Goal: Information Seeking & Learning: Find specific fact

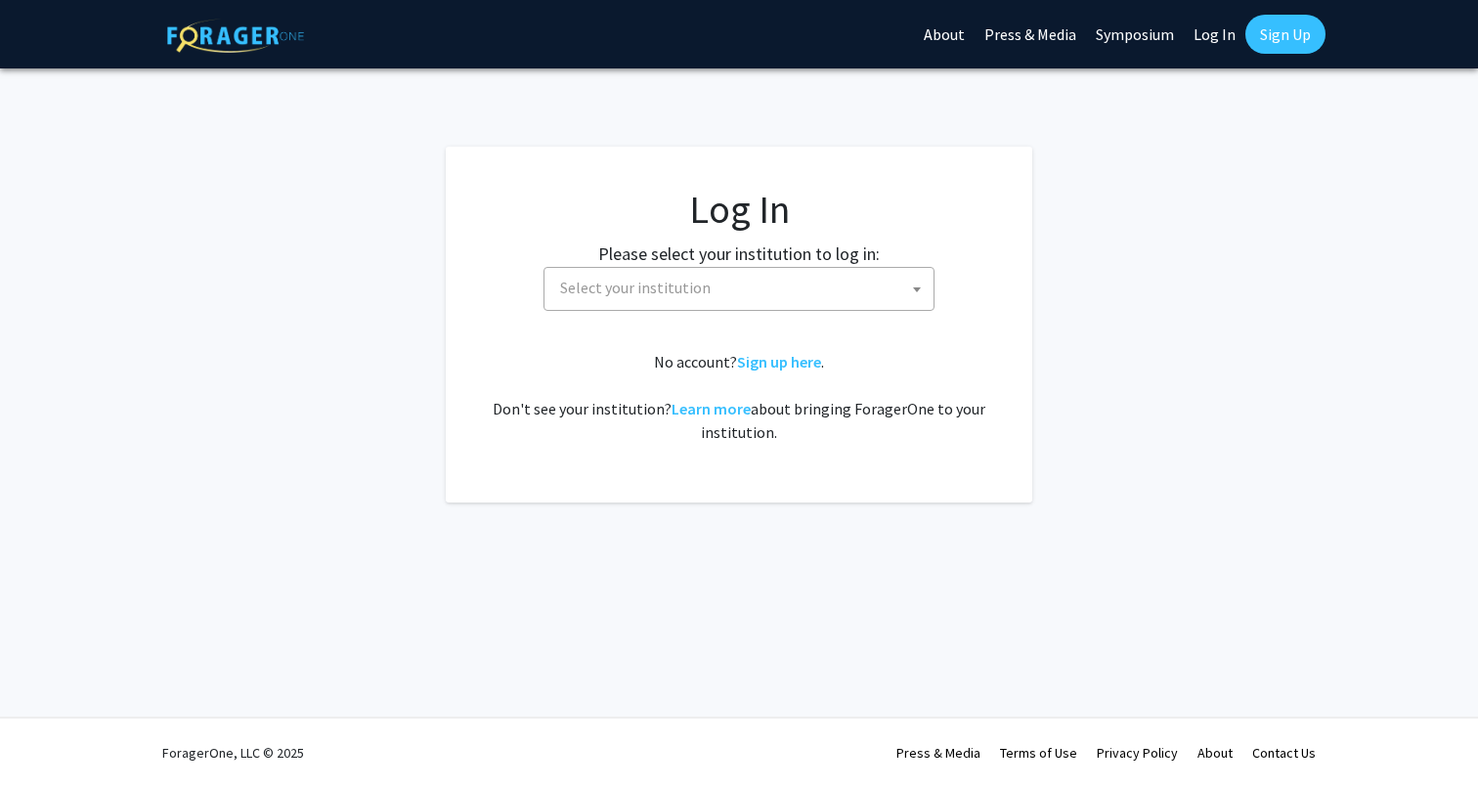
select select
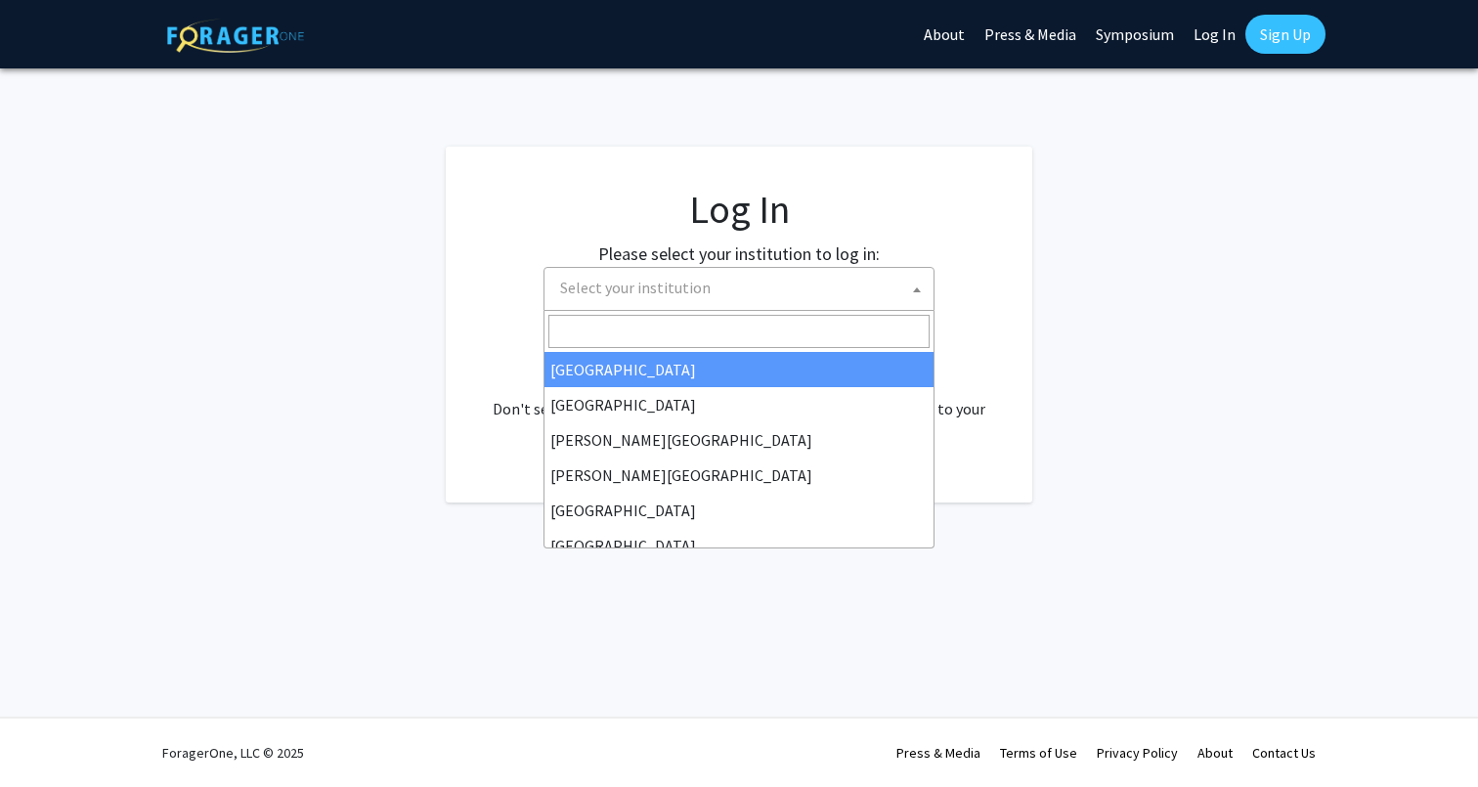
click at [704, 301] on span "Select your institution" at bounding box center [742, 288] width 381 height 40
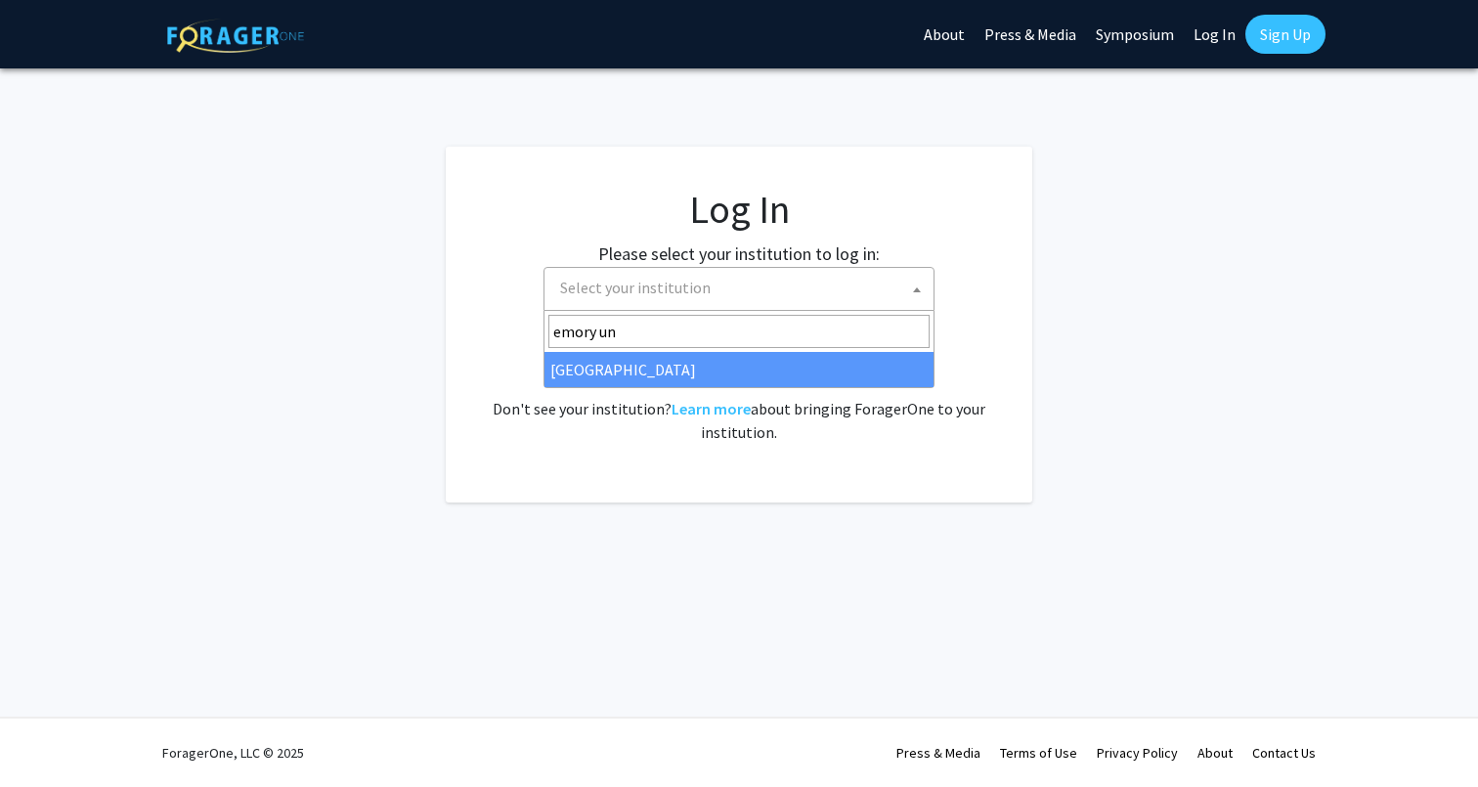
type input "emory un"
select select "12"
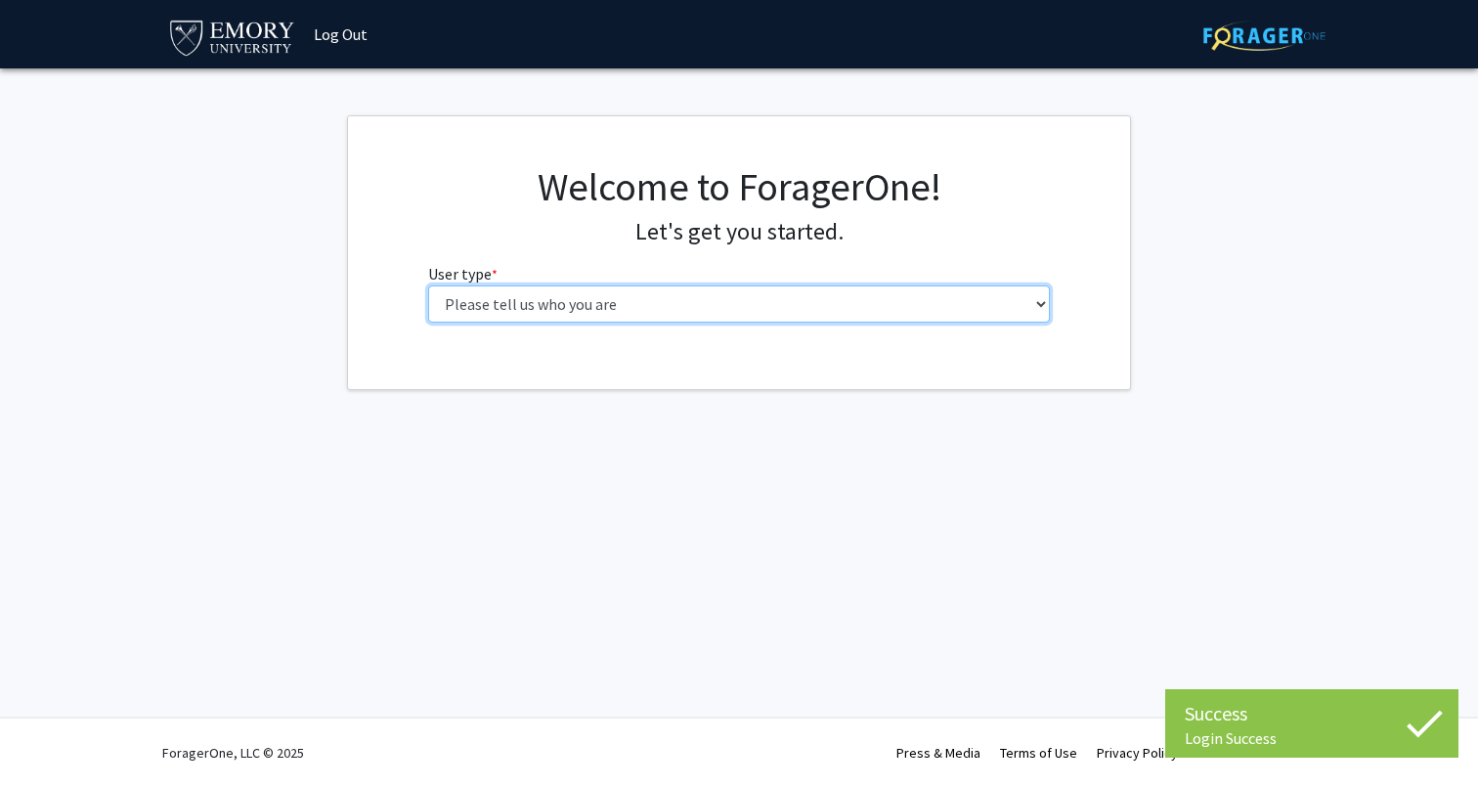
select select "1: undergrad"
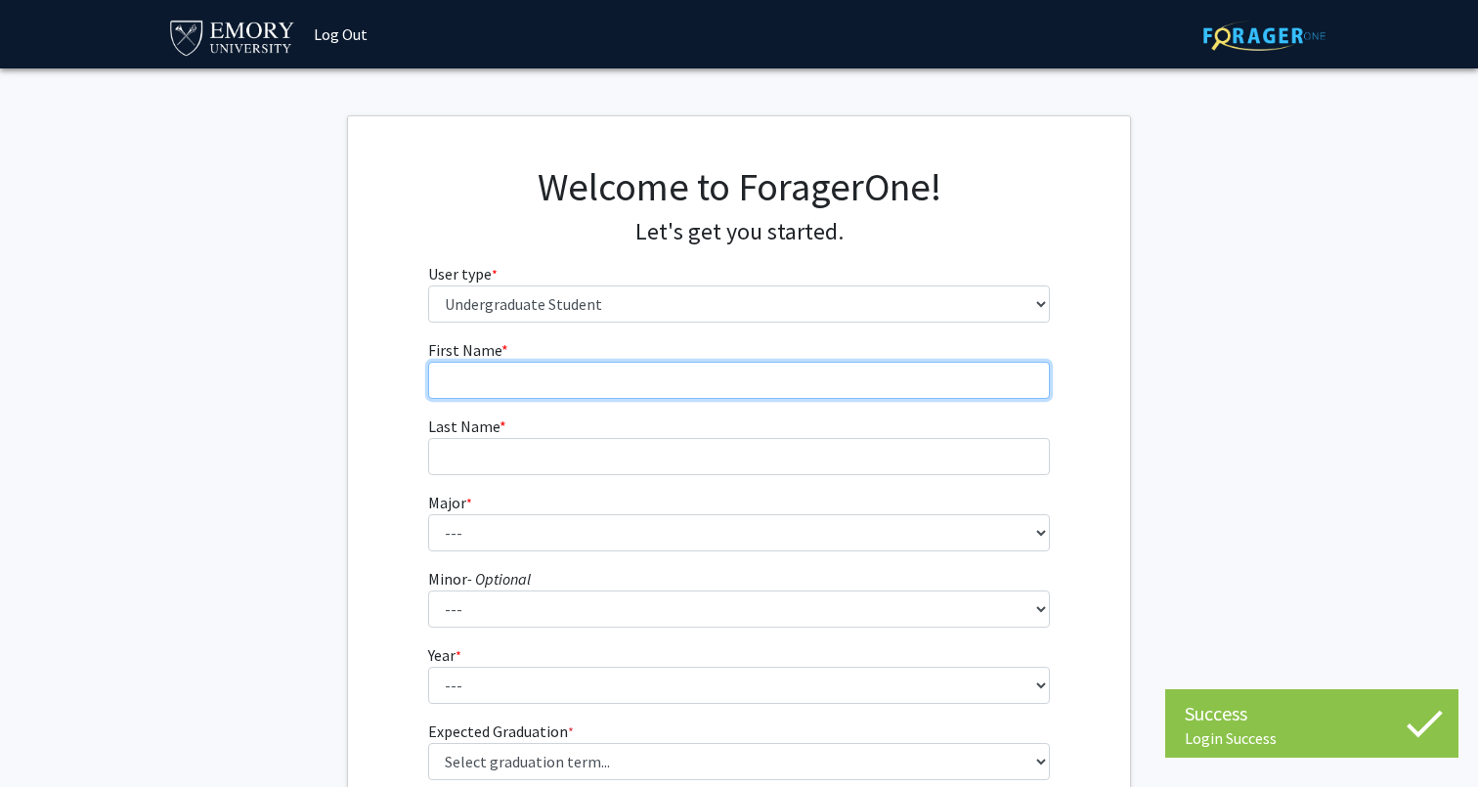
click at [554, 396] on input "First Name * required" at bounding box center [739, 380] width 623 height 37
type input "[PERSON_NAME]"
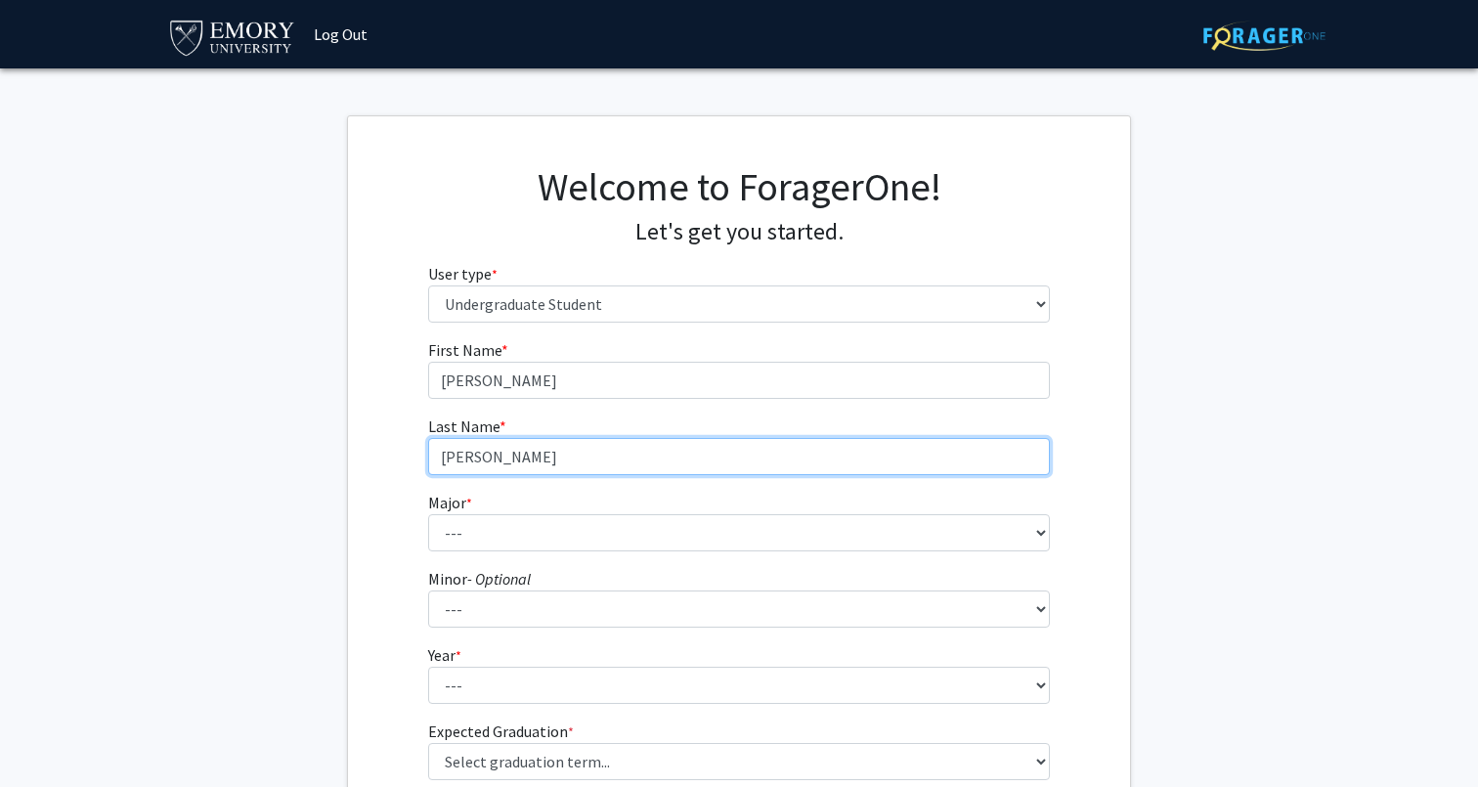
type input "[PERSON_NAME]"
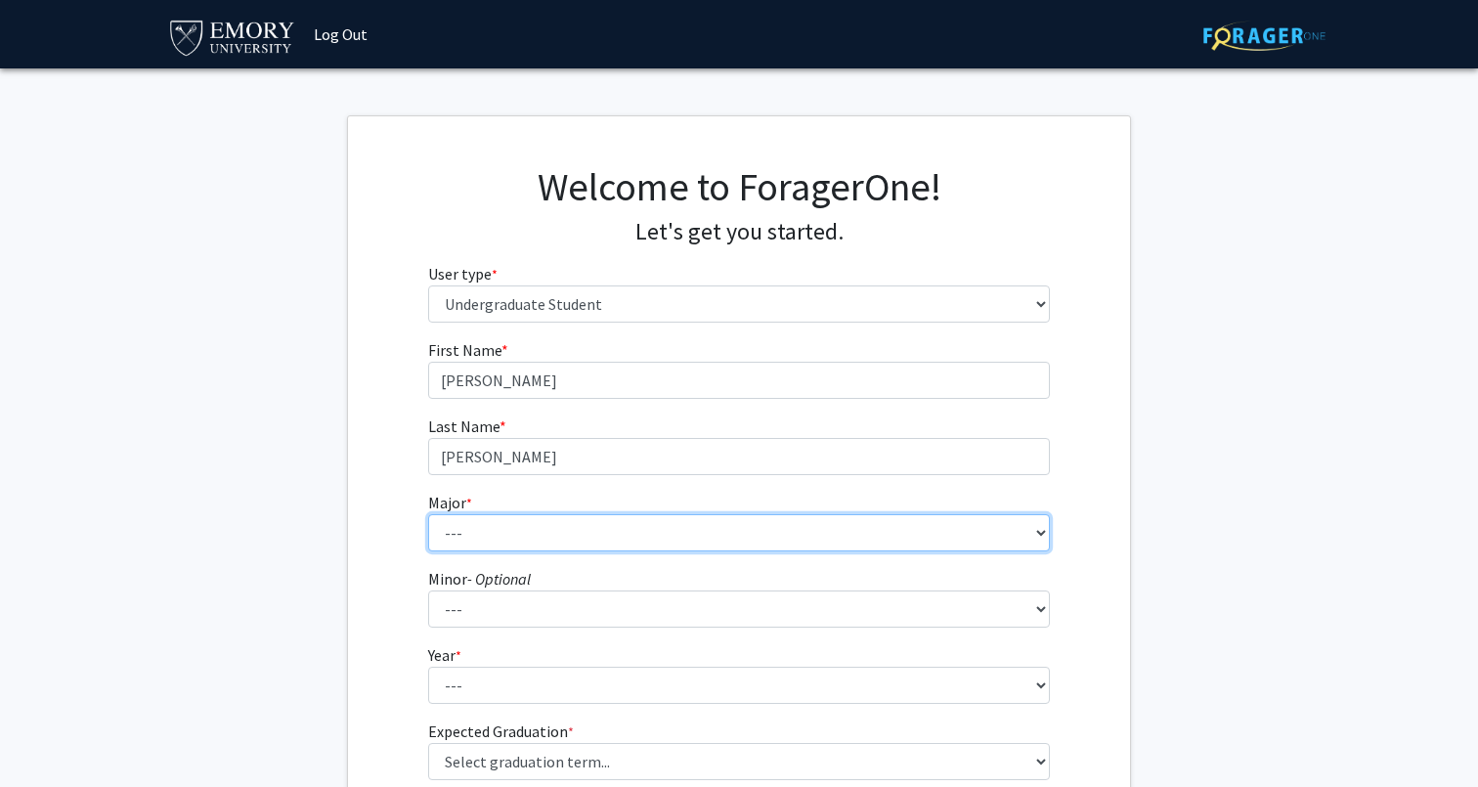
select select "56: 1016"
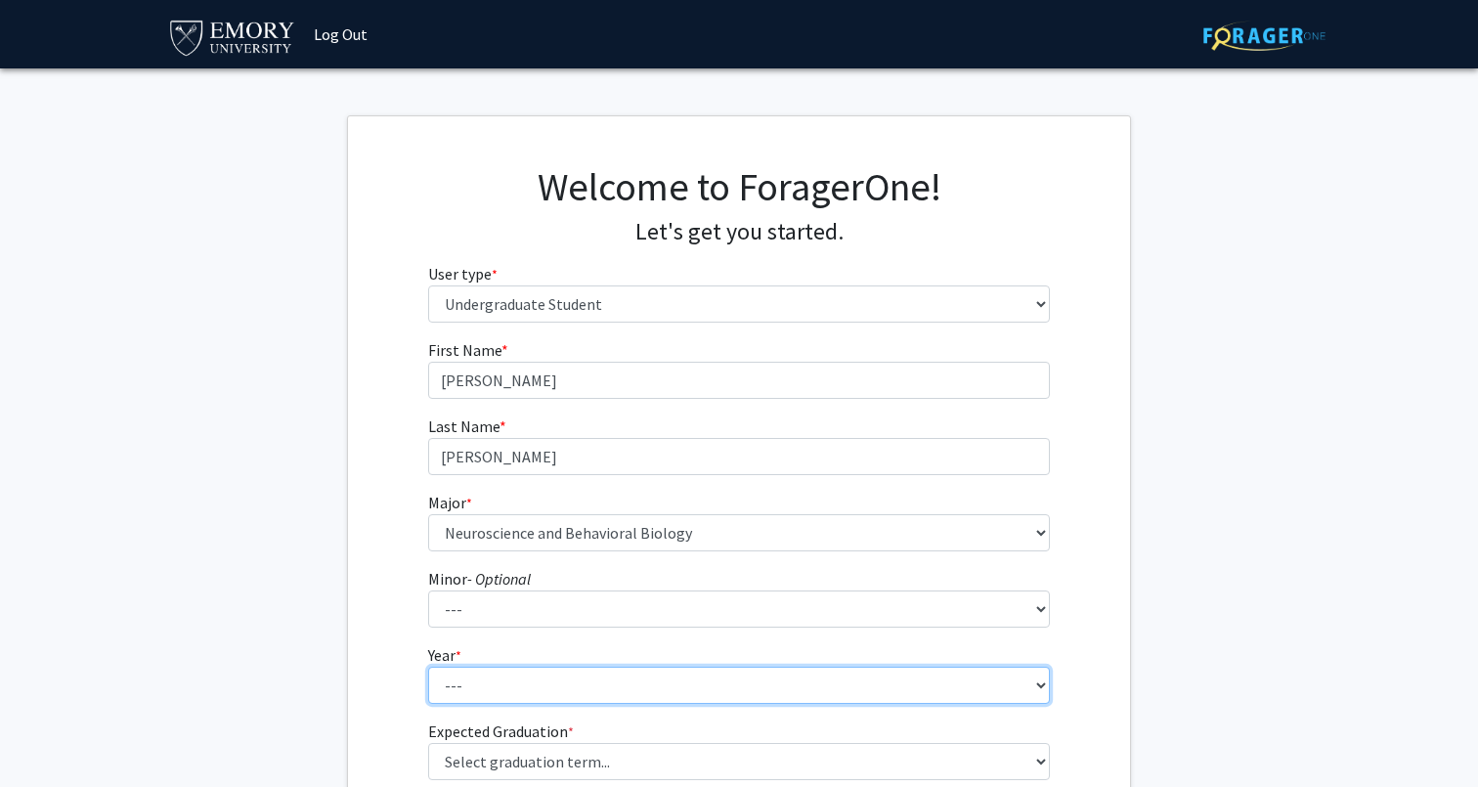
scroll to position [144, 0]
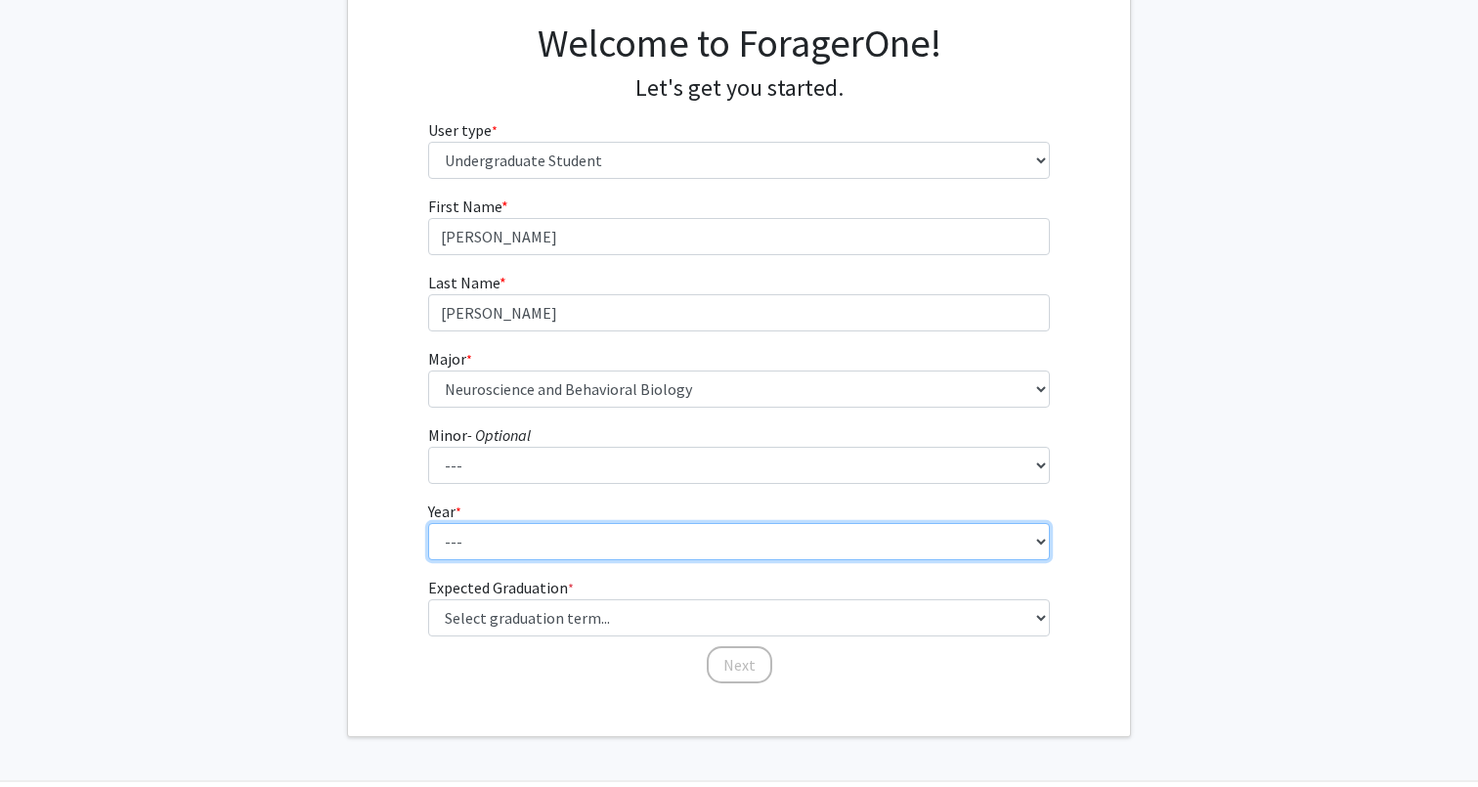
select select "2: sophomore"
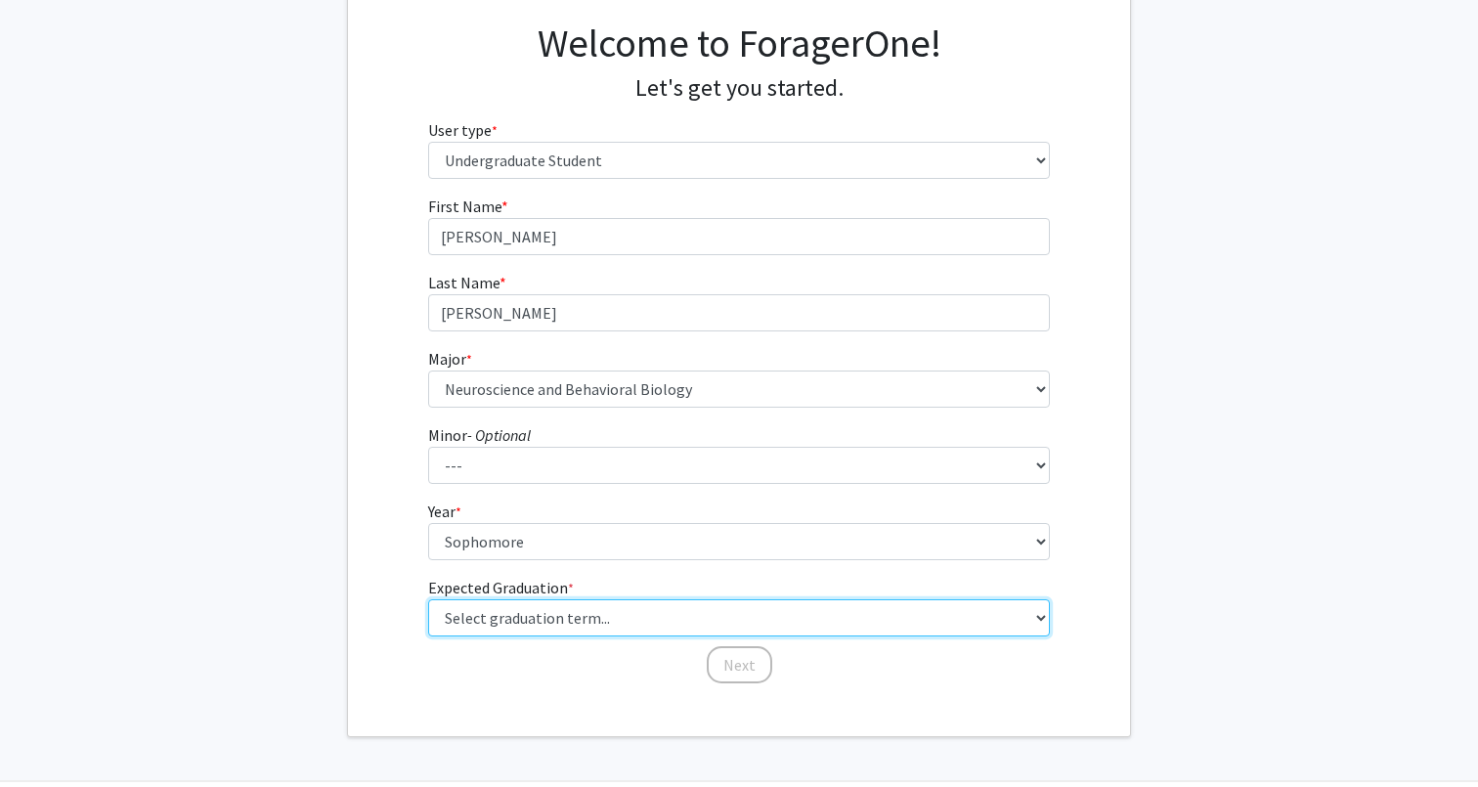
select select "13: spring_2028"
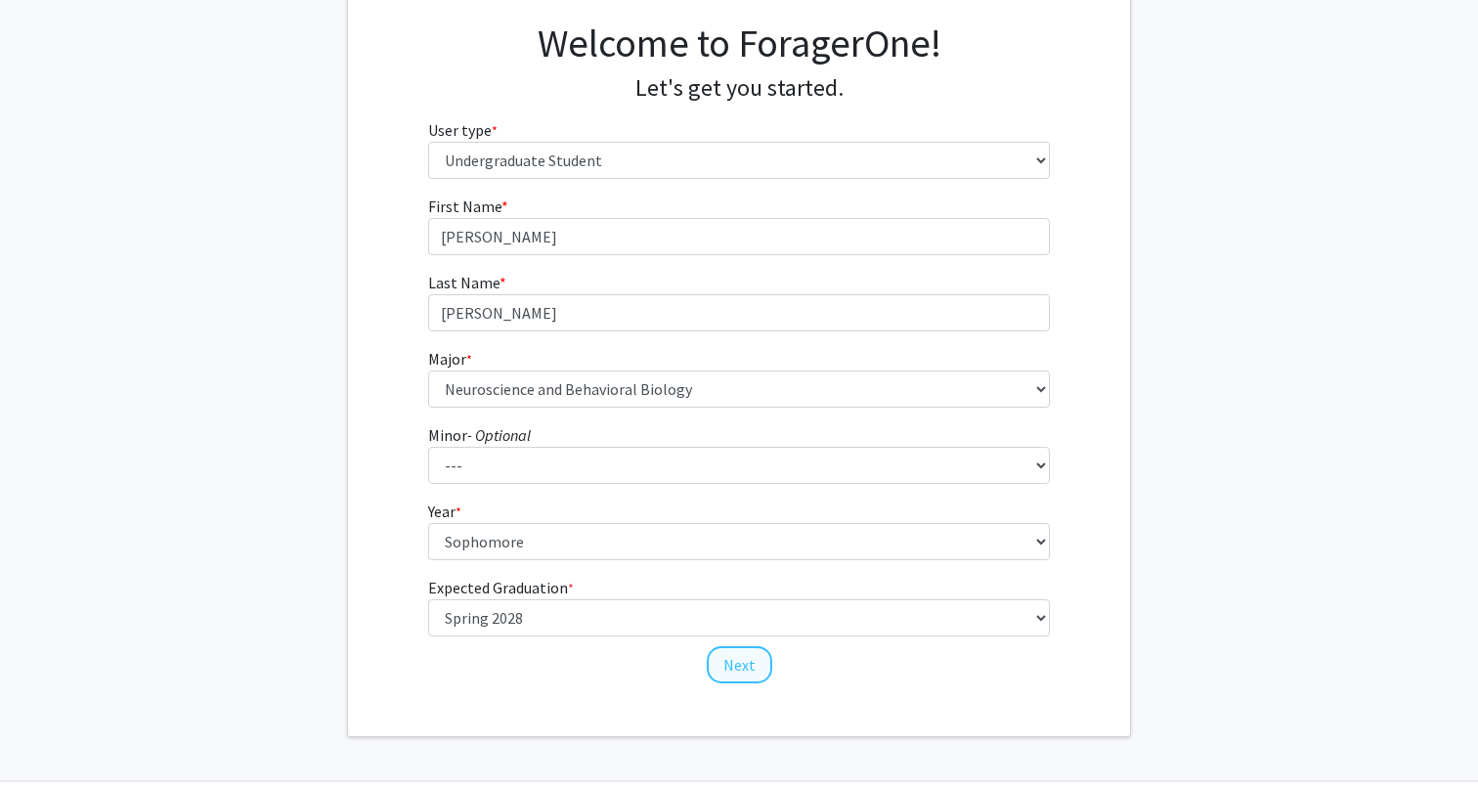
click at [740, 675] on button "Next" at bounding box center [739, 664] width 65 height 37
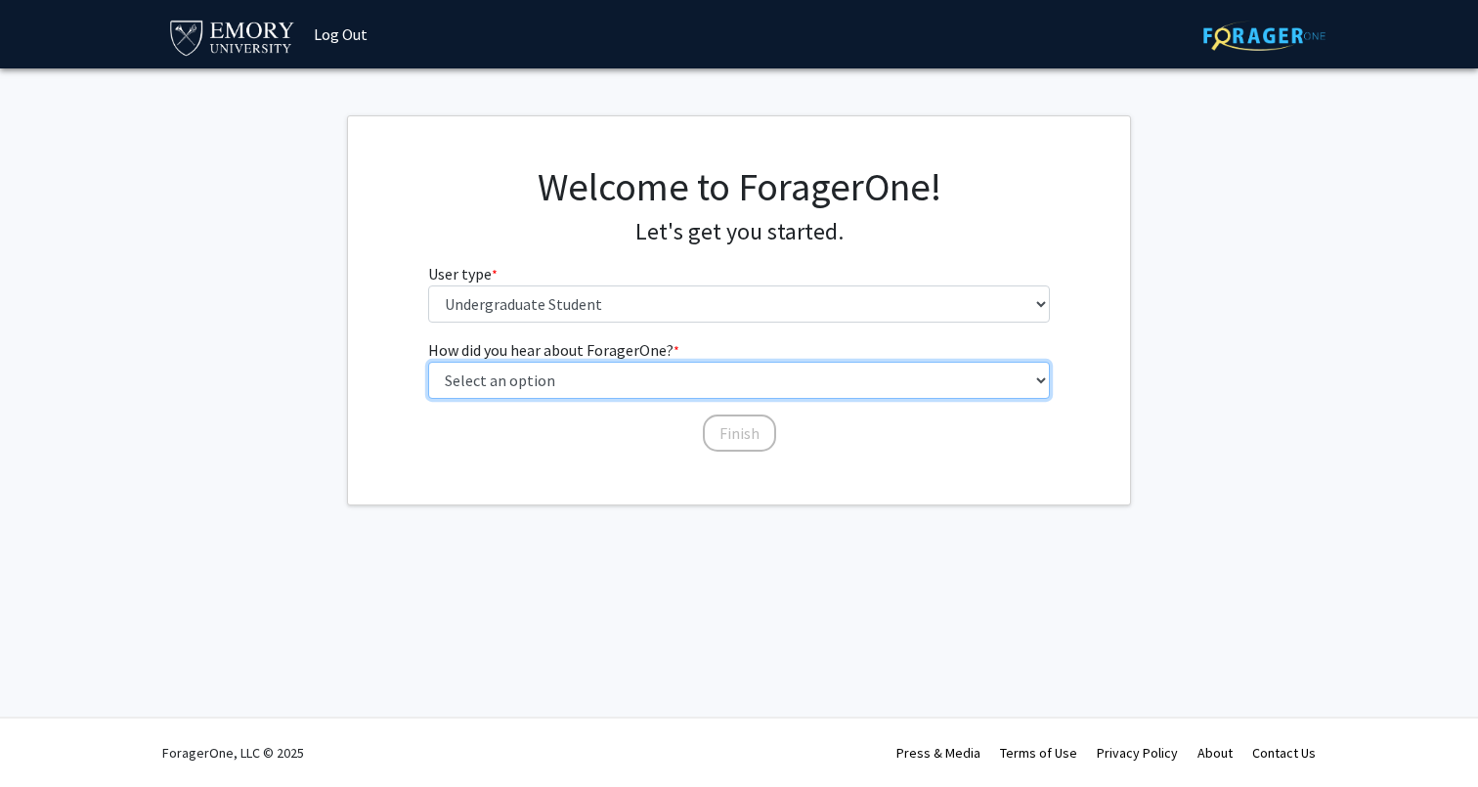
select select "3: university_website"
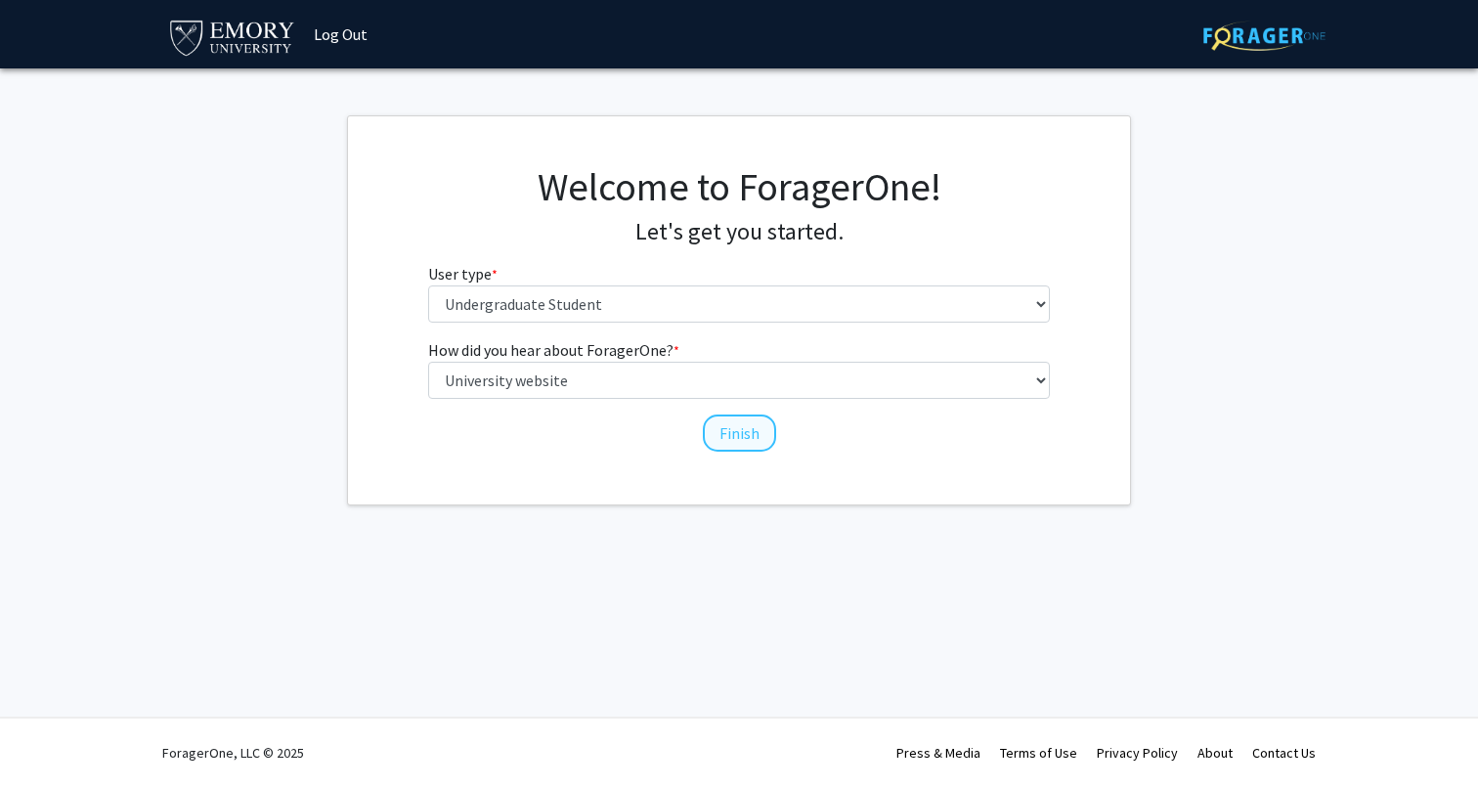
click at [742, 443] on button "Finish" at bounding box center [739, 432] width 73 height 37
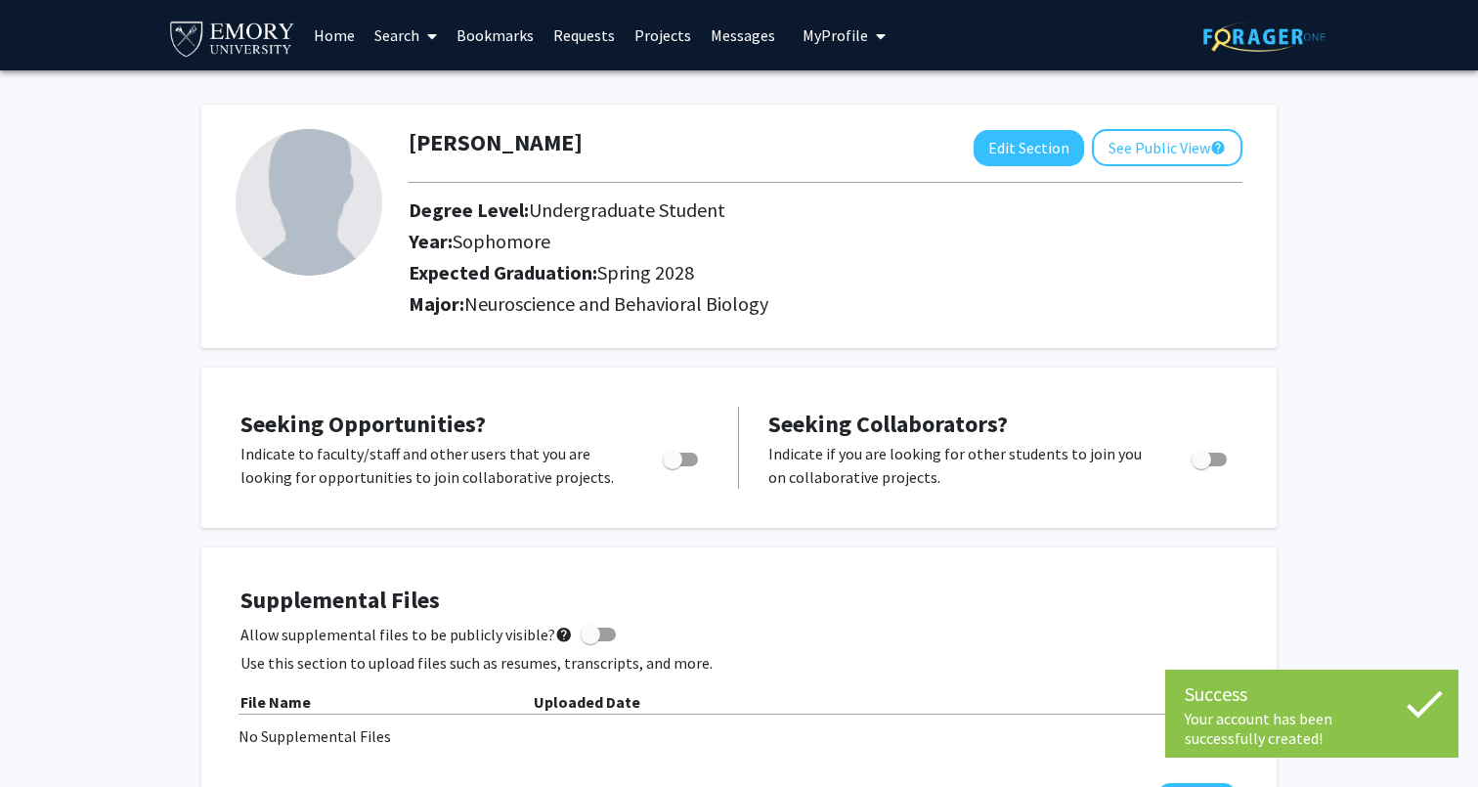
click at [672, 449] on div "Toggle" at bounding box center [682, 456] width 54 height 29
click at [677, 453] on span "Toggle" at bounding box center [673, 460] width 20 height 20
click at [672, 466] on input "Are you actively seeking opportunities?" at bounding box center [671, 466] width 1 height 1
checkbox input "true"
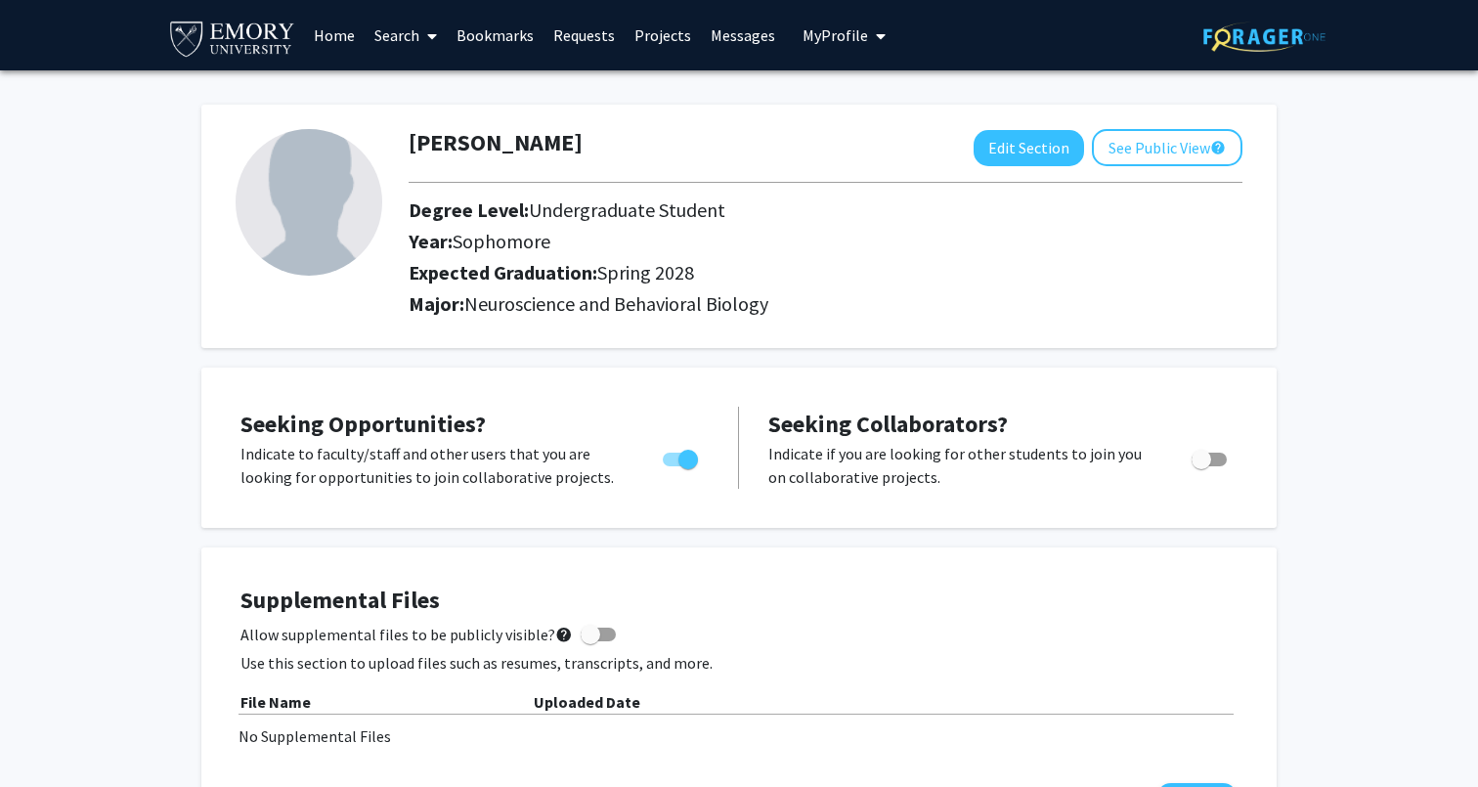
click at [399, 44] on link "Search" at bounding box center [406, 35] width 82 height 68
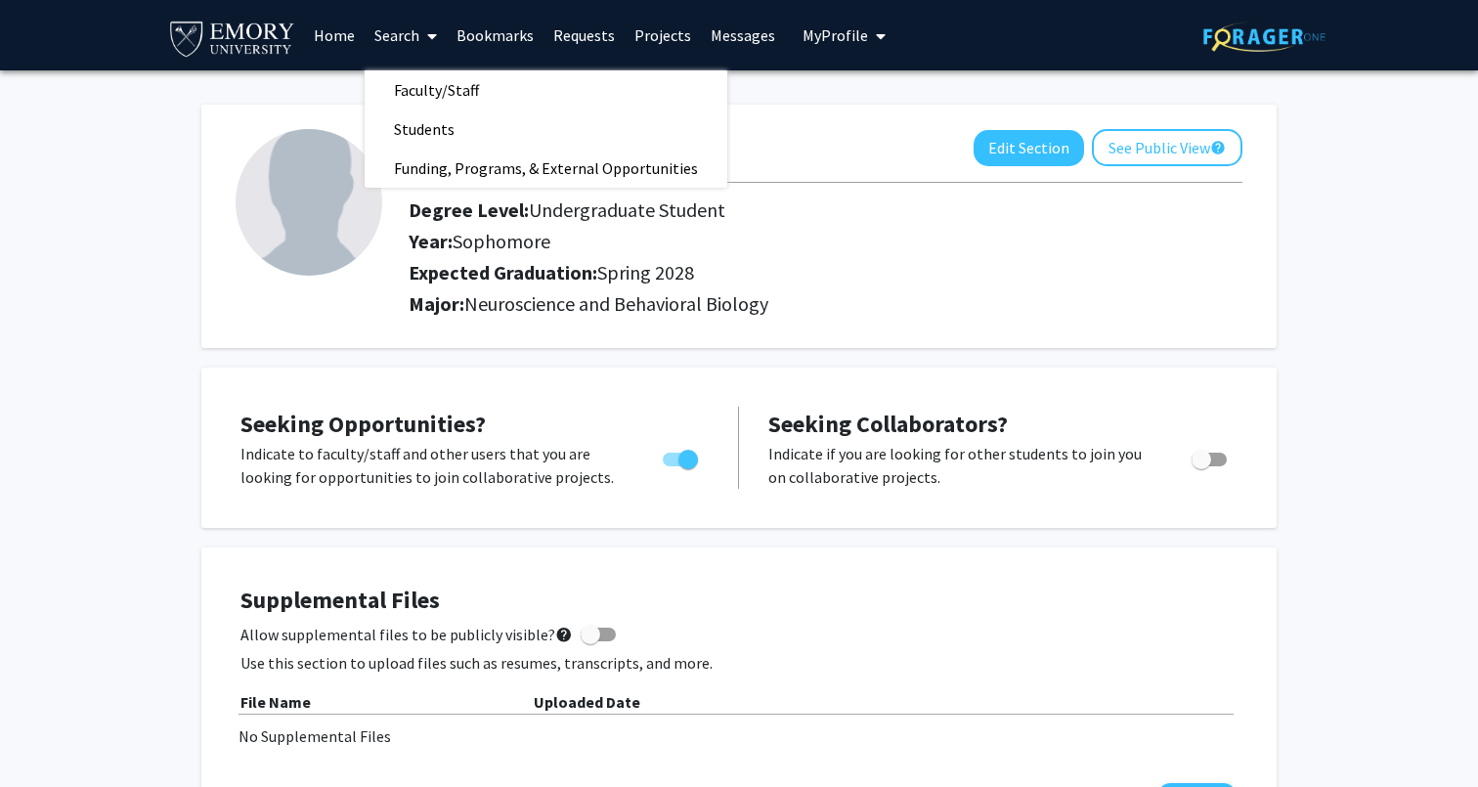
click at [347, 35] on link "Home" at bounding box center [334, 35] width 61 height 68
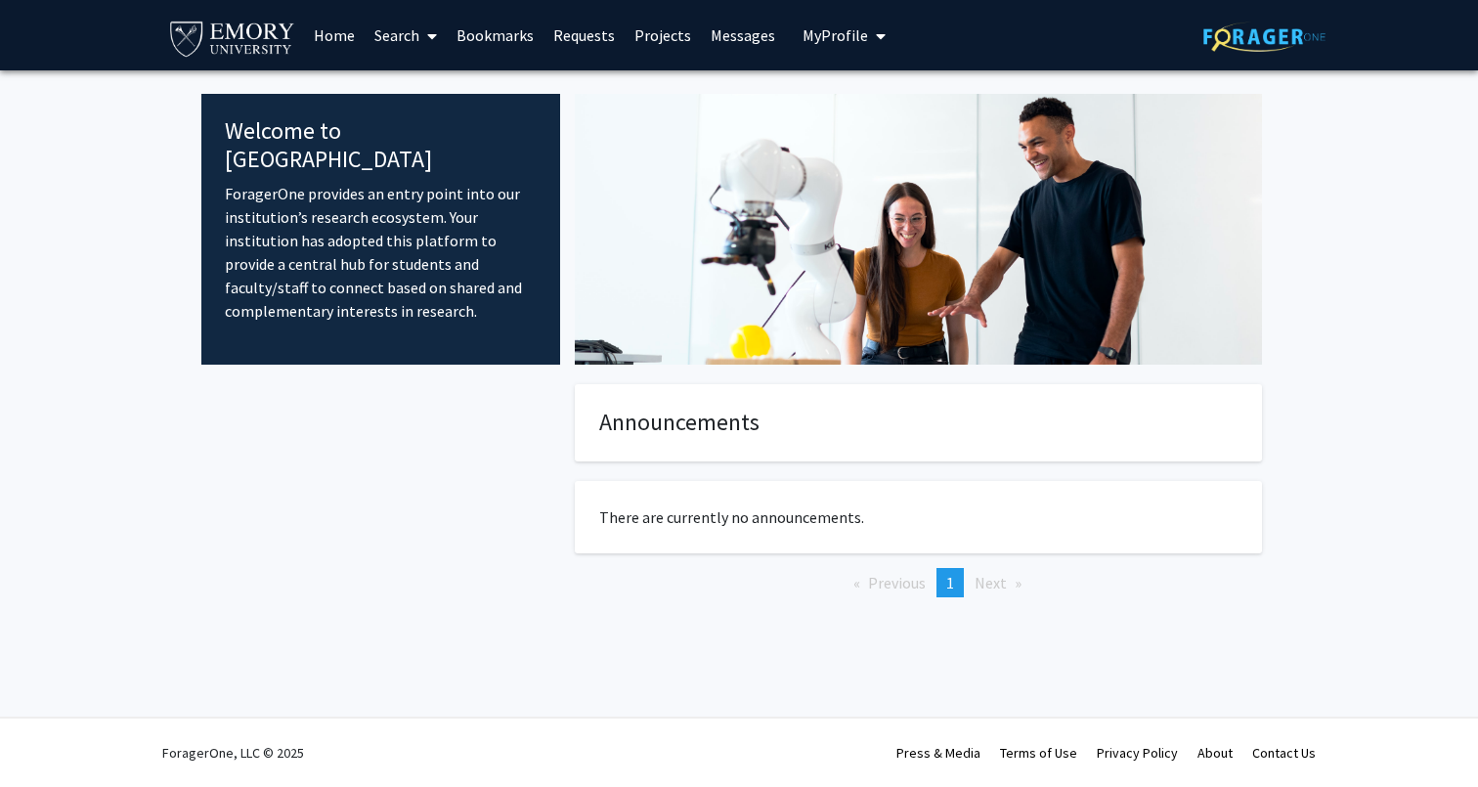
click at [418, 37] on link "Search" at bounding box center [406, 35] width 82 height 68
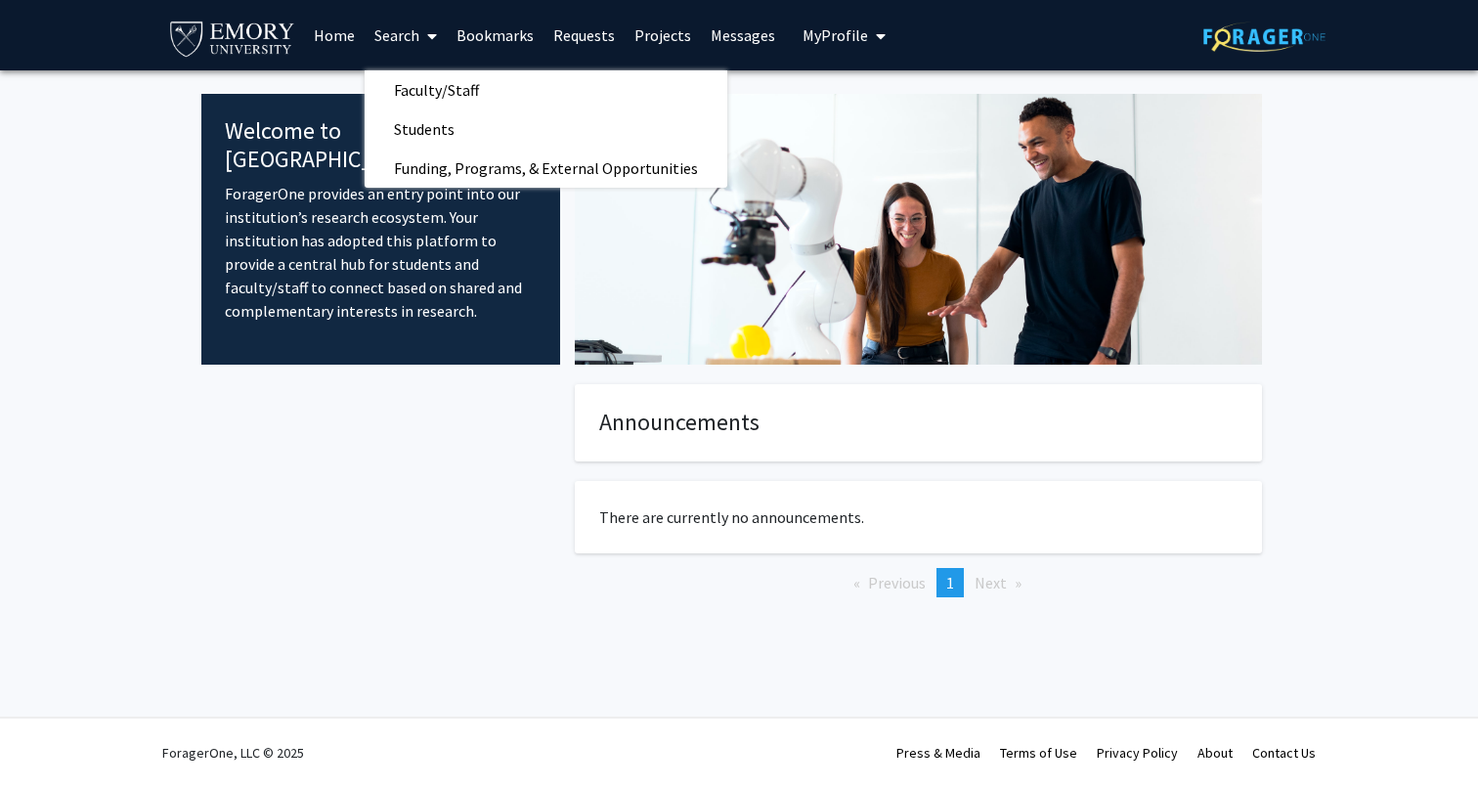
click at [412, 67] on link "Search" at bounding box center [406, 35] width 82 height 68
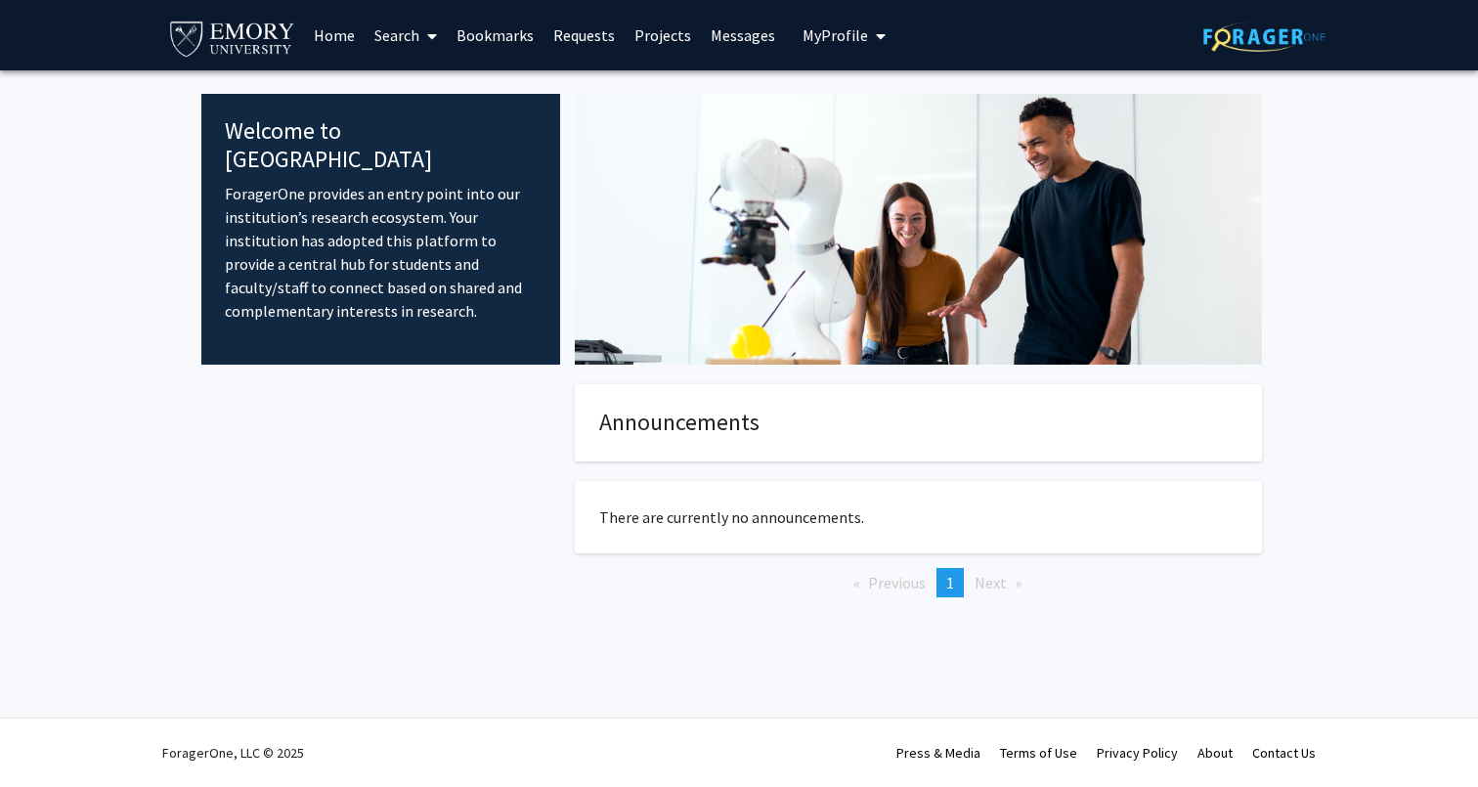
click at [398, 35] on link "Search" at bounding box center [406, 35] width 82 height 68
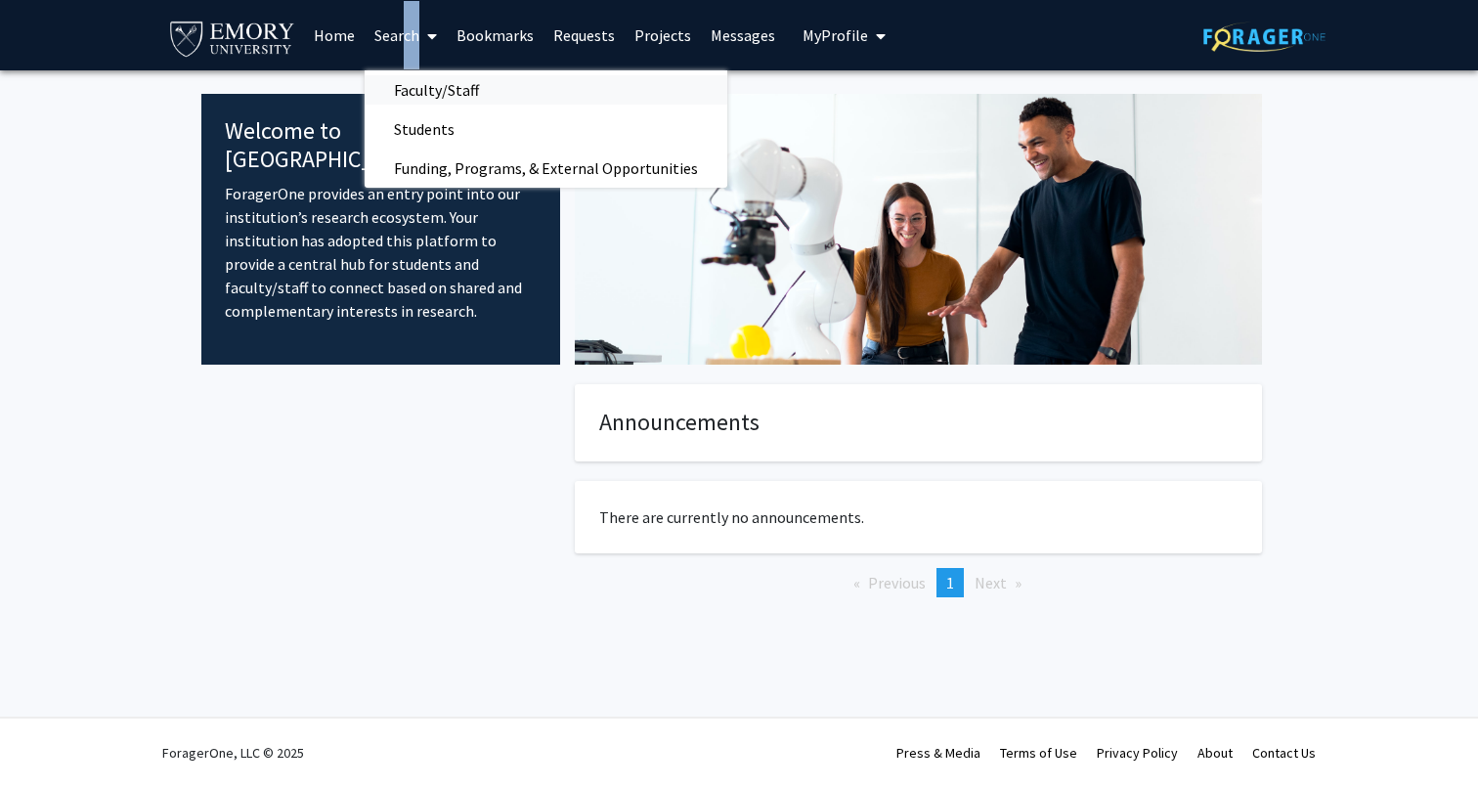
click at [399, 69] on span "Search Faculty/Staff Students Funding, Programs, & External Opportunities" at bounding box center [406, 35] width 82 height 68
click at [419, 103] on span "Faculty/Staff" at bounding box center [437, 89] width 144 height 39
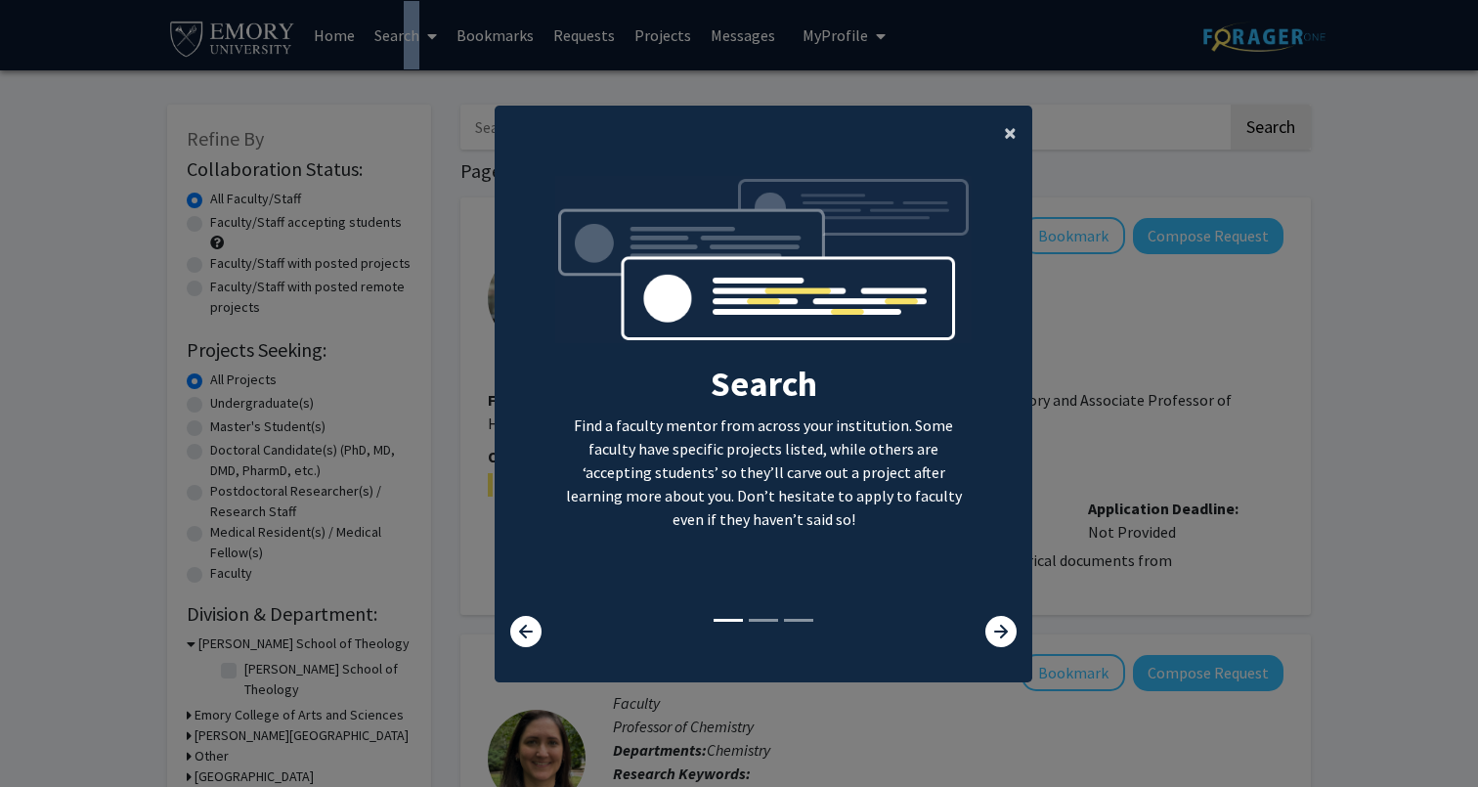
click at [1019, 125] on button "×" at bounding box center [1010, 133] width 44 height 55
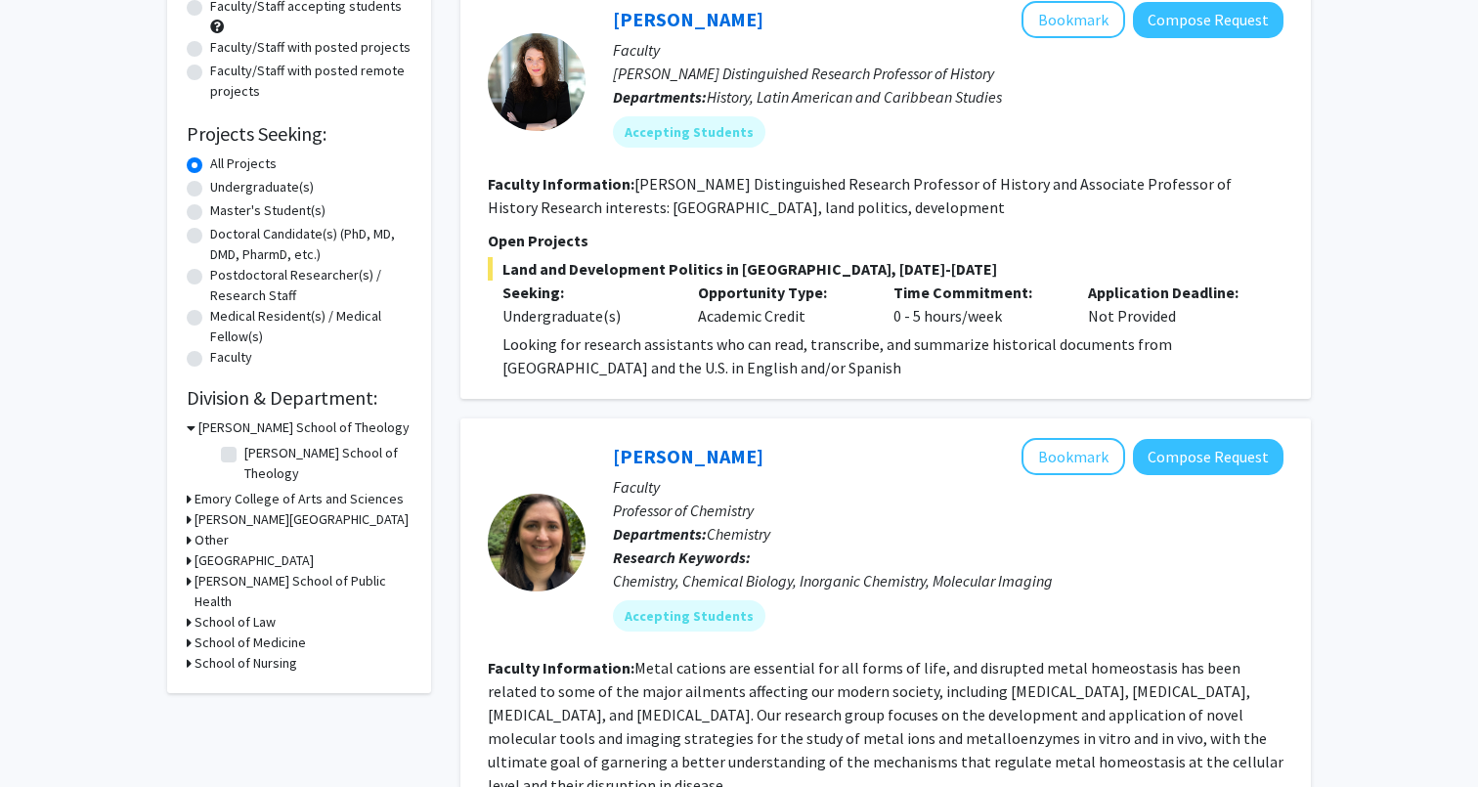
scroll to position [234, 0]
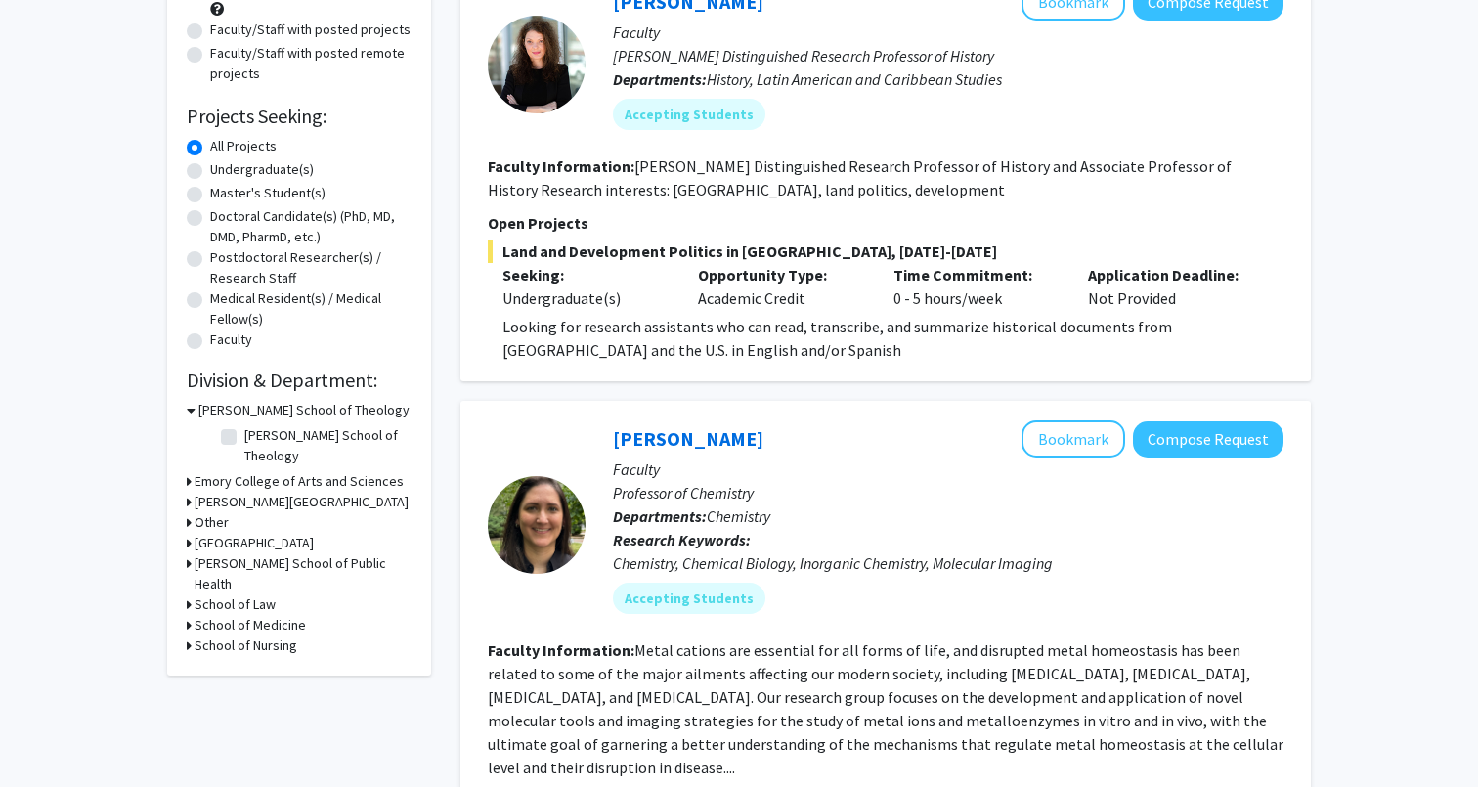
click at [190, 533] on icon at bounding box center [189, 543] width 5 height 21
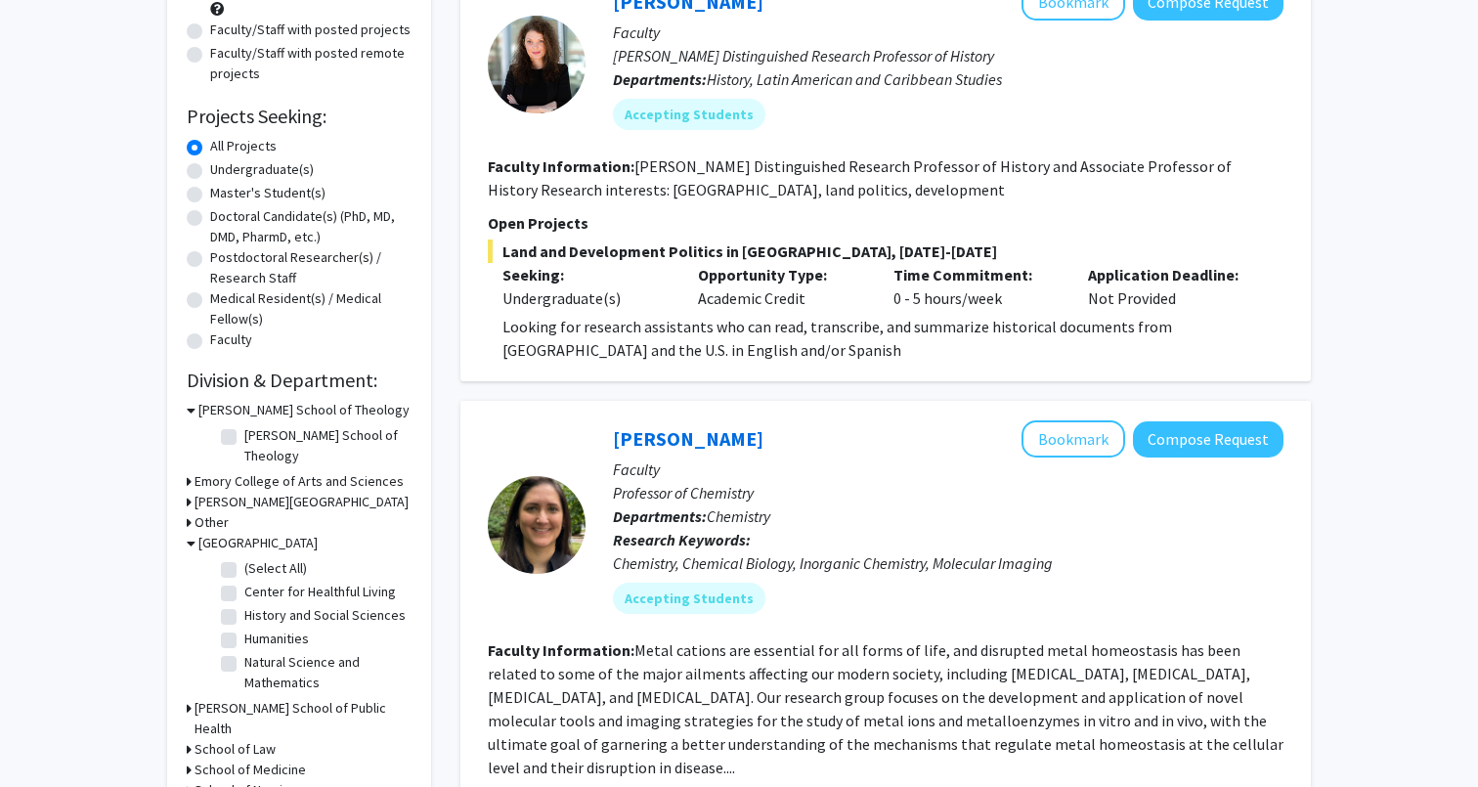
click at [242, 558] on fg-checkbox "(Select All) (Select All)" at bounding box center [314, 569] width 186 height 23
click at [244, 558] on label "(Select All)" at bounding box center [275, 568] width 63 height 21
click at [244, 558] on input "(Select All)" at bounding box center [250, 564] width 13 height 13
checkbox input "true"
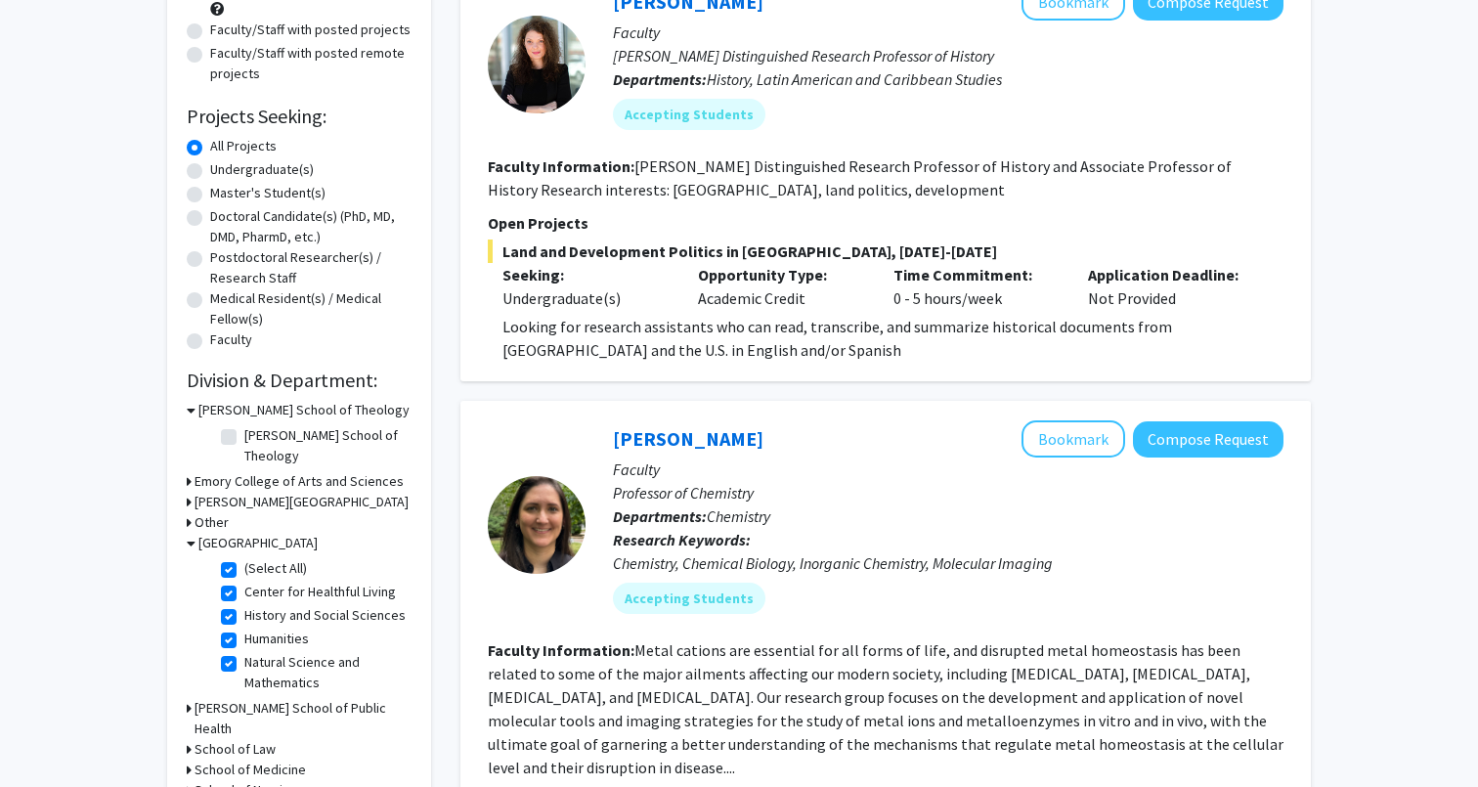
checkbox input "true"
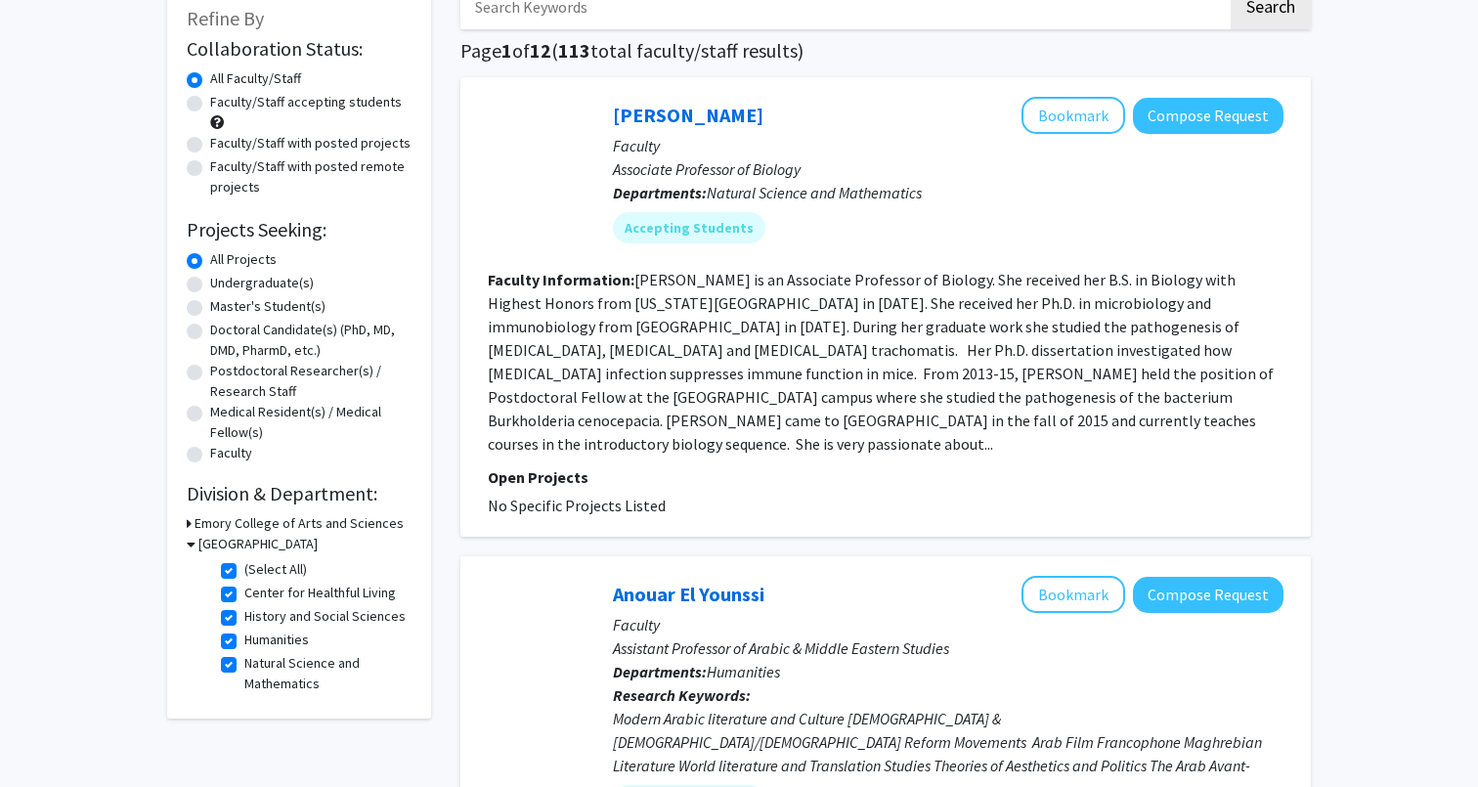
scroll to position [120, 0]
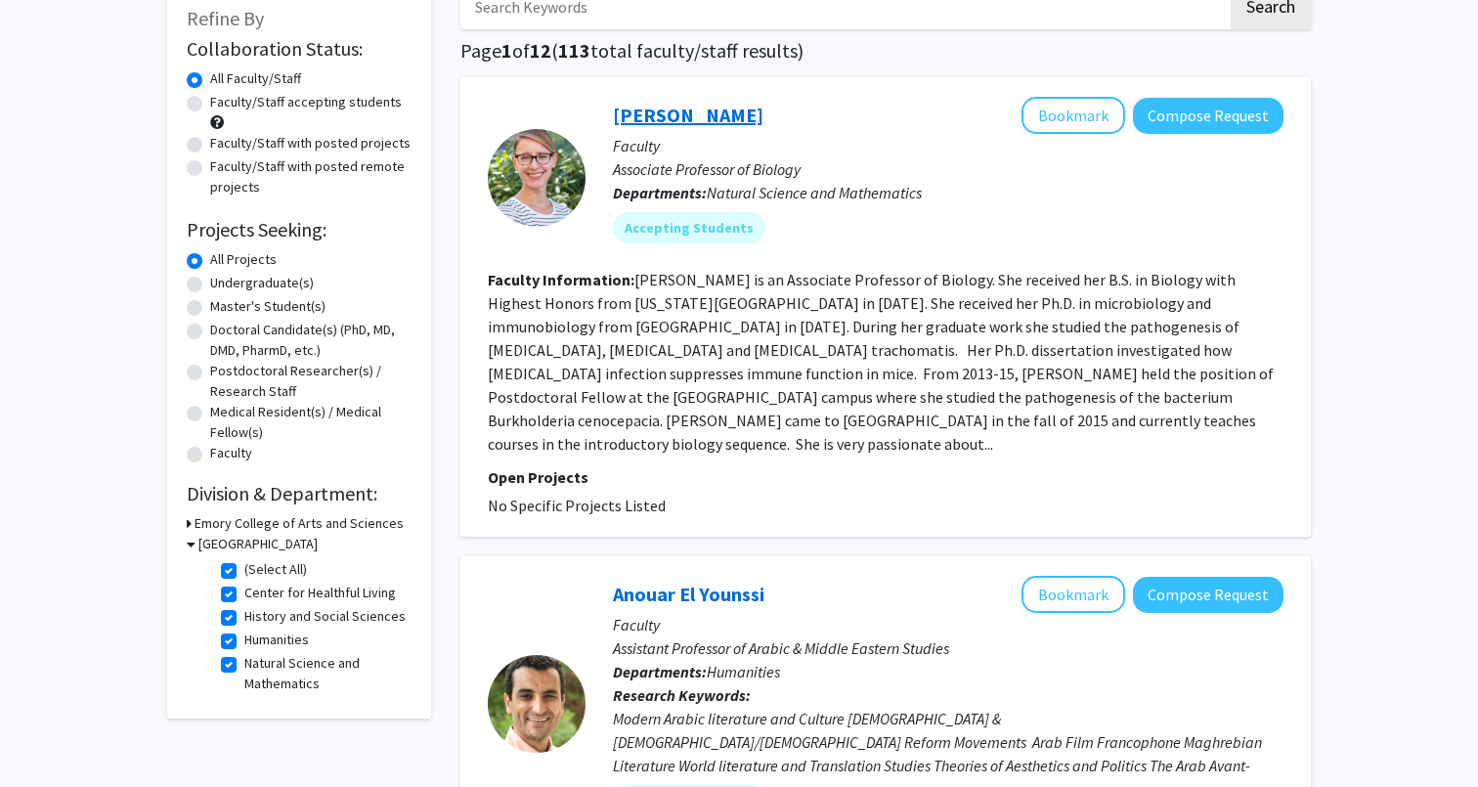
click at [700, 120] on link "[PERSON_NAME]" at bounding box center [688, 115] width 151 height 24
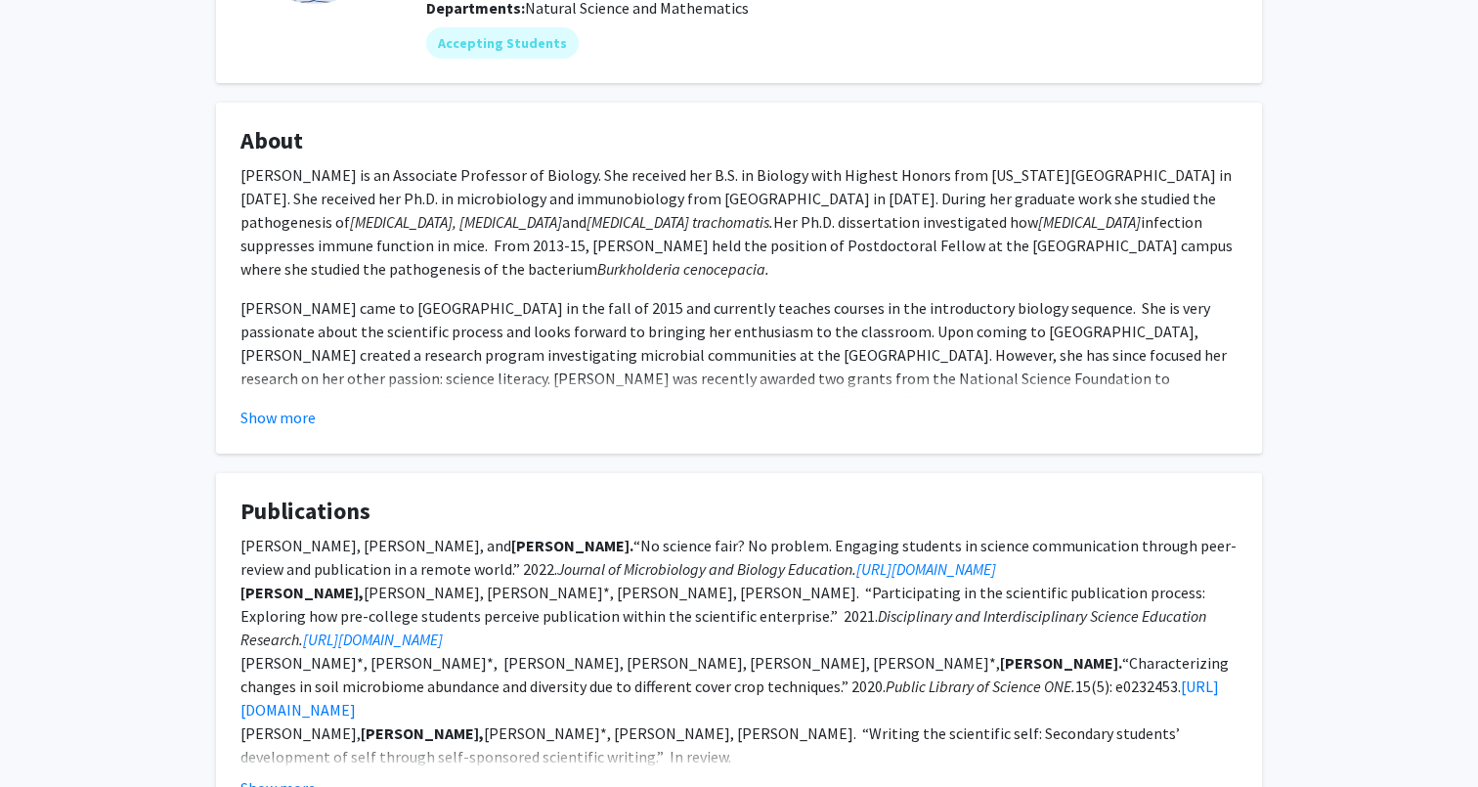
scroll to position [339, 0]
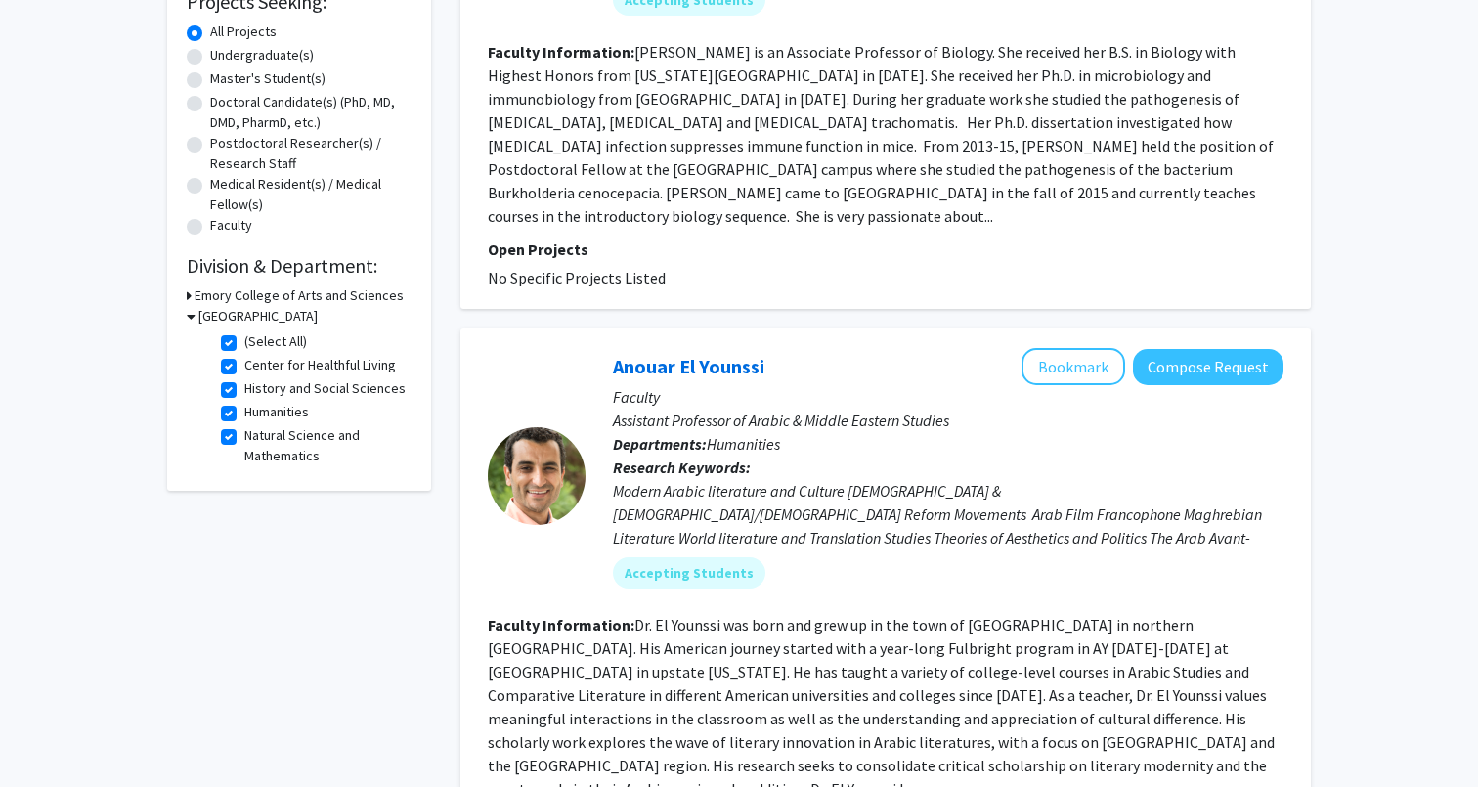
scroll to position [314, 0]
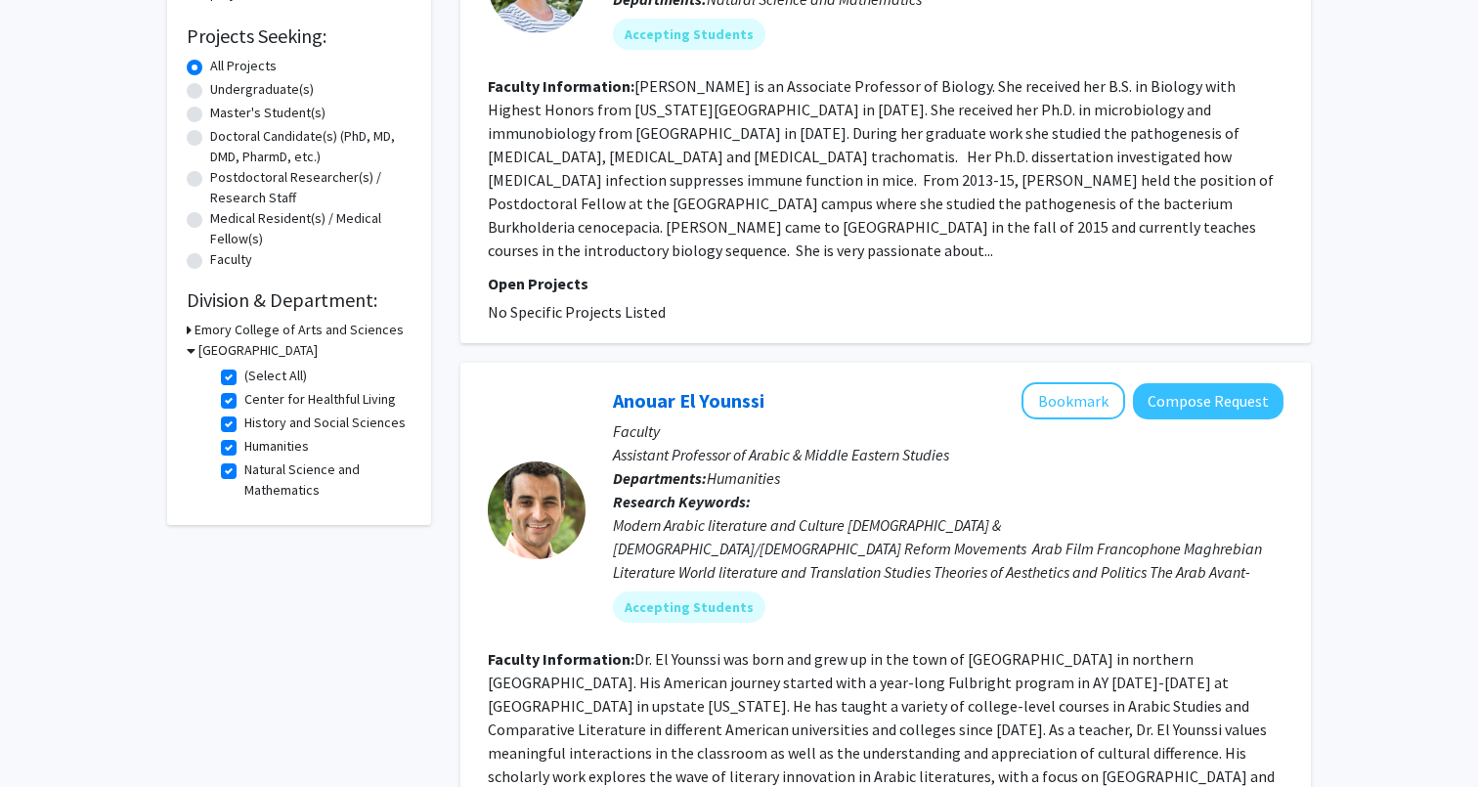
click at [244, 425] on label "History and Social Sciences" at bounding box center [324, 422] width 161 height 21
click at [244, 425] on input "History and Social Sciences" at bounding box center [250, 418] width 13 height 13
checkbox input "false"
checkbox input "true"
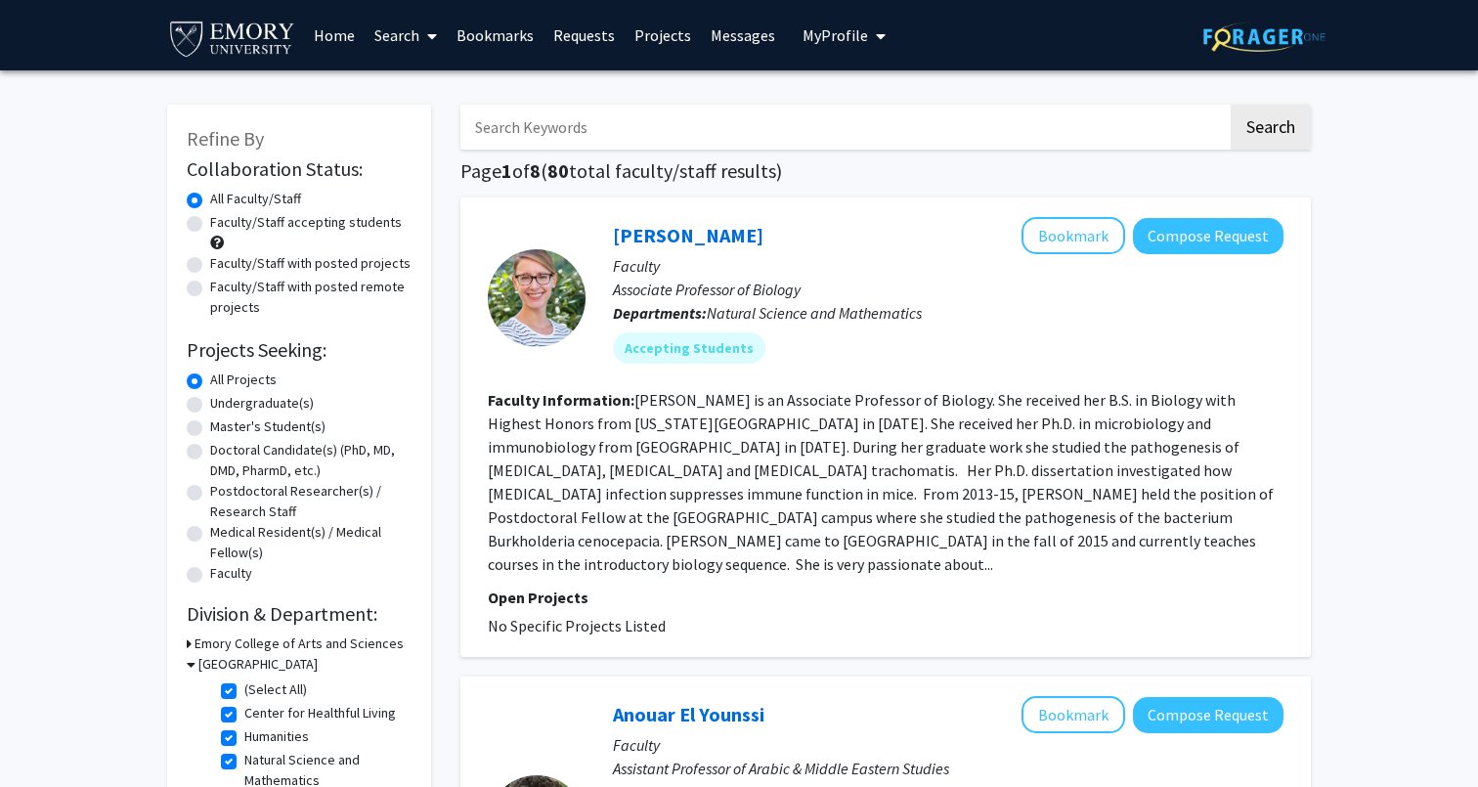
scroll to position [400, 0]
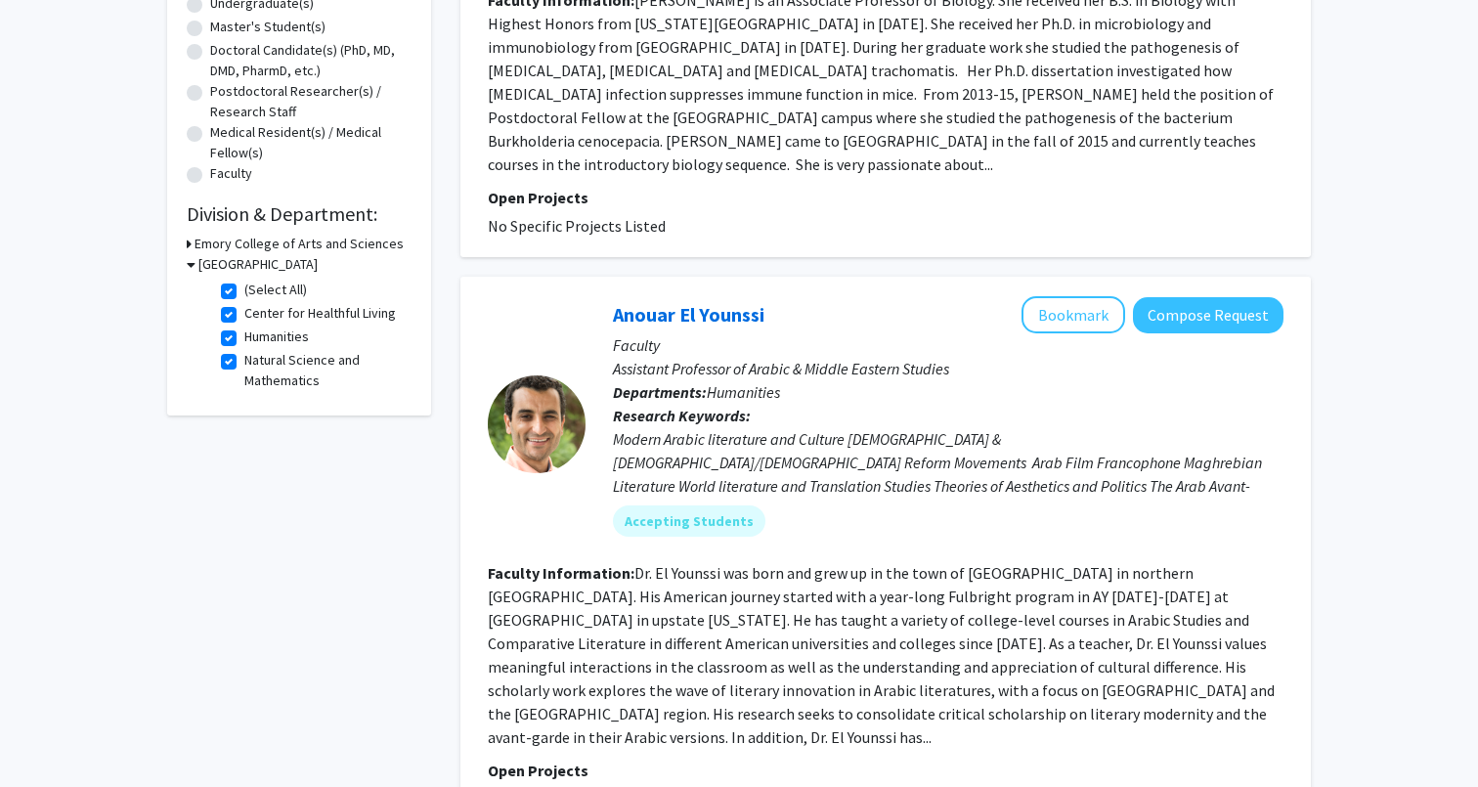
click at [244, 339] on label "Humanities" at bounding box center [276, 336] width 65 height 21
click at [244, 339] on input "Humanities" at bounding box center [250, 332] width 13 height 13
checkbox input "false"
checkbox input "true"
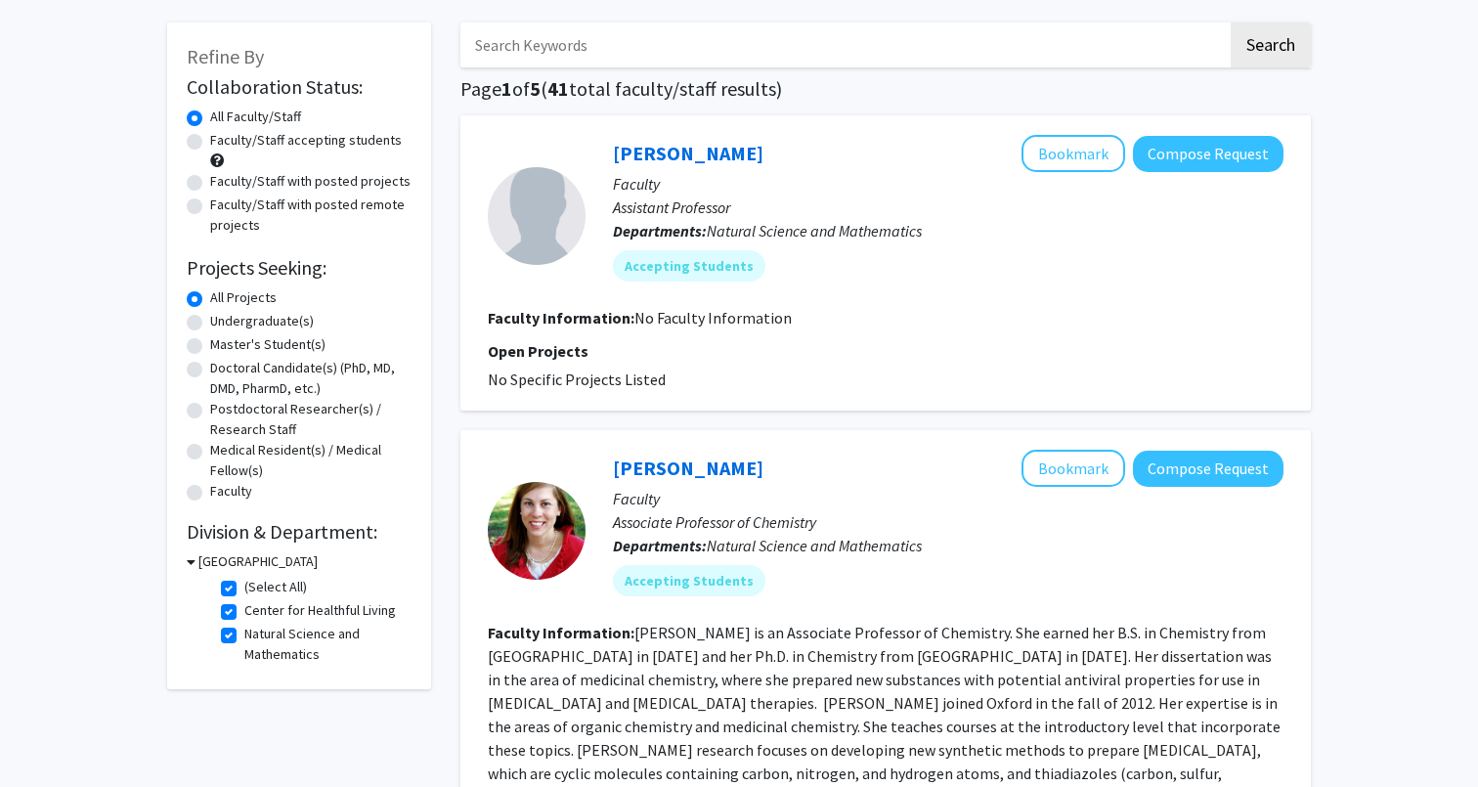
scroll to position [93, 0]
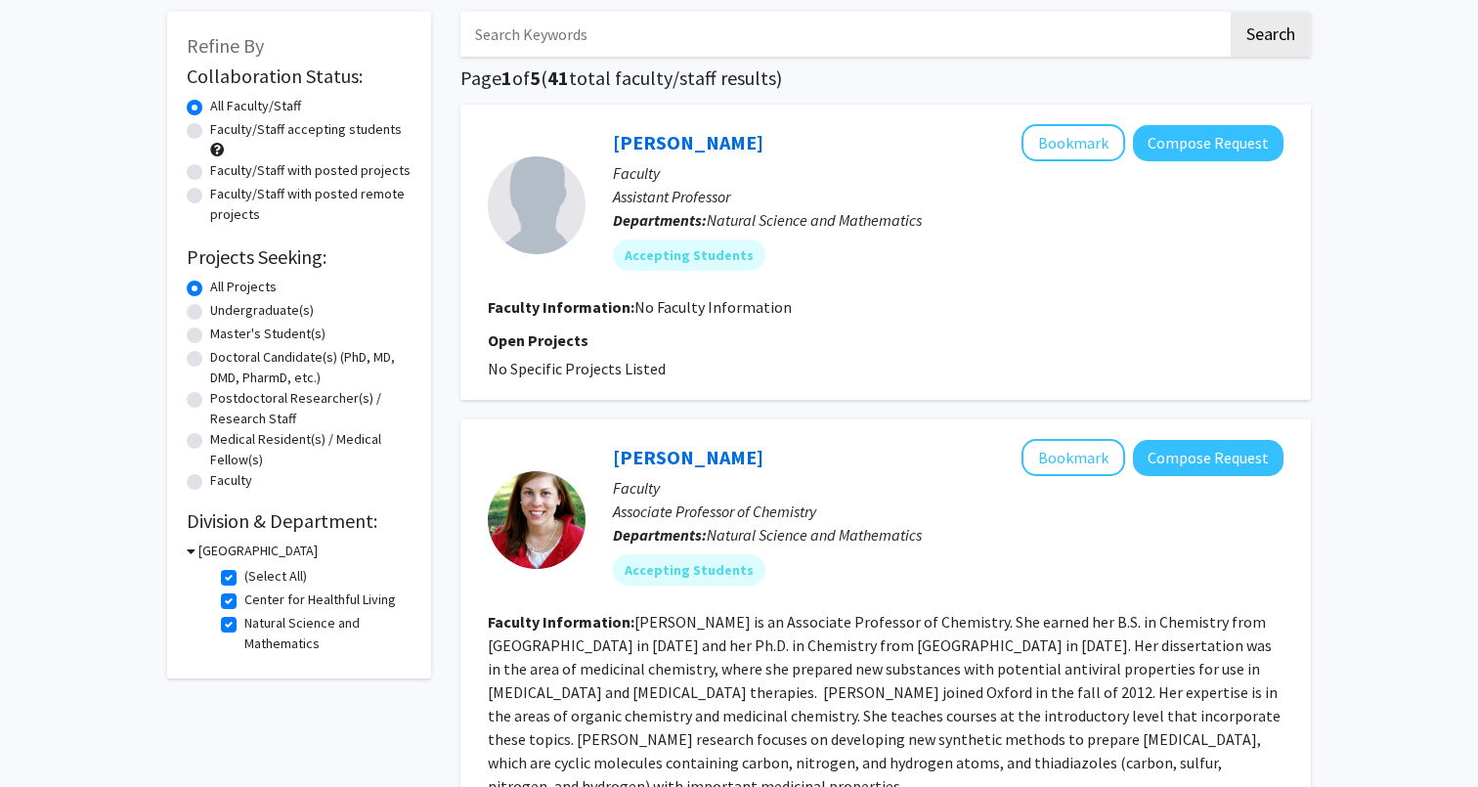
click at [244, 598] on label "Center for Healthful Living" at bounding box center [319, 599] width 151 height 21
click at [244, 598] on input "Center for Healthful Living" at bounding box center [250, 595] width 13 height 13
checkbox input "false"
checkbox input "true"
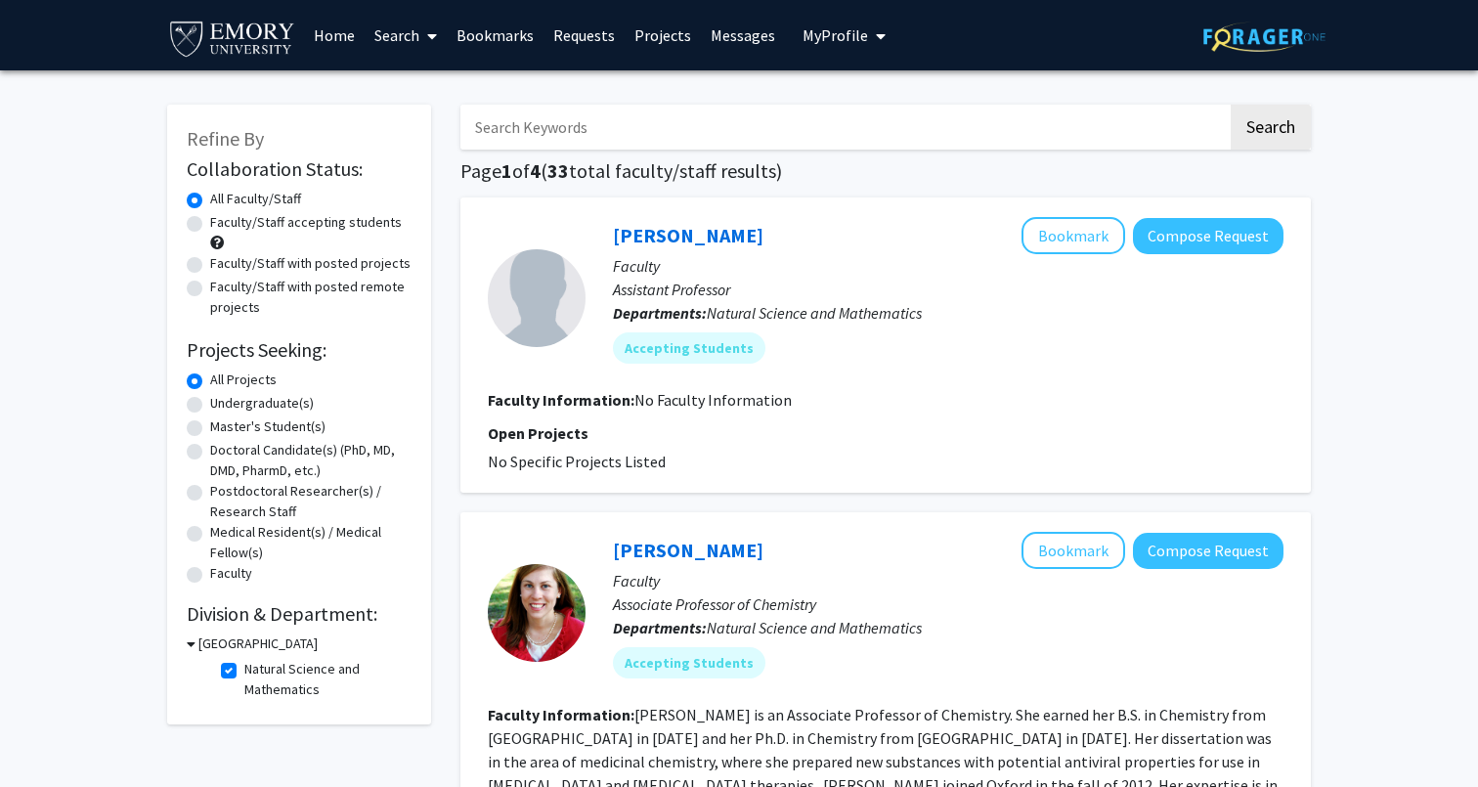
click at [244, 673] on label "Natural Science and Mathematics" at bounding box center [325, 679] width 162 height 41
click at [244, 671] on input "Natural Science and Mathematics" at bounding box center [250, 665] width 13 height 13
checkbox input "false"
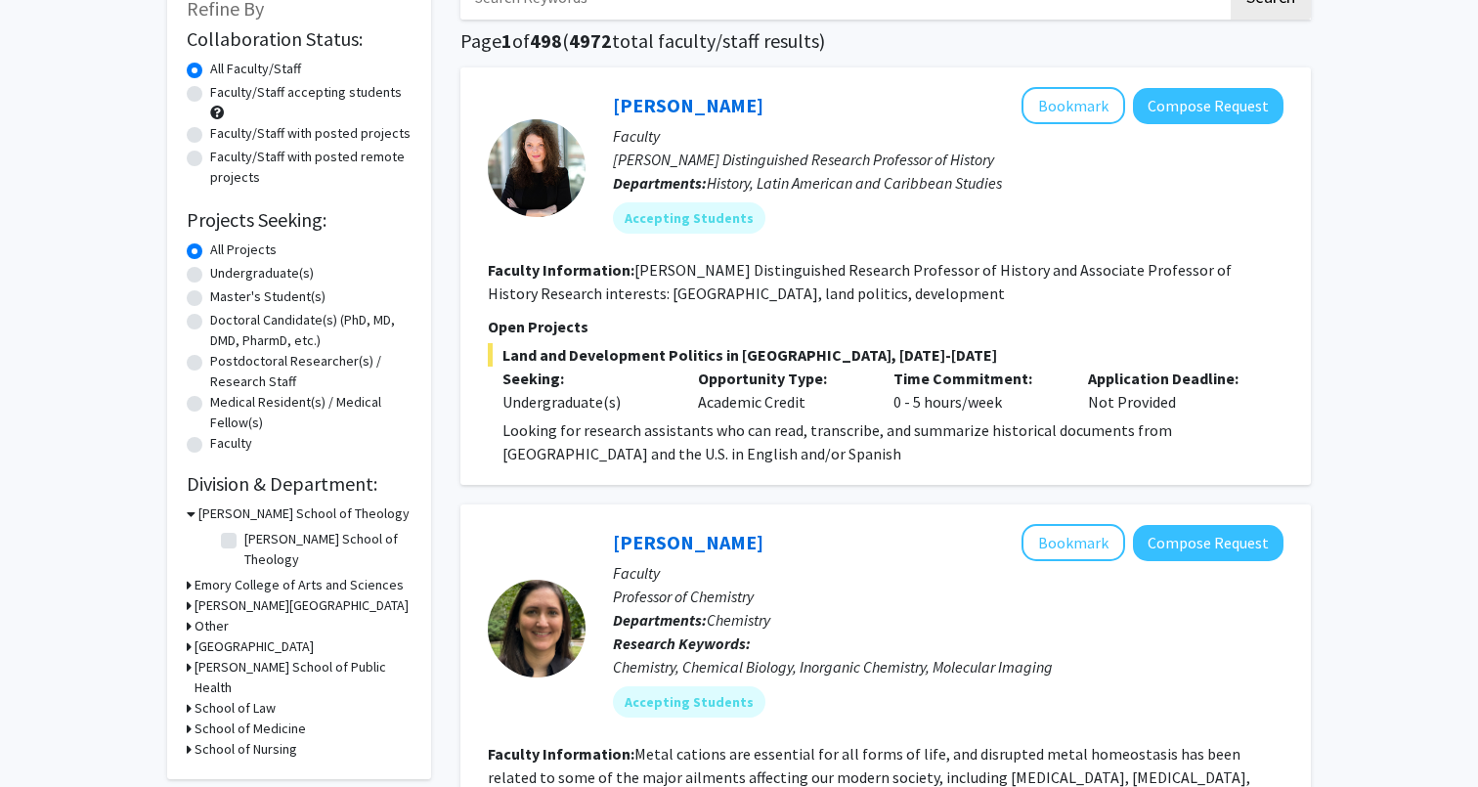
click at [190, 575] on icon at bounding box center [189, 585] width 5 height 21
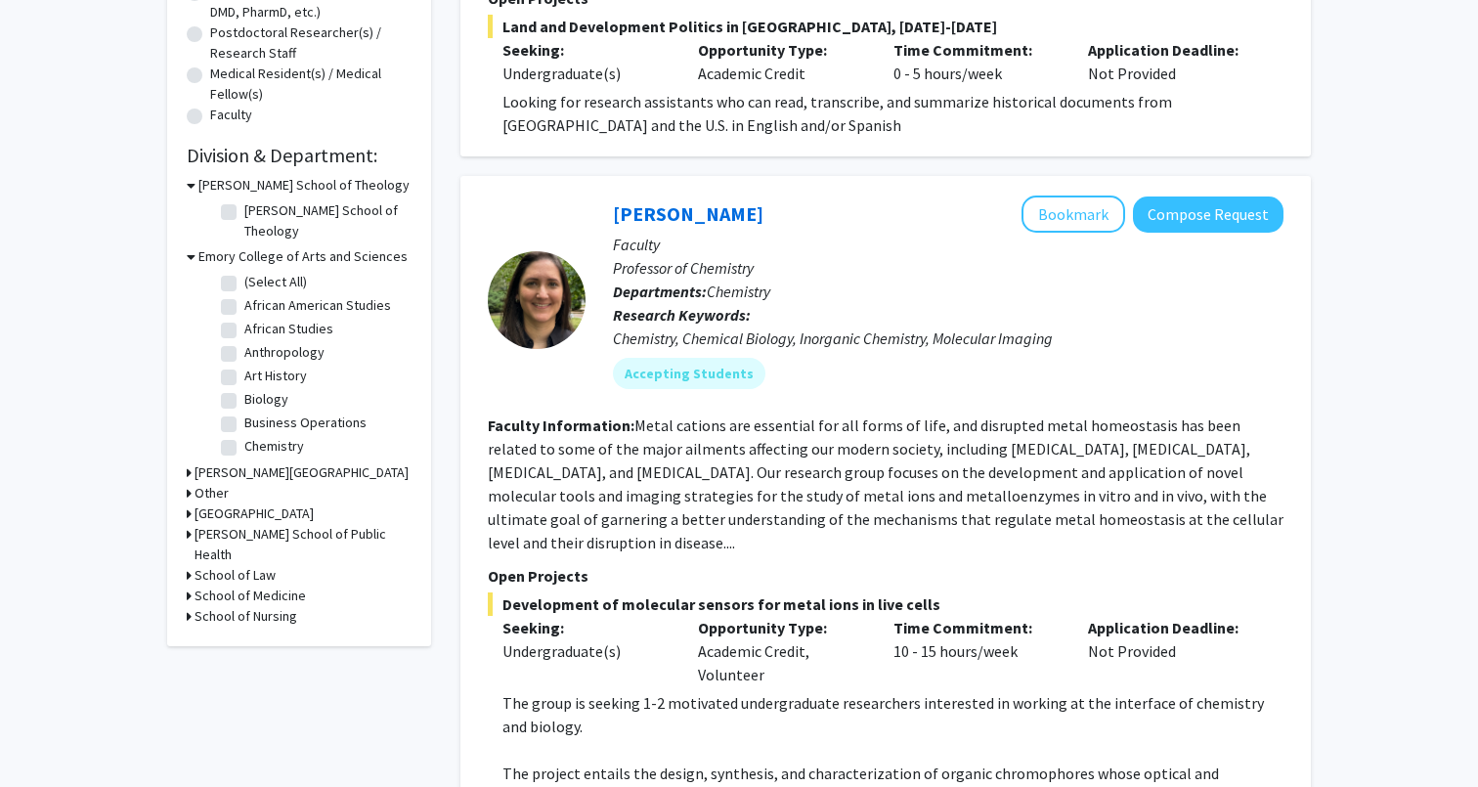
click at [244, 389] on label "Biology" at bounding box center [266, 399] width 44 height 21
click at [244, 389] on input "Biology" at bounding box center [250, 395] width 13 height 13
checkbox input "true"
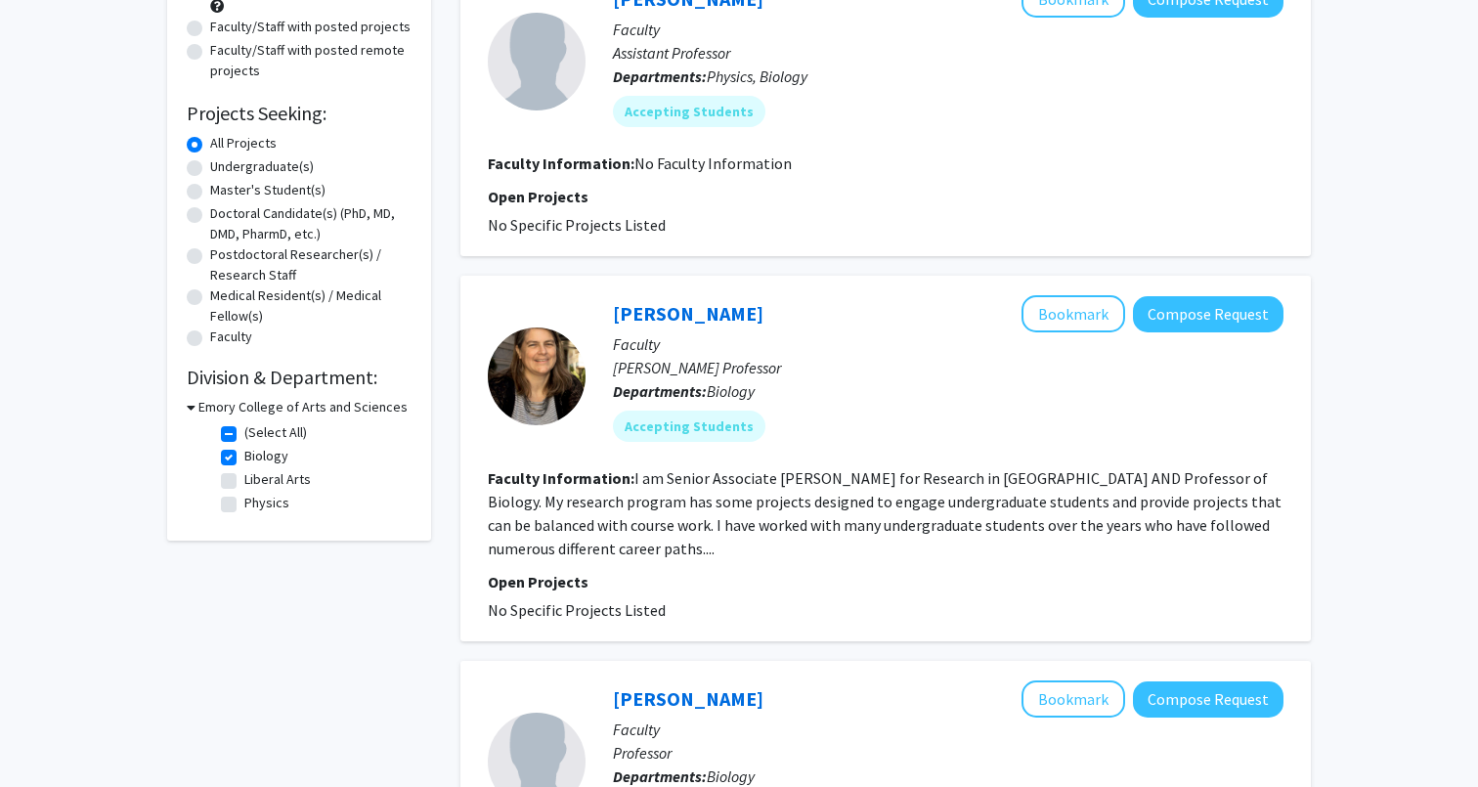
click at [244, 438] on label "(Select All)" at bounding box center [275, 432] width 63 height 21
click at [244, 435] on input "(Select All)" at bounding box center [250, 428] width 13 height 13
checkbox input "false"
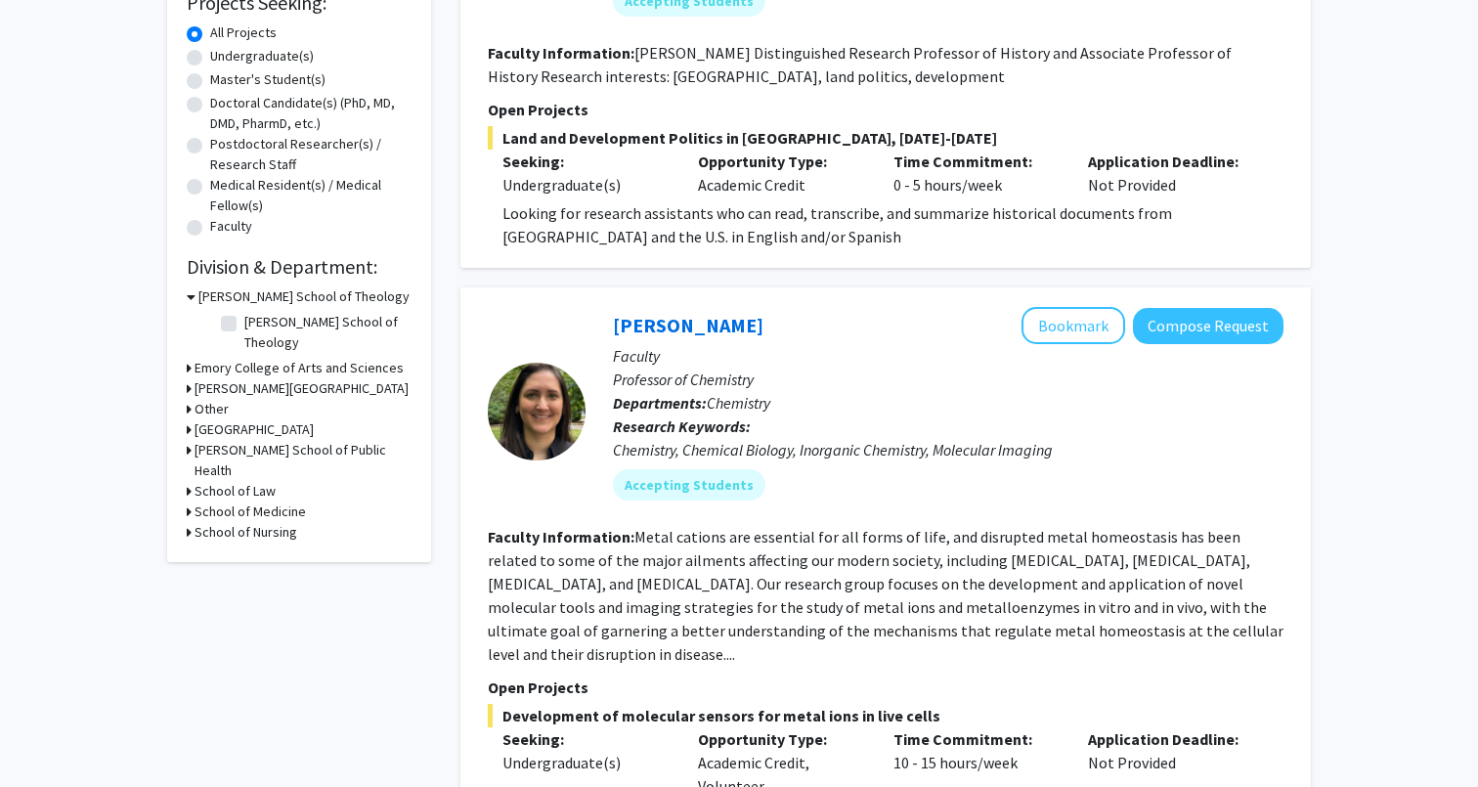
click at [192, 501] on div "School of Medicine" at bounding box center [299, 511] width 225 height 21
click at [201, 501] on h3 "School of Medicine" at bounding box center [249, 511] width 111 height 21
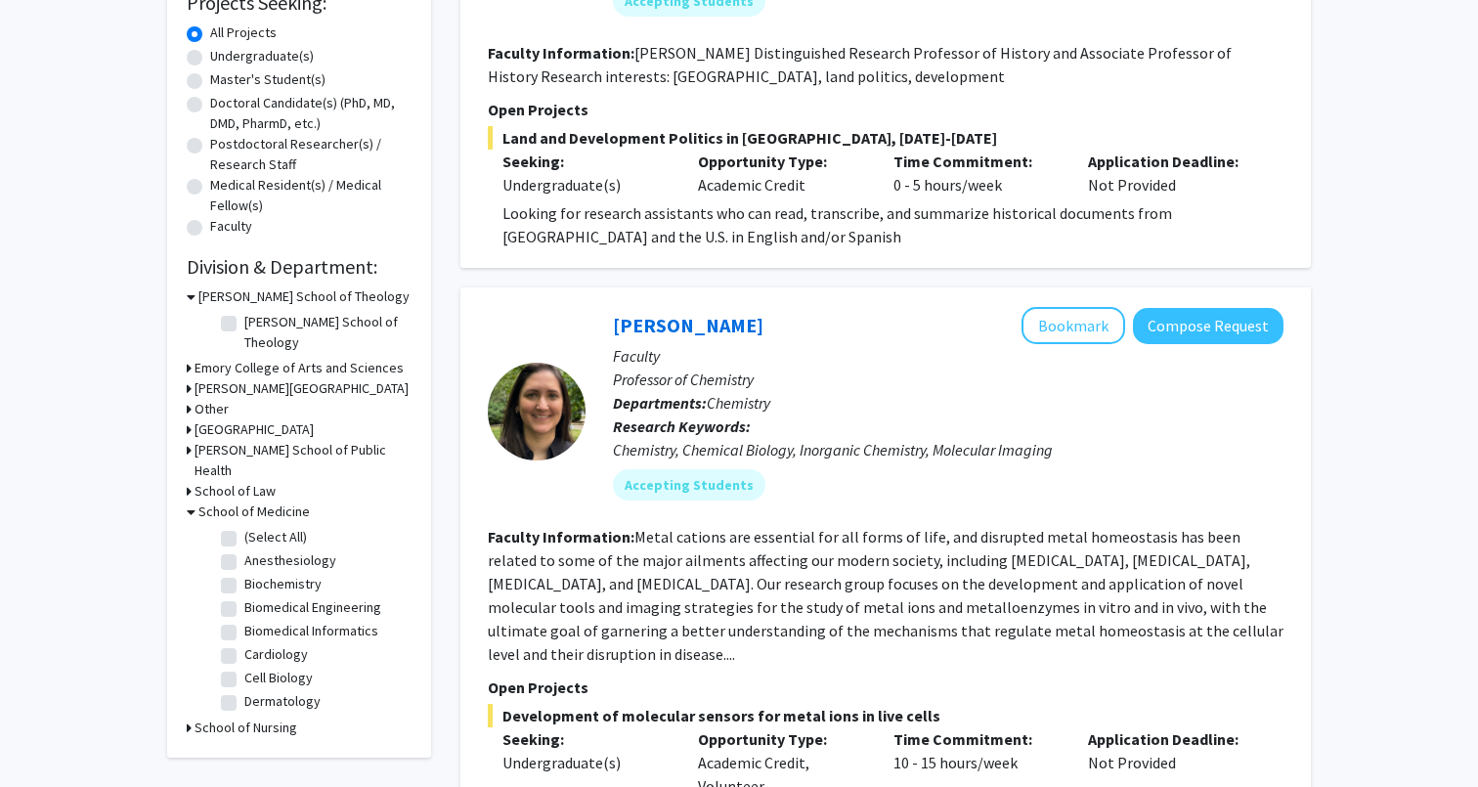
click at [244, 527] on label "(Select All)" at bounding box center [275, 537] width 63 height 21
click at [244, 527] on input "(Select All)" at bounding box center [250, 533] width 13 height 13
checkbox input "true"
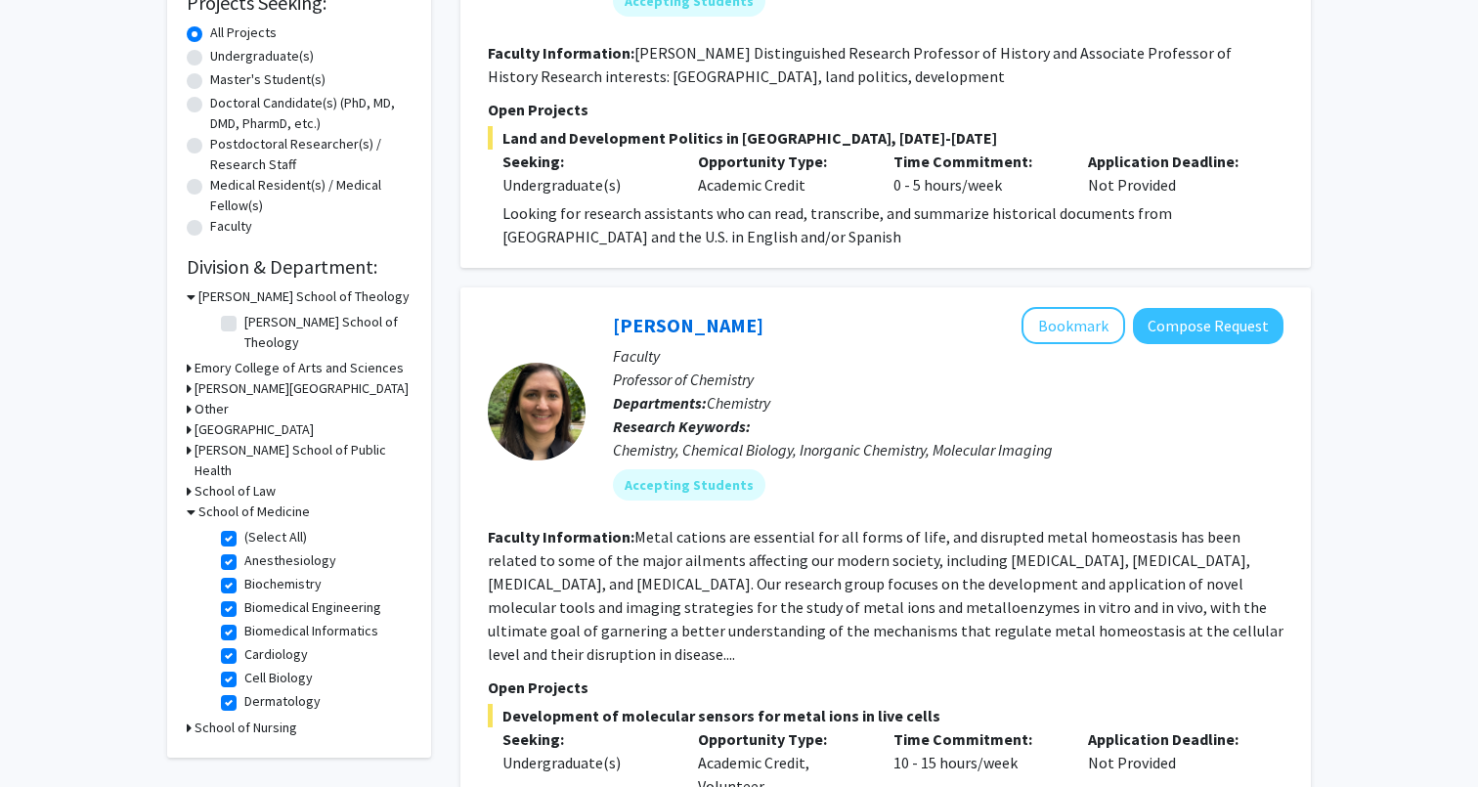
checkbox input "true"
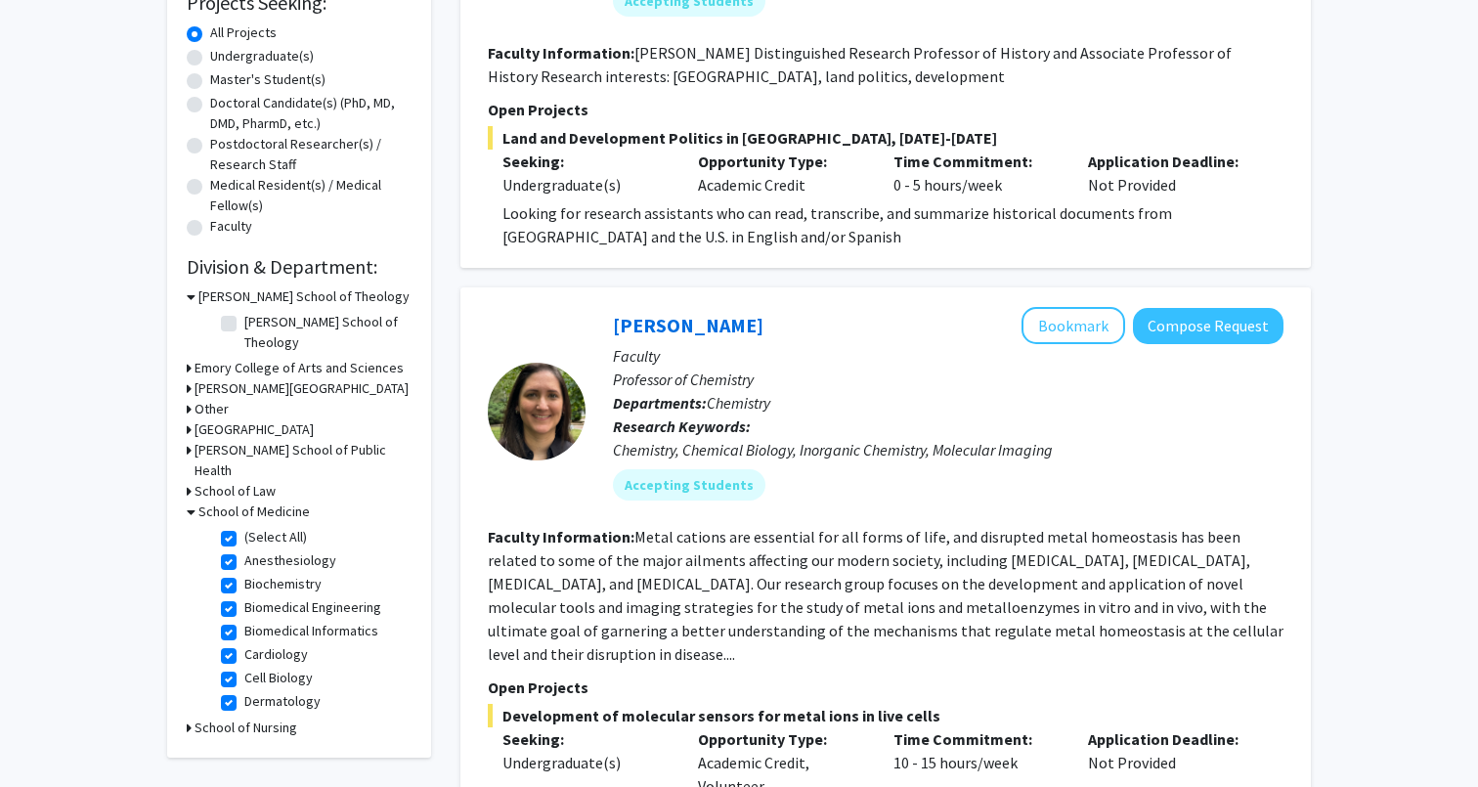
checkbox input "true"
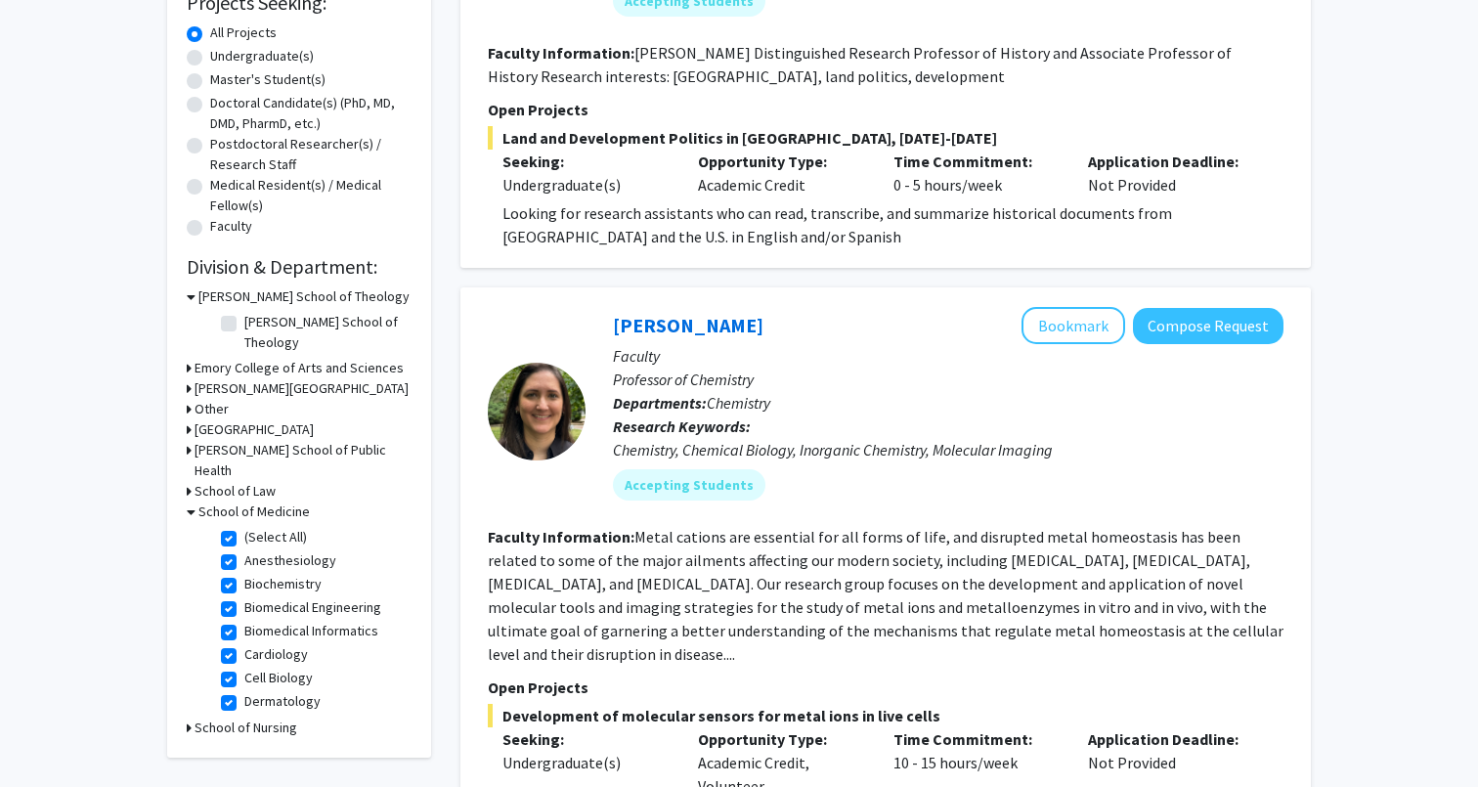
checkbox input "true"
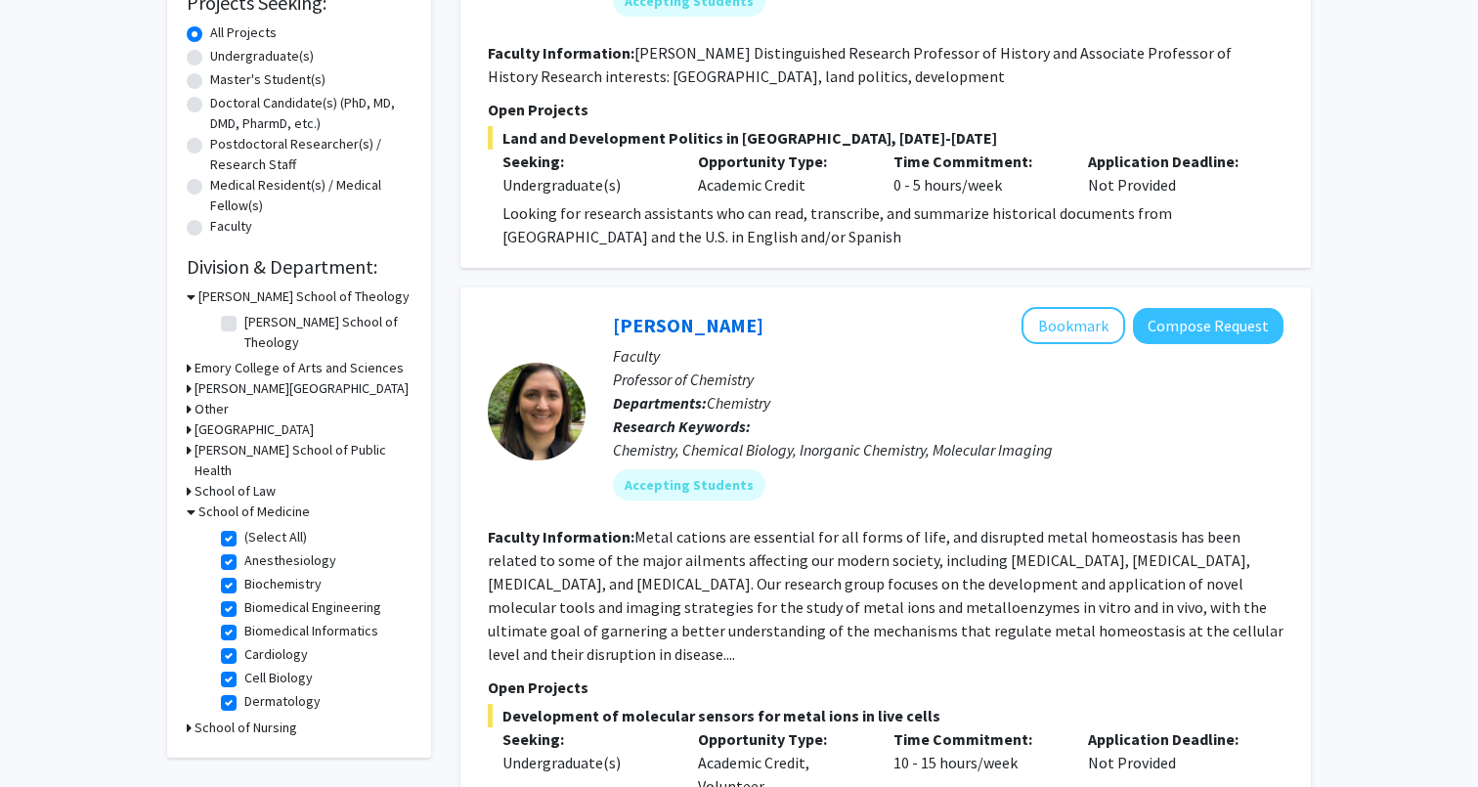
checkbox input "true"
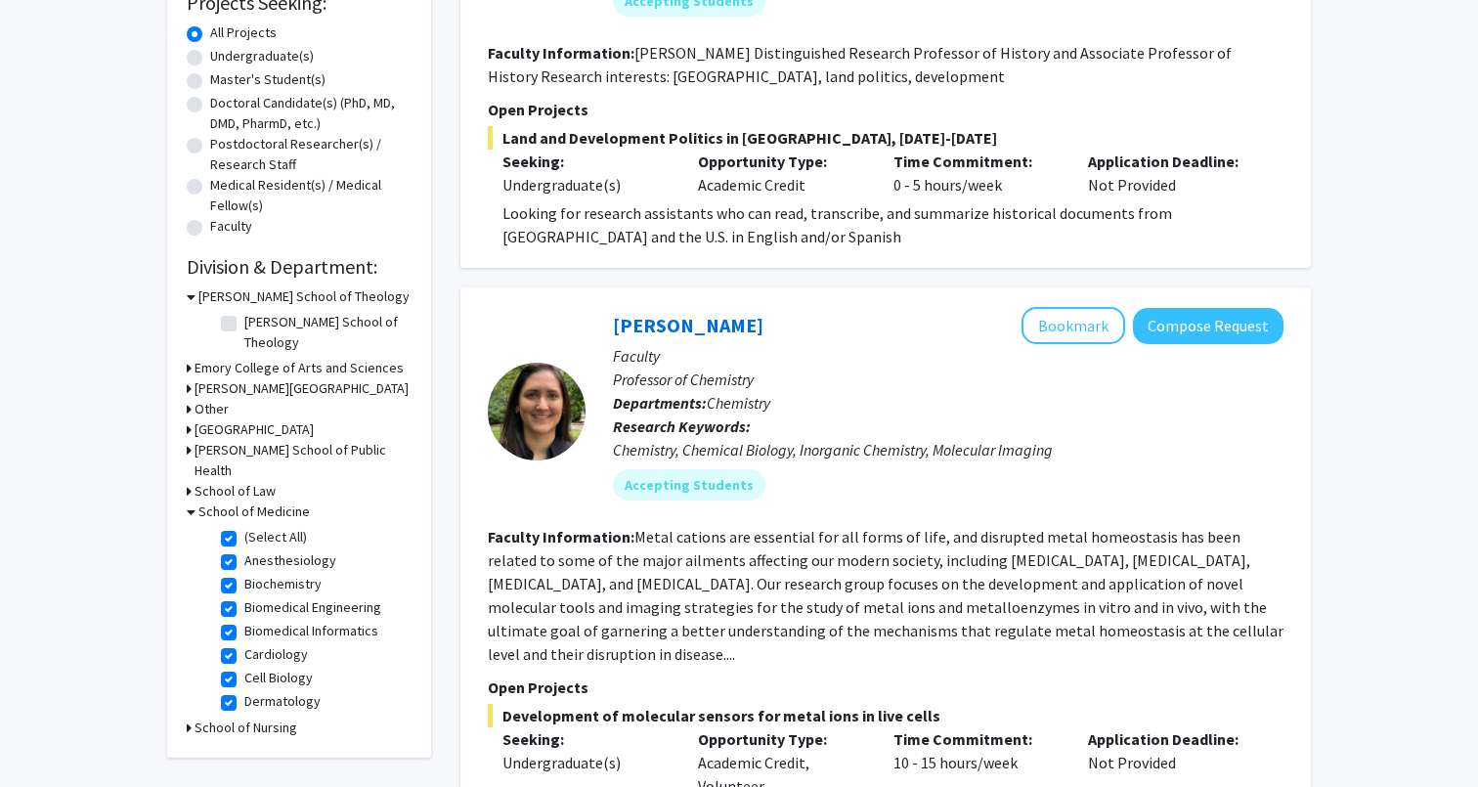
checkbox input "true"
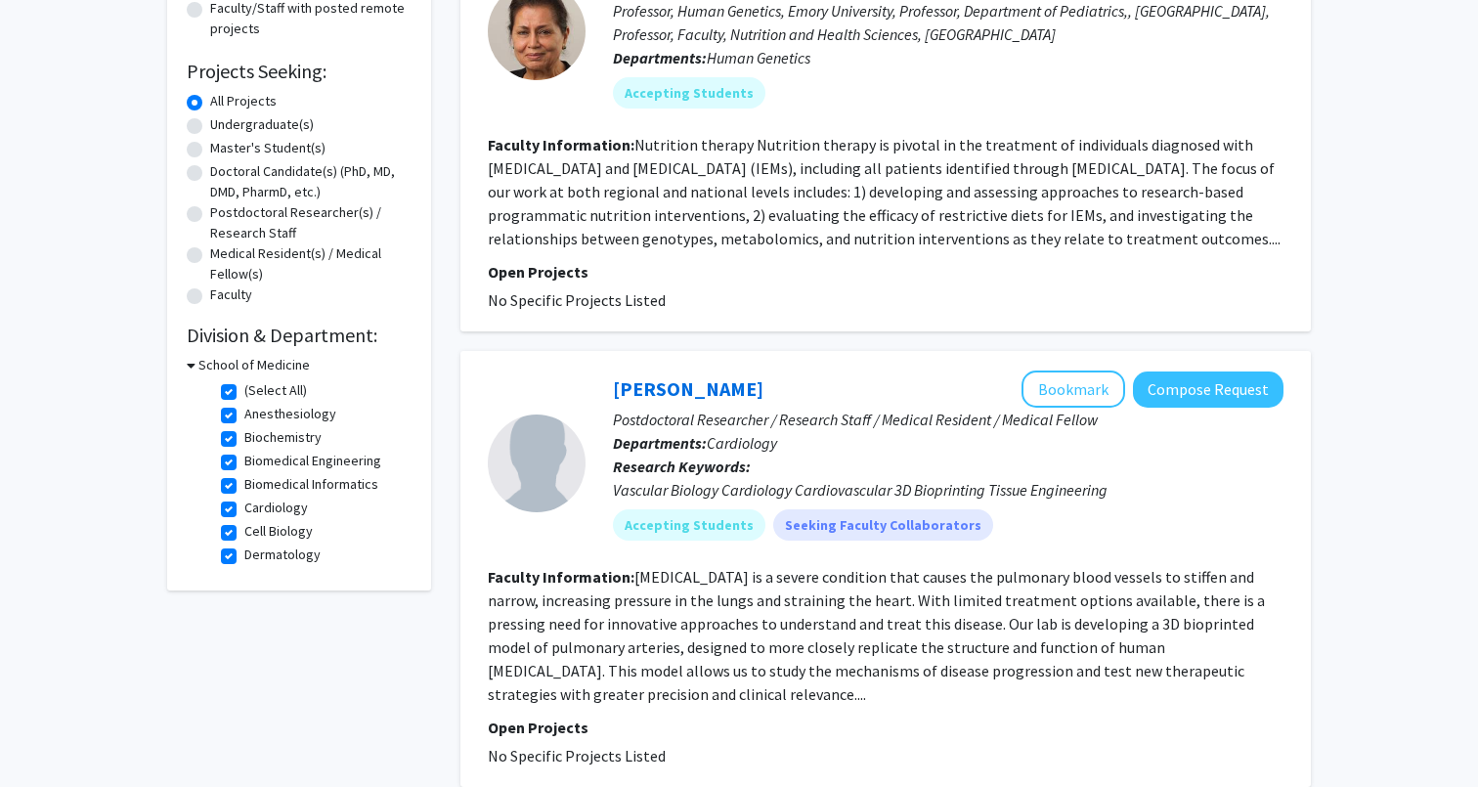
click at [244, 399] on label "(Select All)" at bounding box center [275, 390] width 63 height 21
click at [244, 393] on input "(Select All)" at bounding box center [250, 386] width 13 height 13
checkbox input "false"
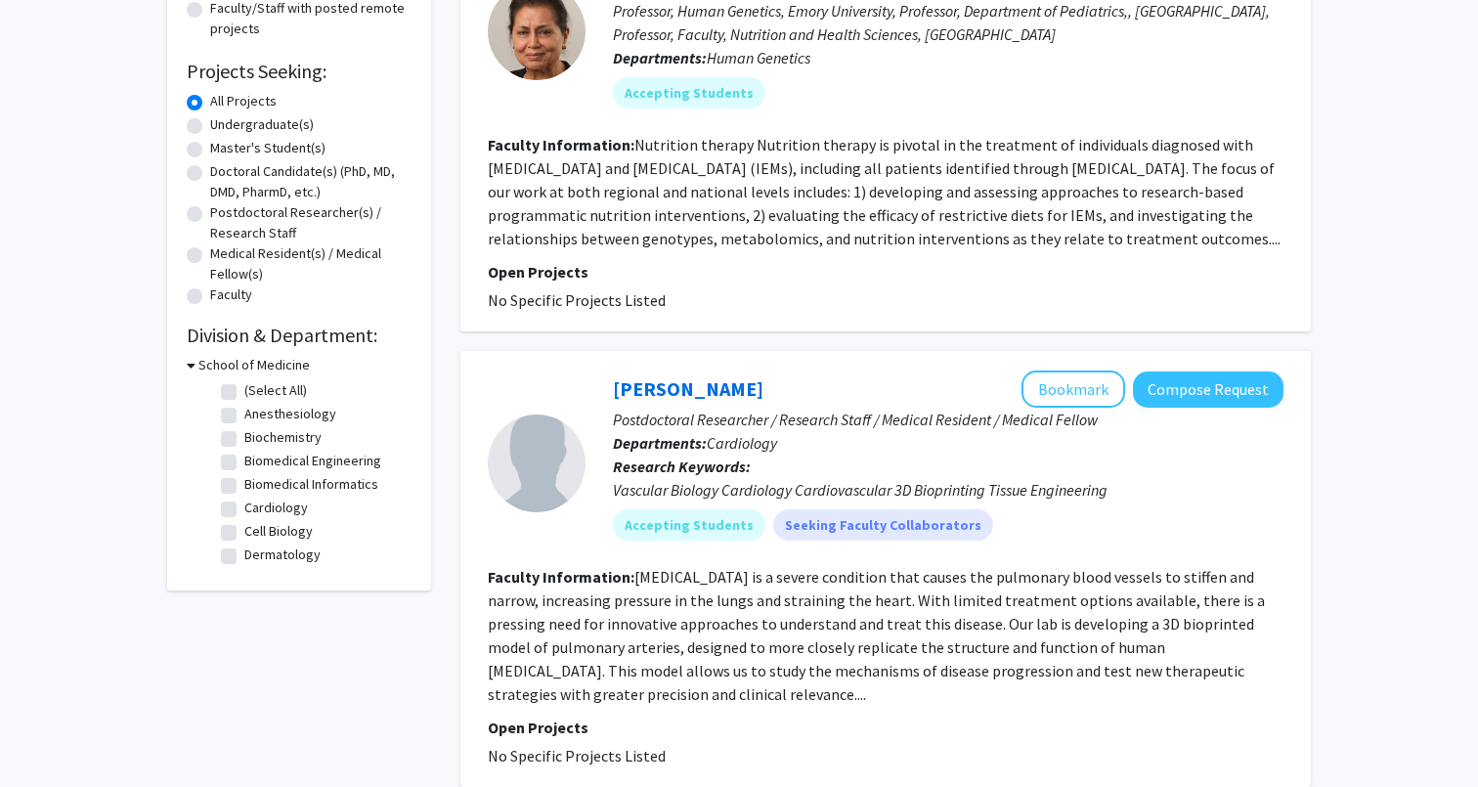
checkbox input "false"
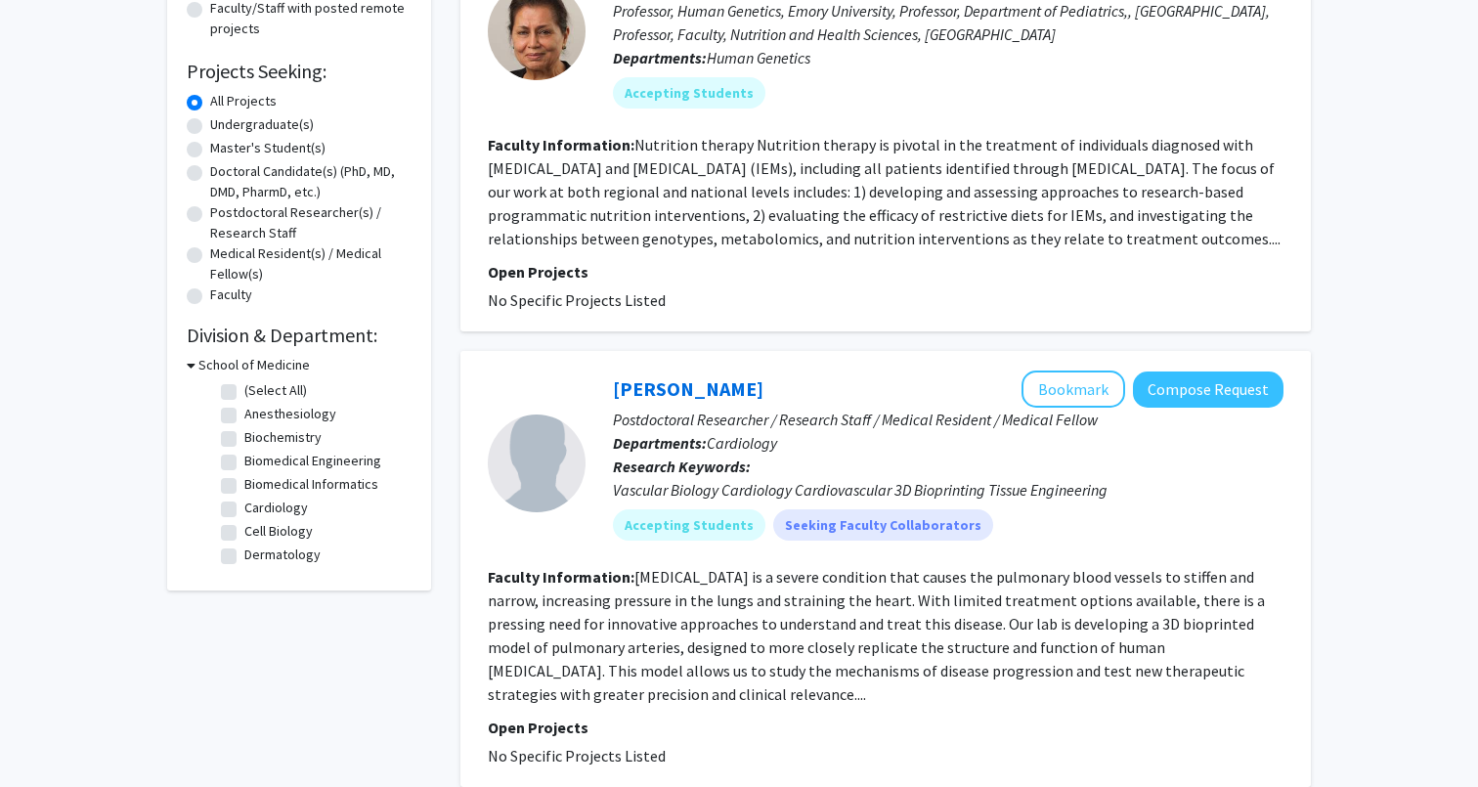
checkbox input "false"
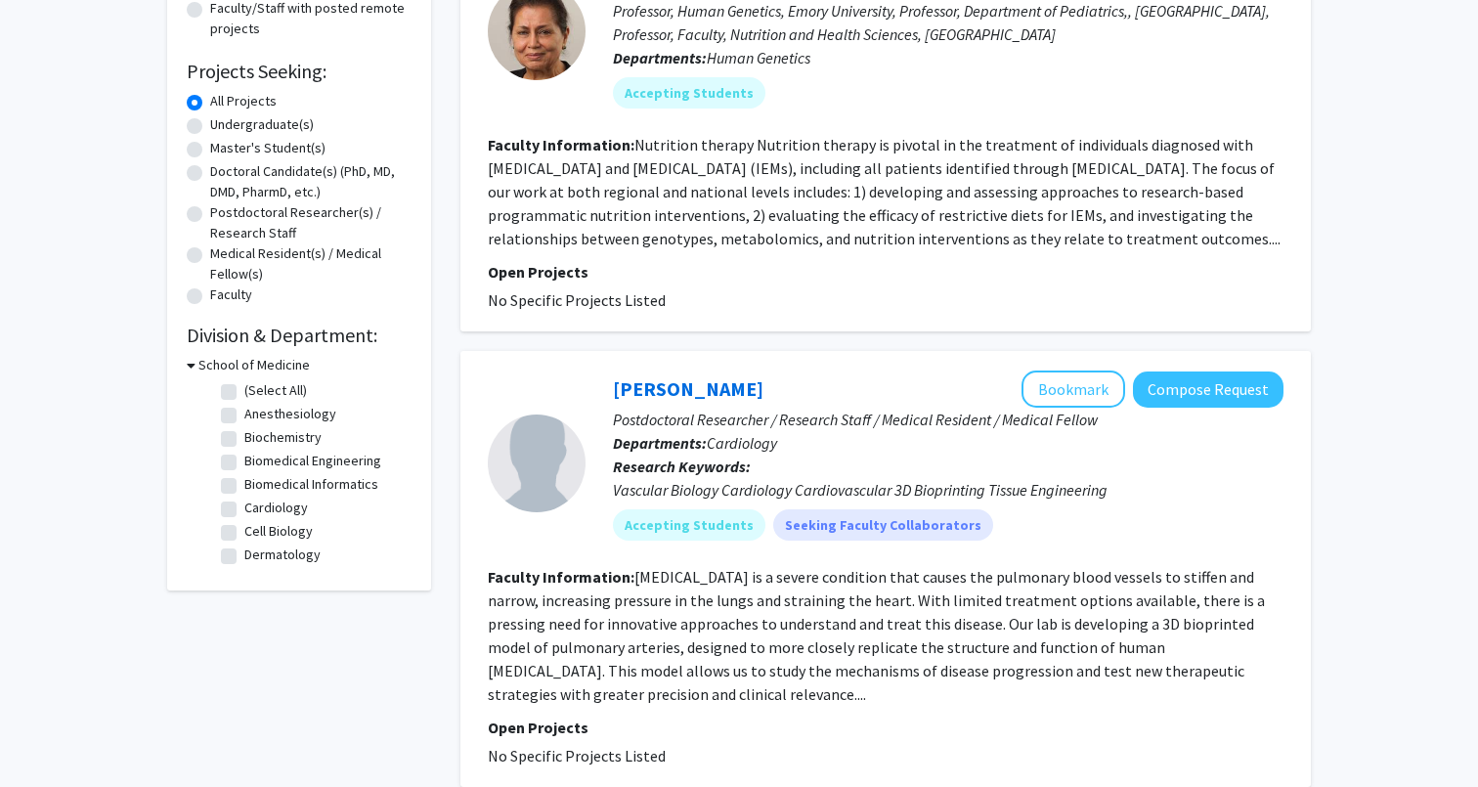
checkbox input "false"
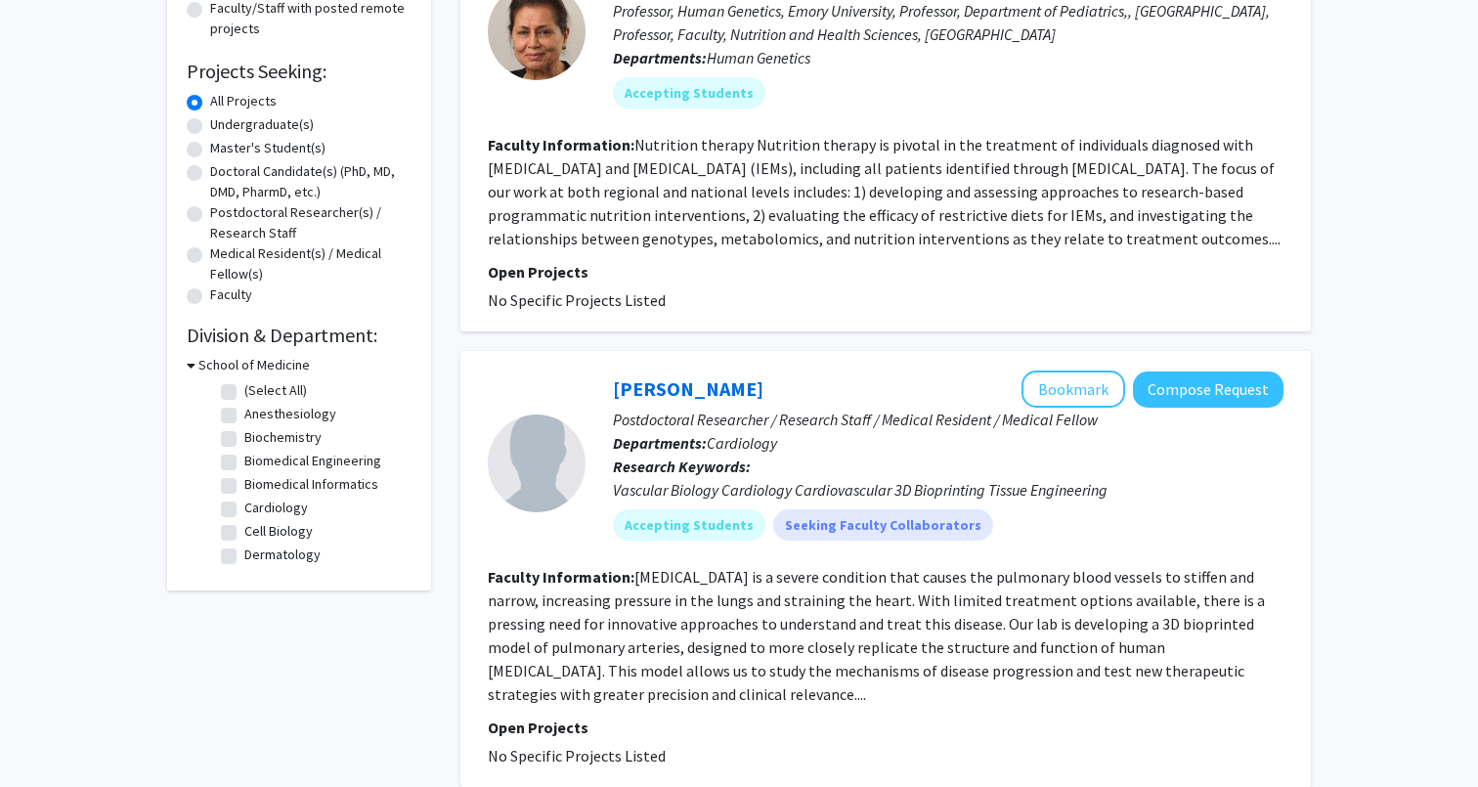
checkbox input "false"
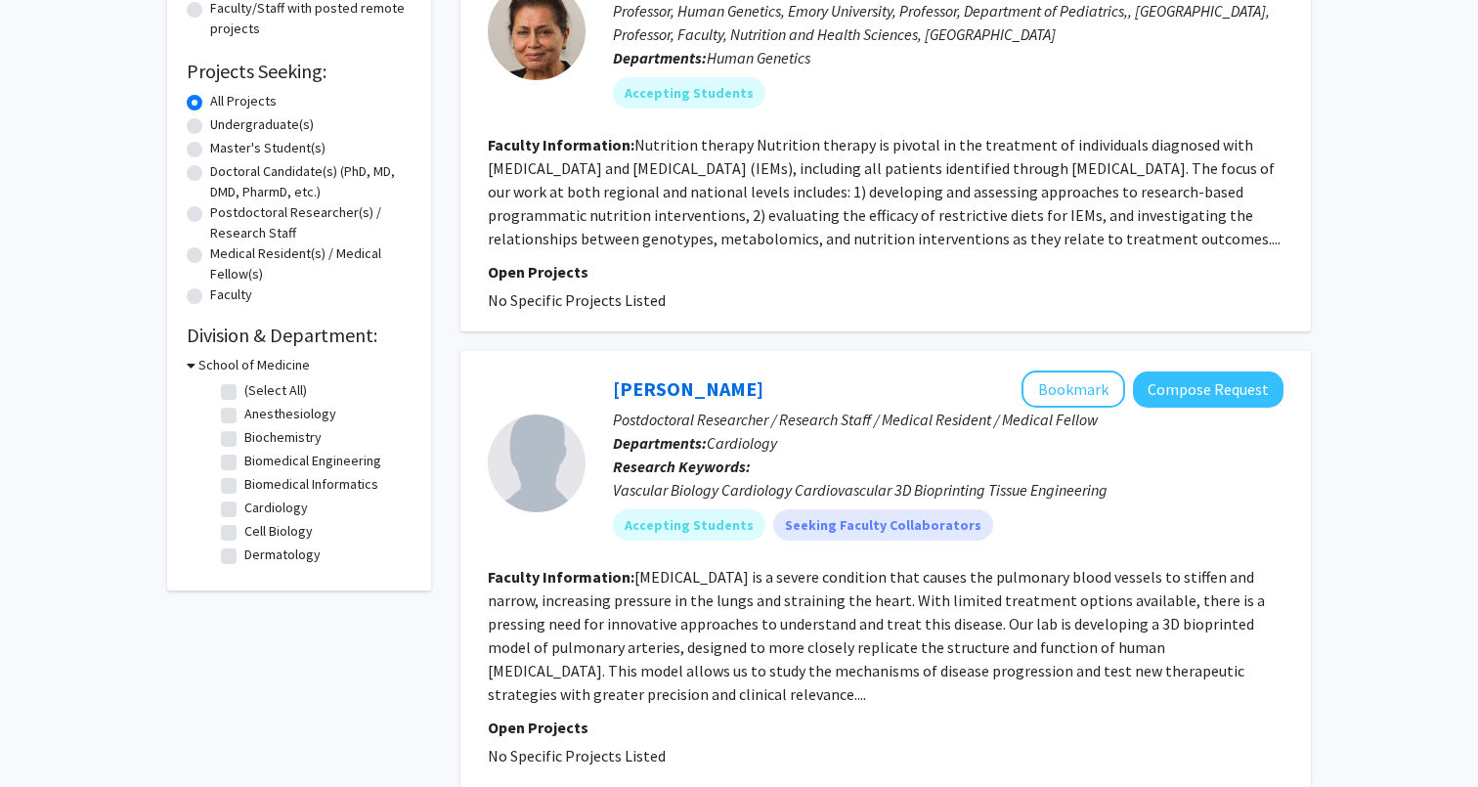
checkbox input "false"
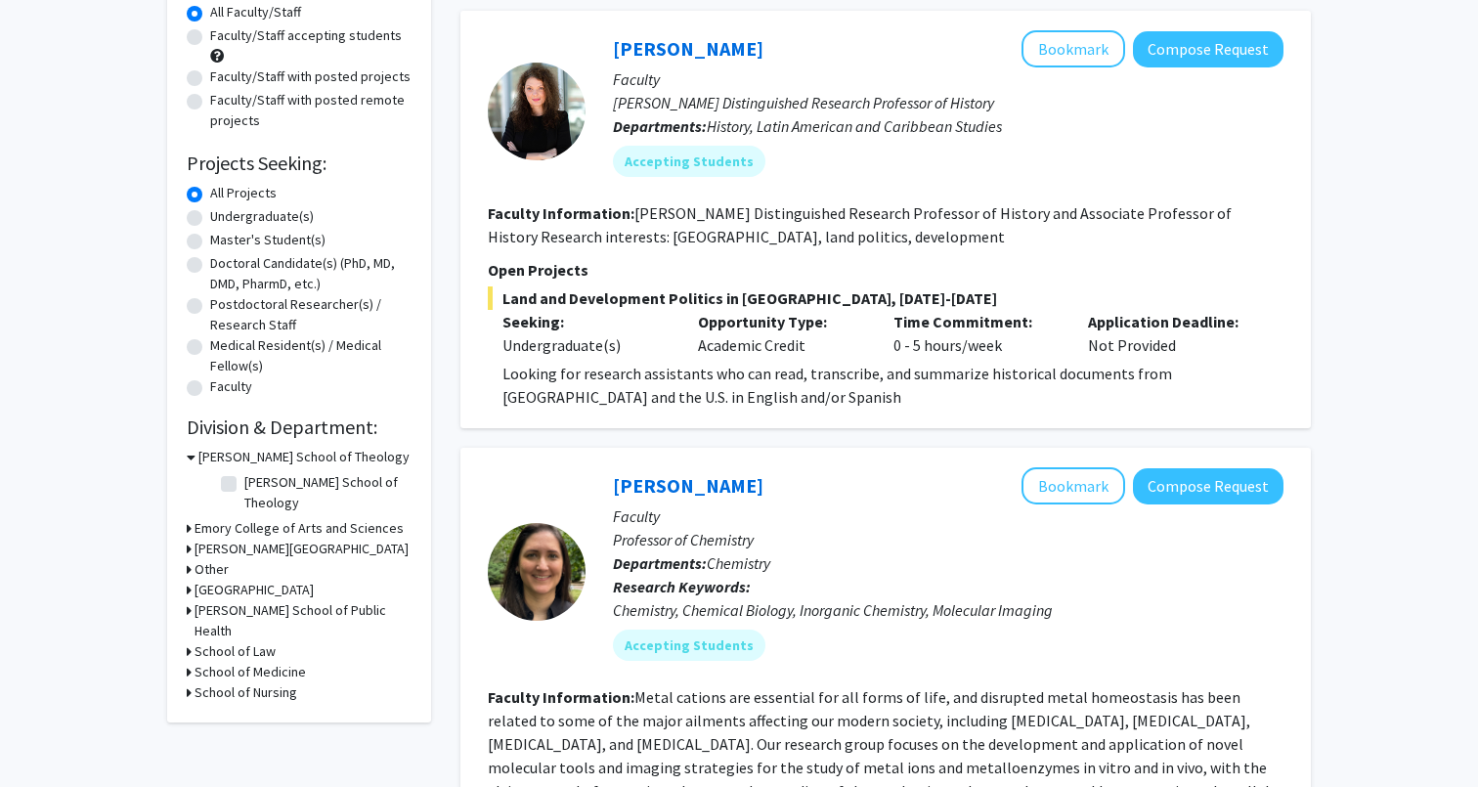
click at [235, 662] on h3 "School of Medicine" at bounding box center [249, 672] width 111 height 21
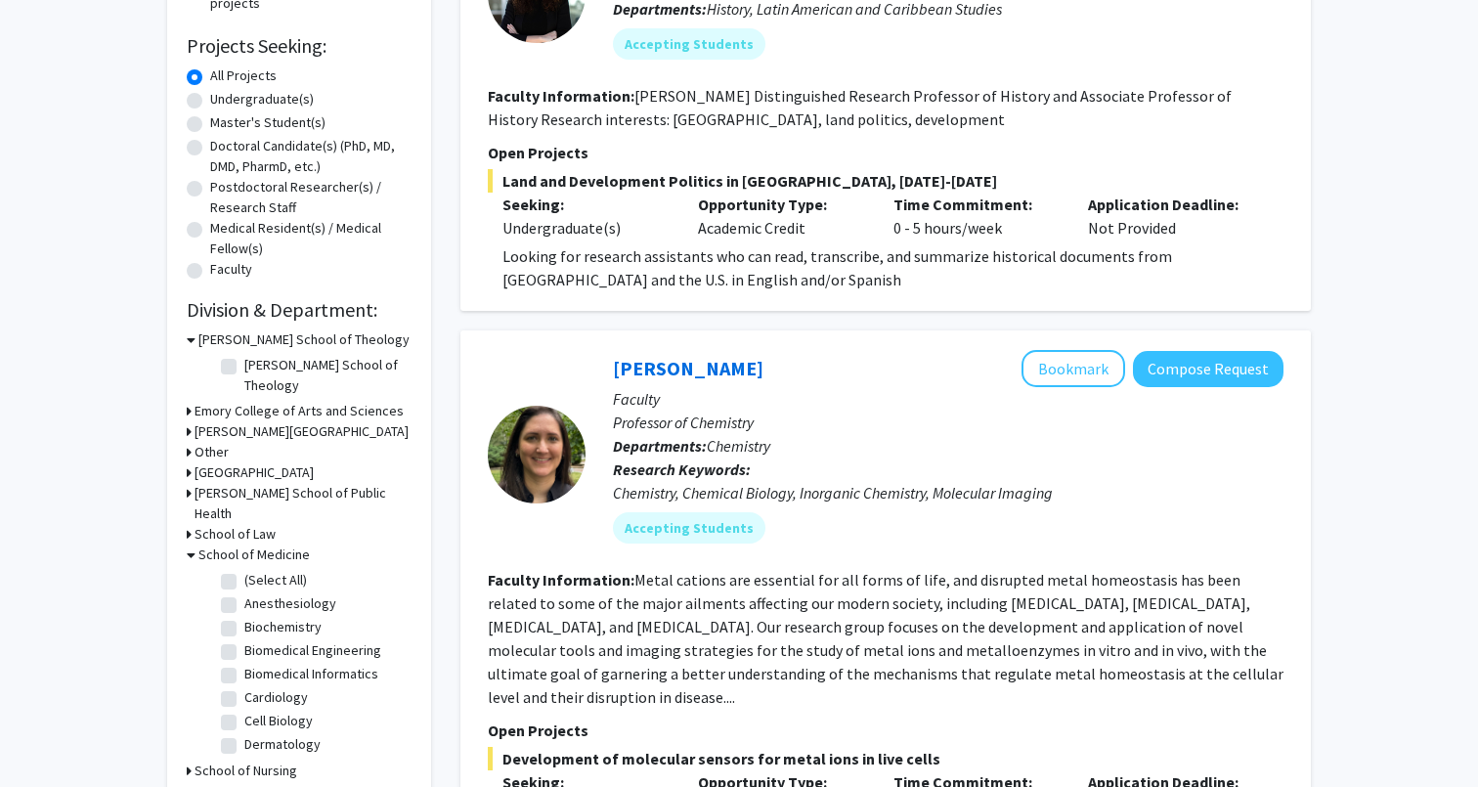
click at [244, 593] on label "Anesthesiology" at bounding box center [290, 603] width 92 height 21
click at [244, 593] on input "Anesthesiology" at bounding box center [250, 599] width 13 height 13
checkbox input "true"
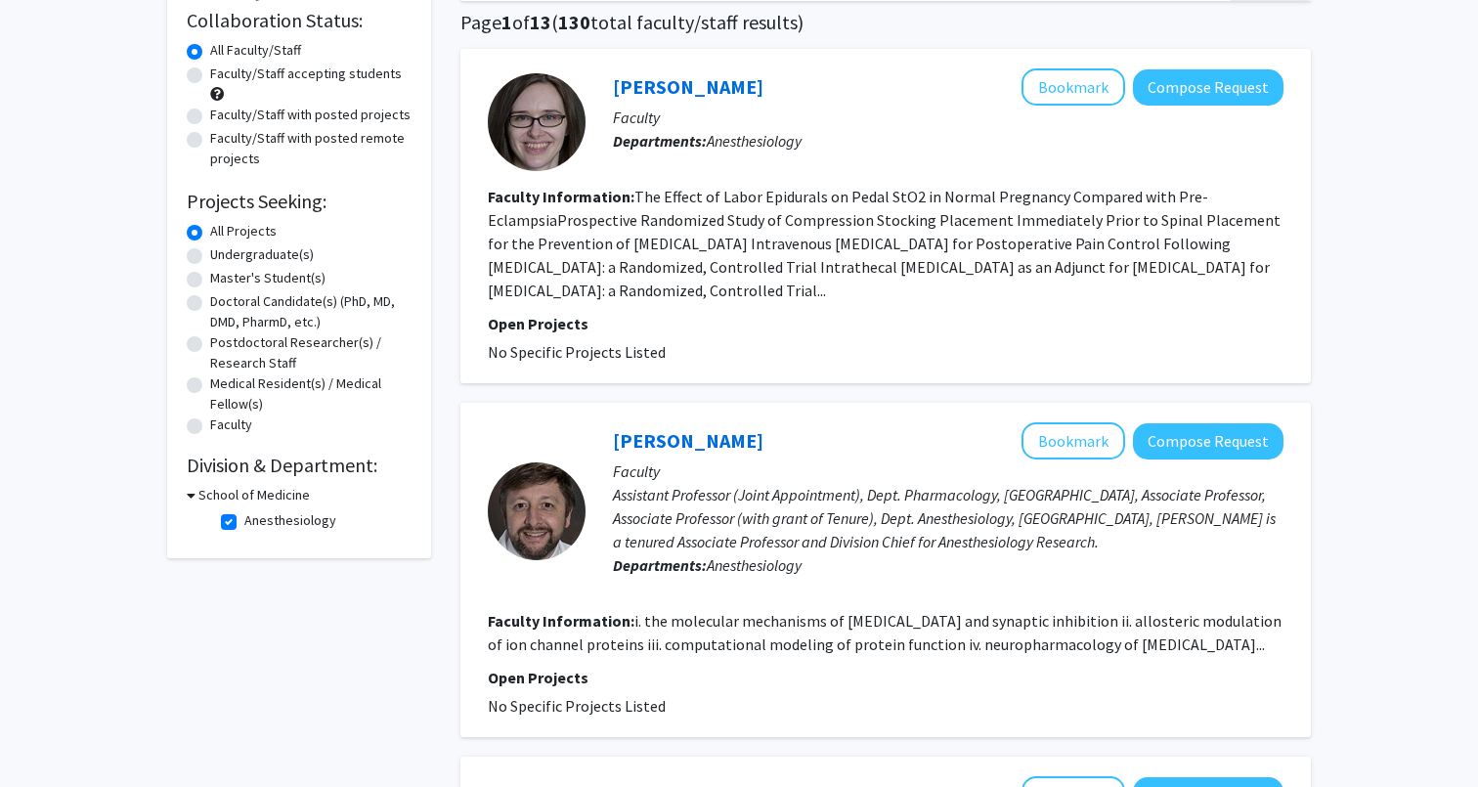
scroll to position [142, 0]
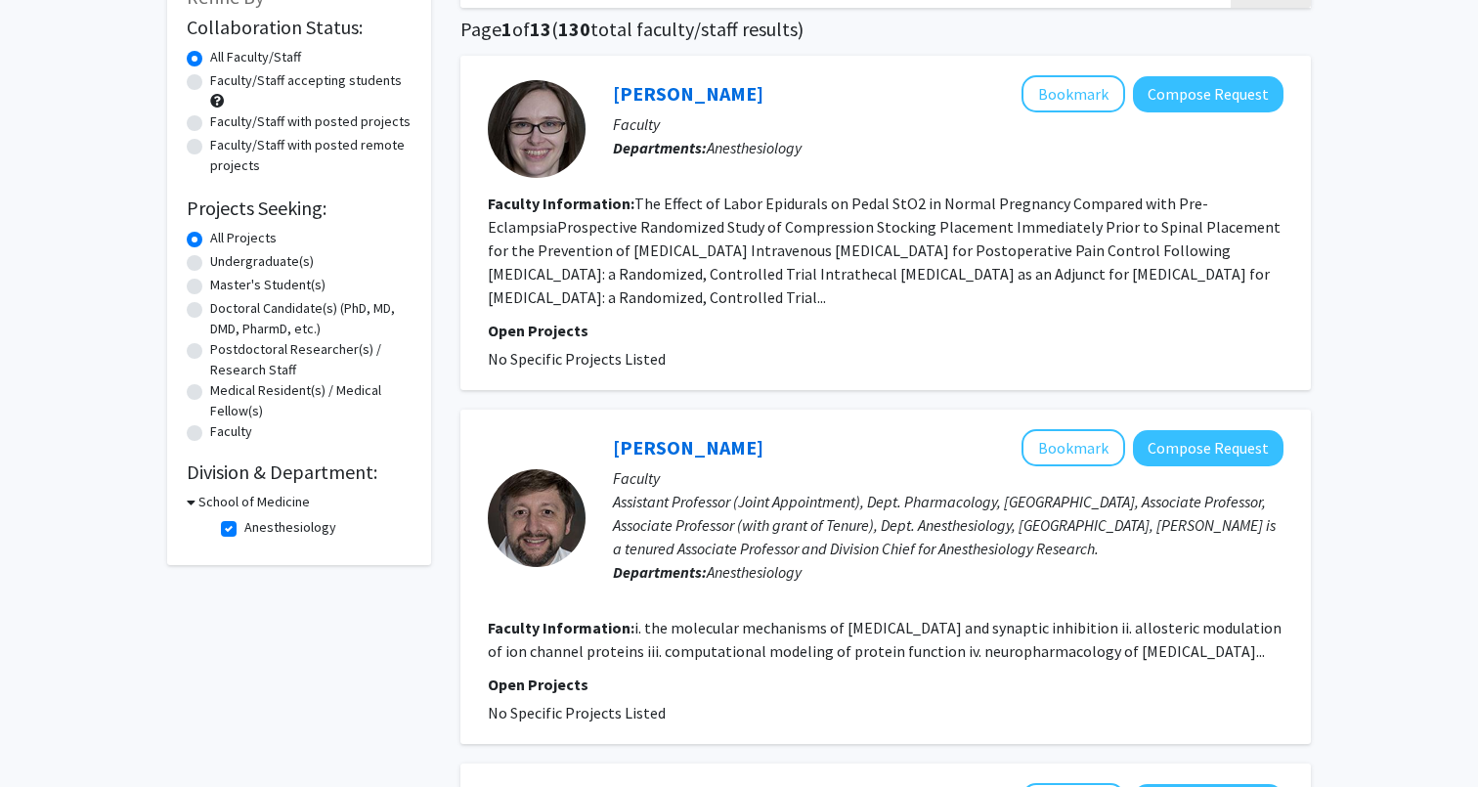
click at [247, 524] on label "Anesthesiology" at bounding box center [290, 527] width 92 height 21
click at [247, 524] on input "Anesthesiology" at bounding box center [250, 523] width 13 height 13
checkbox input "false"
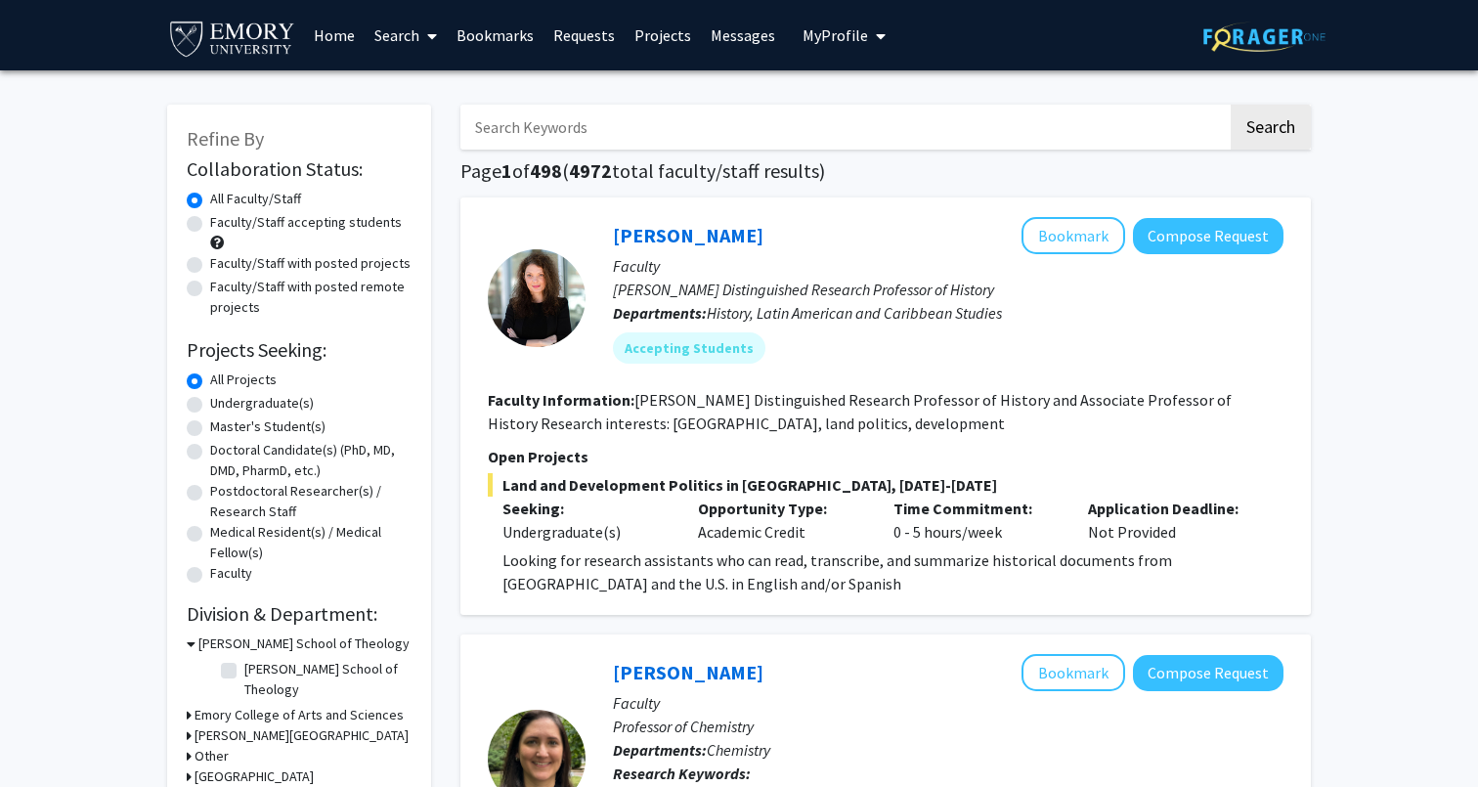
scroll to position [569, 0]
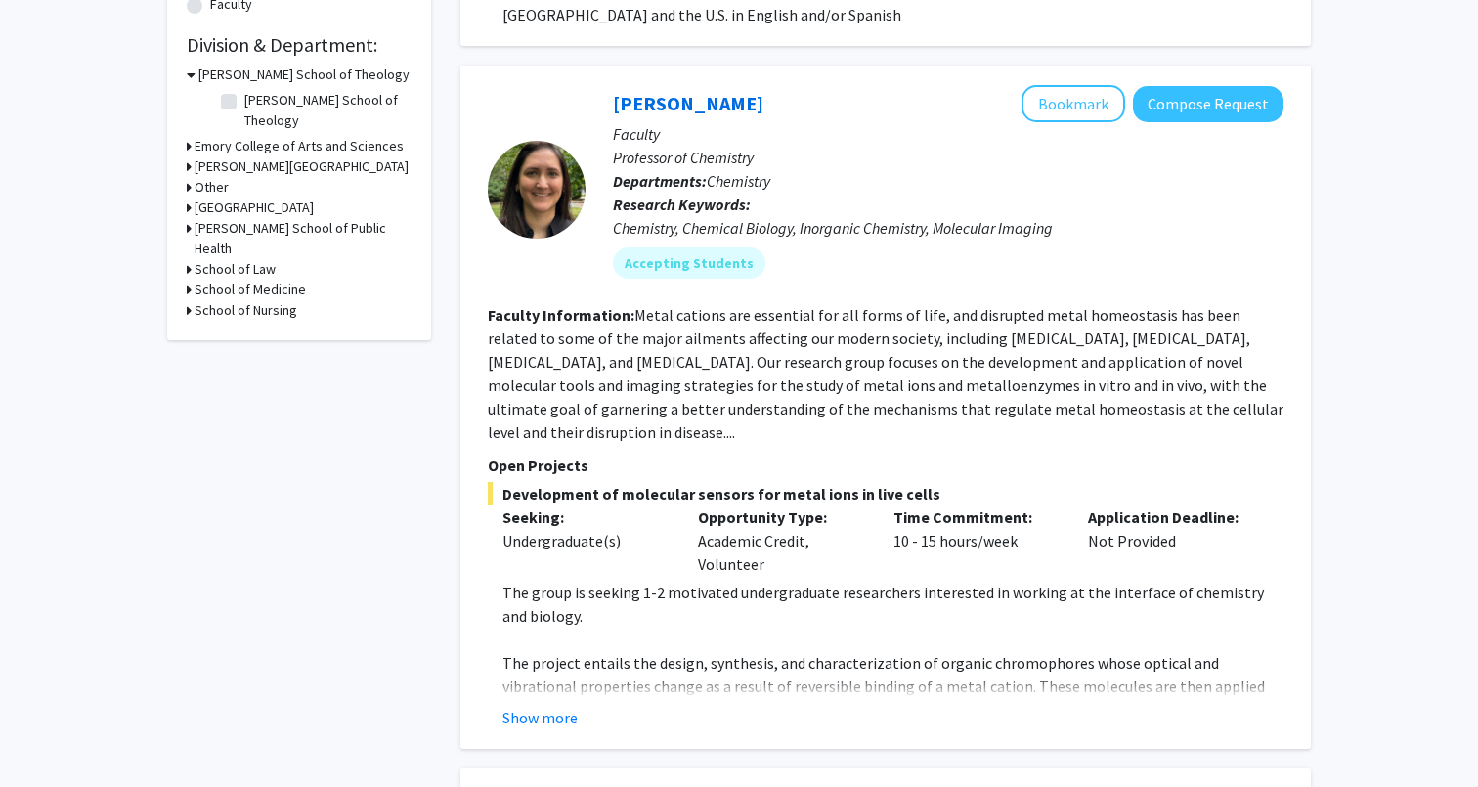
click at [247, 280] on h3 "School of Medicine" at bounding box center [249, 290] width 111 height 21
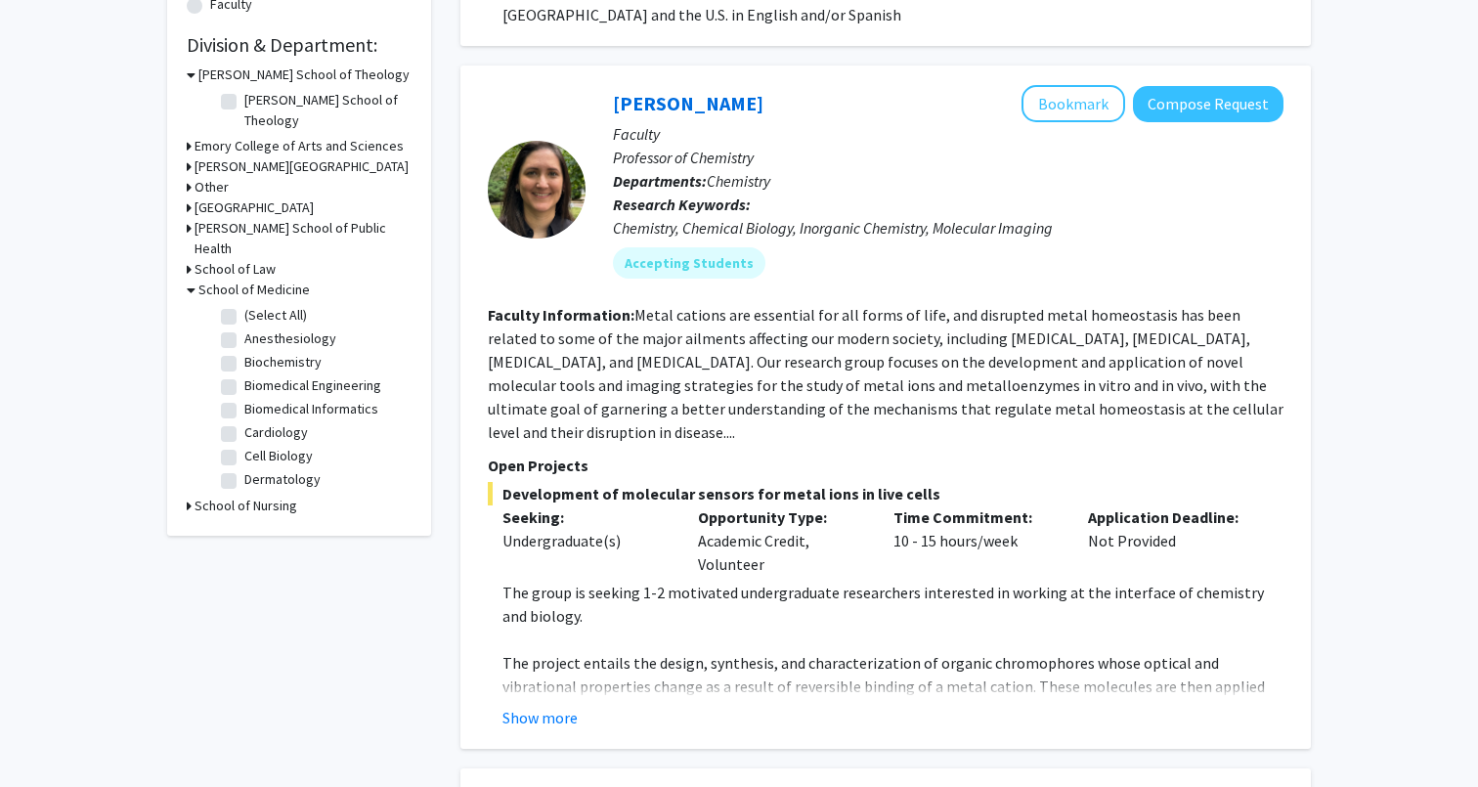
click at [244, 305] on label "(Select All)" at bounding box center [275, 315] width 63 height 21
click at [244, 305] on input "(Select All)" at bounding box center [250, 311] width 13 height 13
checkbox input "true"
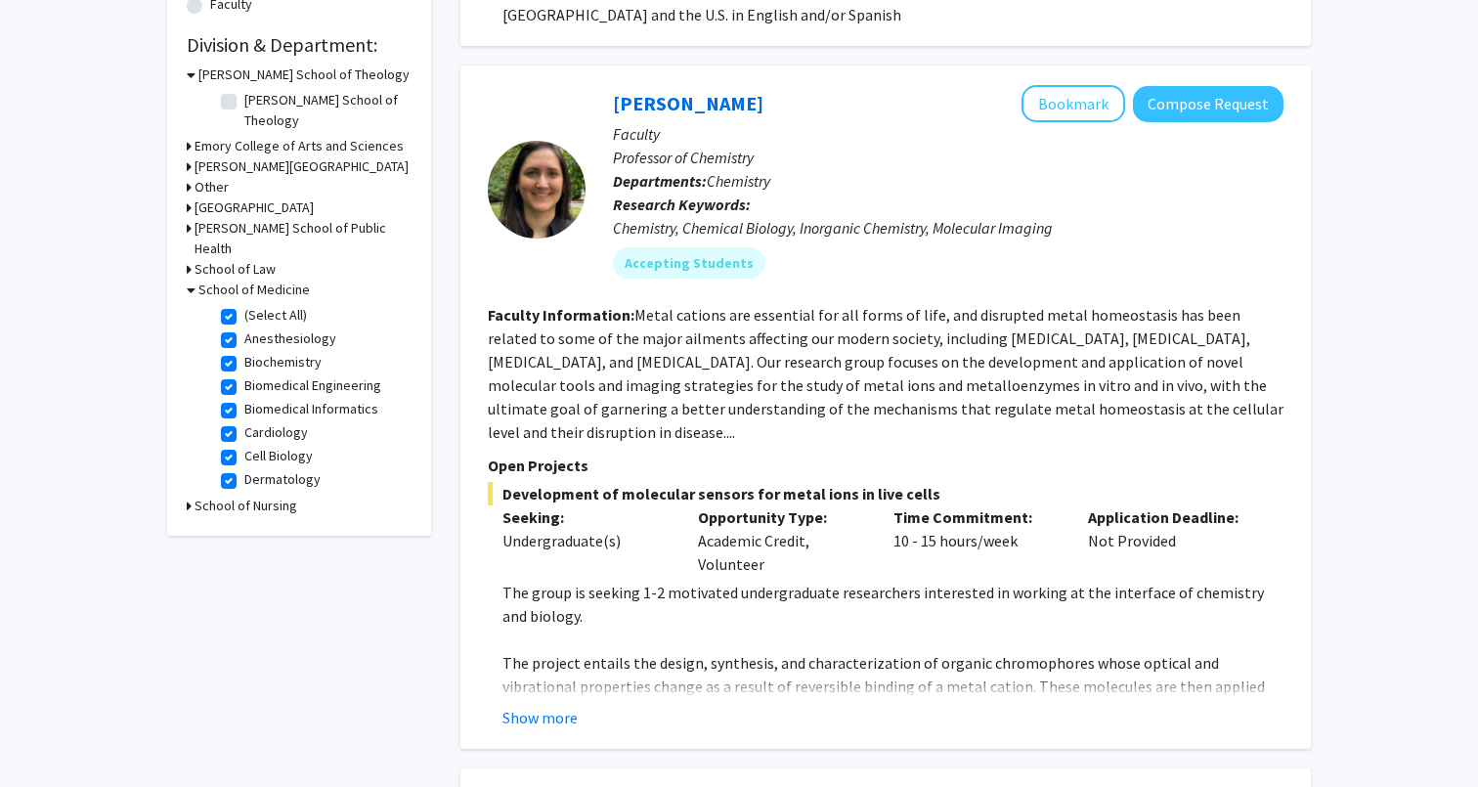
checkbox input "true"
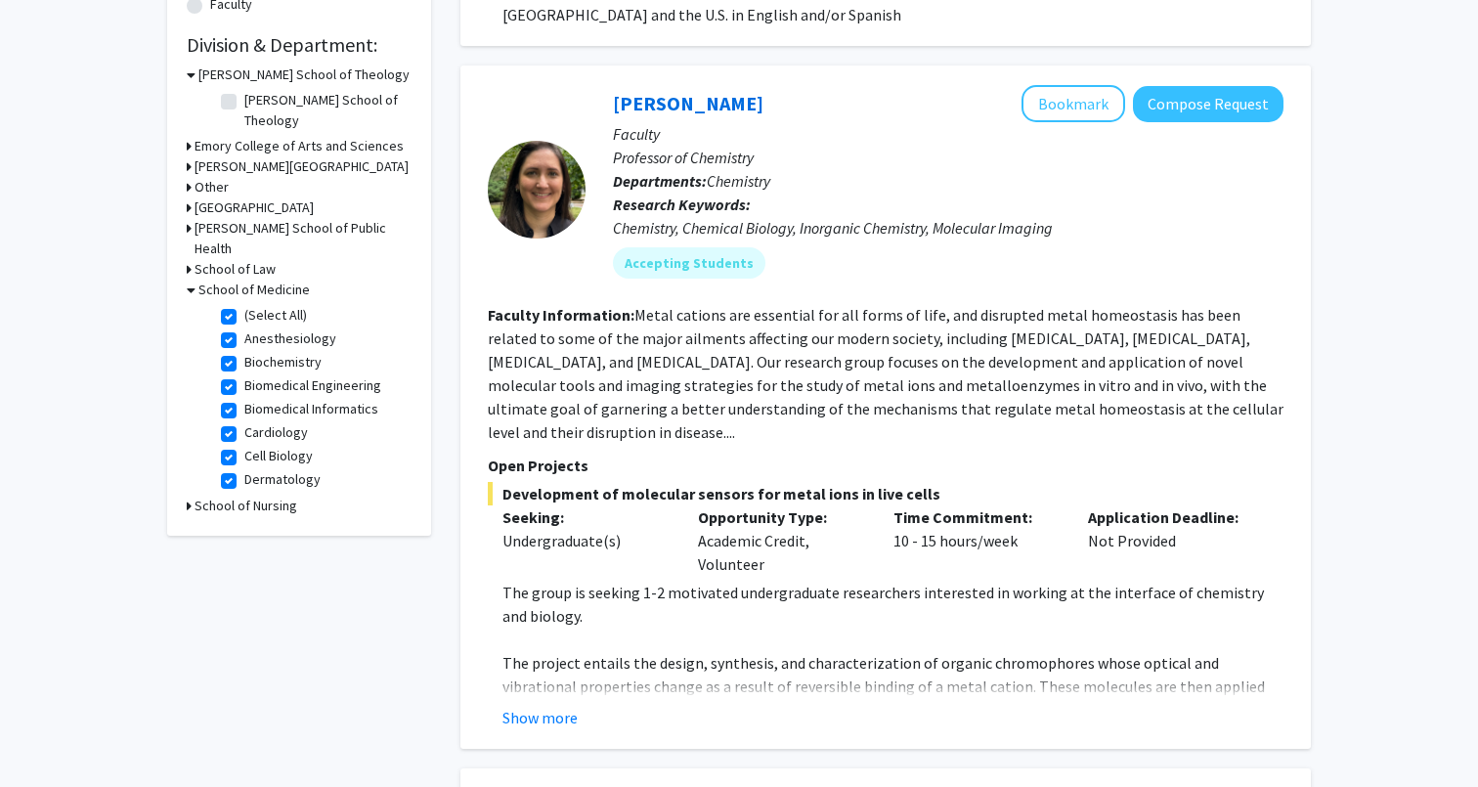
checkbox input "true"
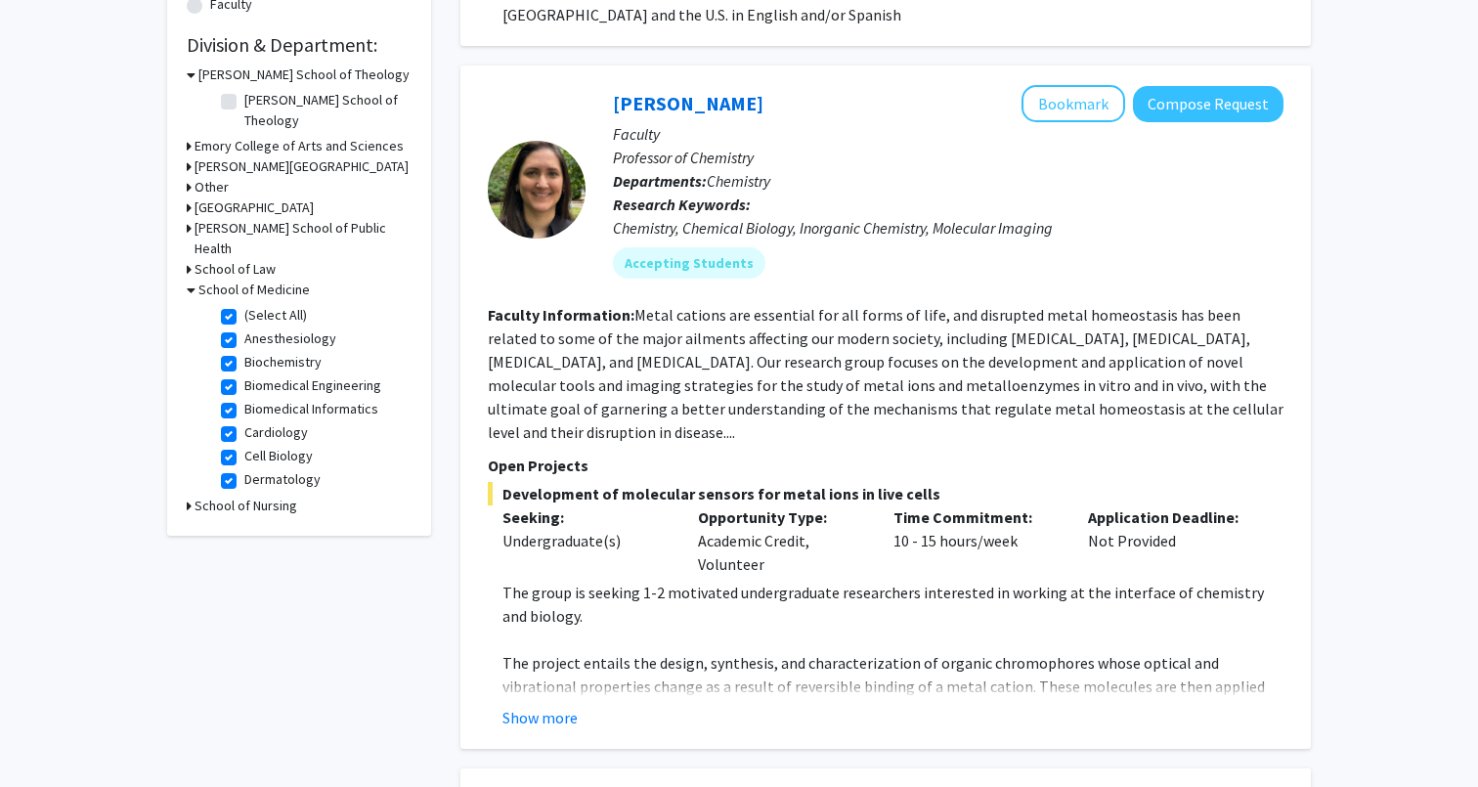
checkbox input "true"
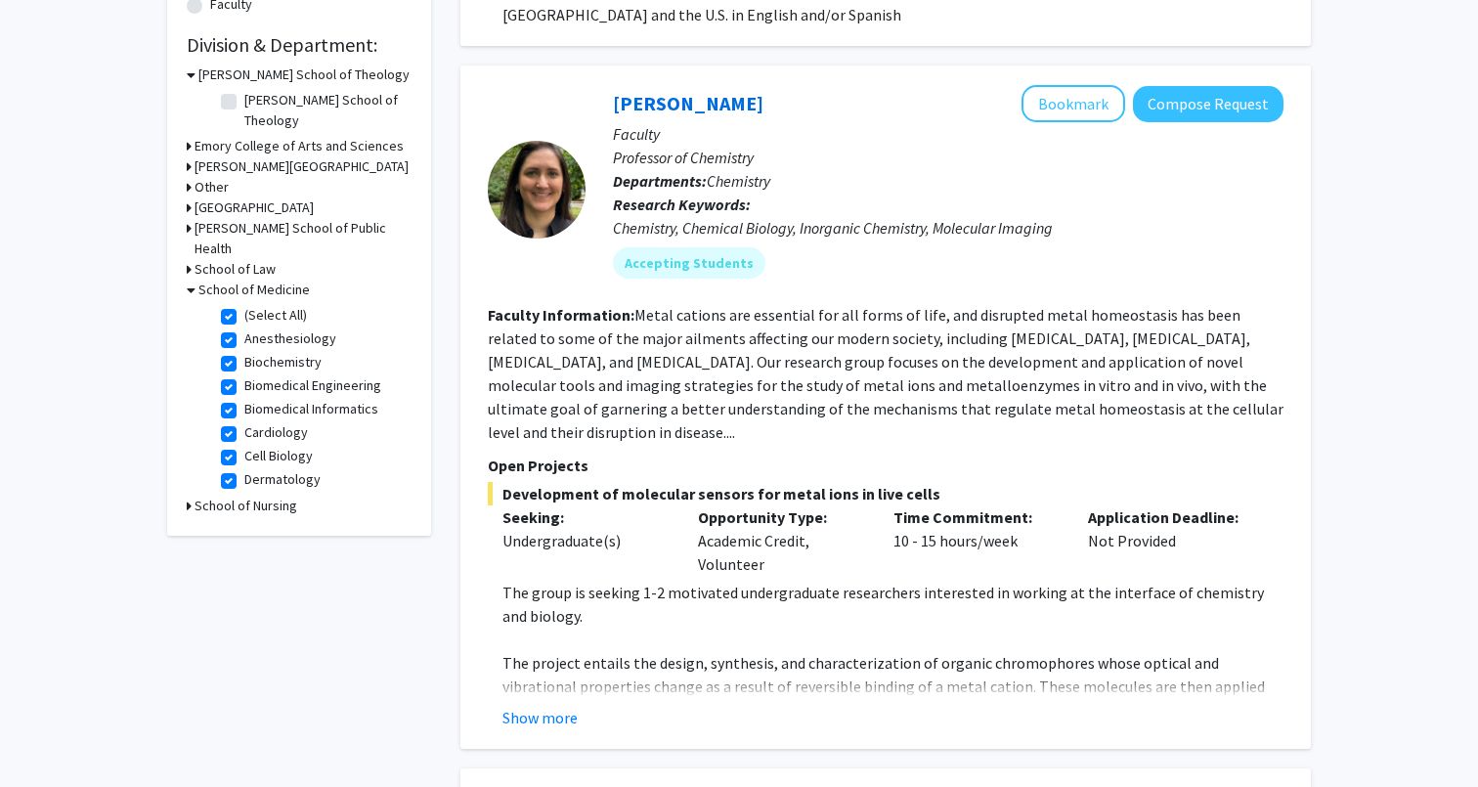
checkbox input "true"
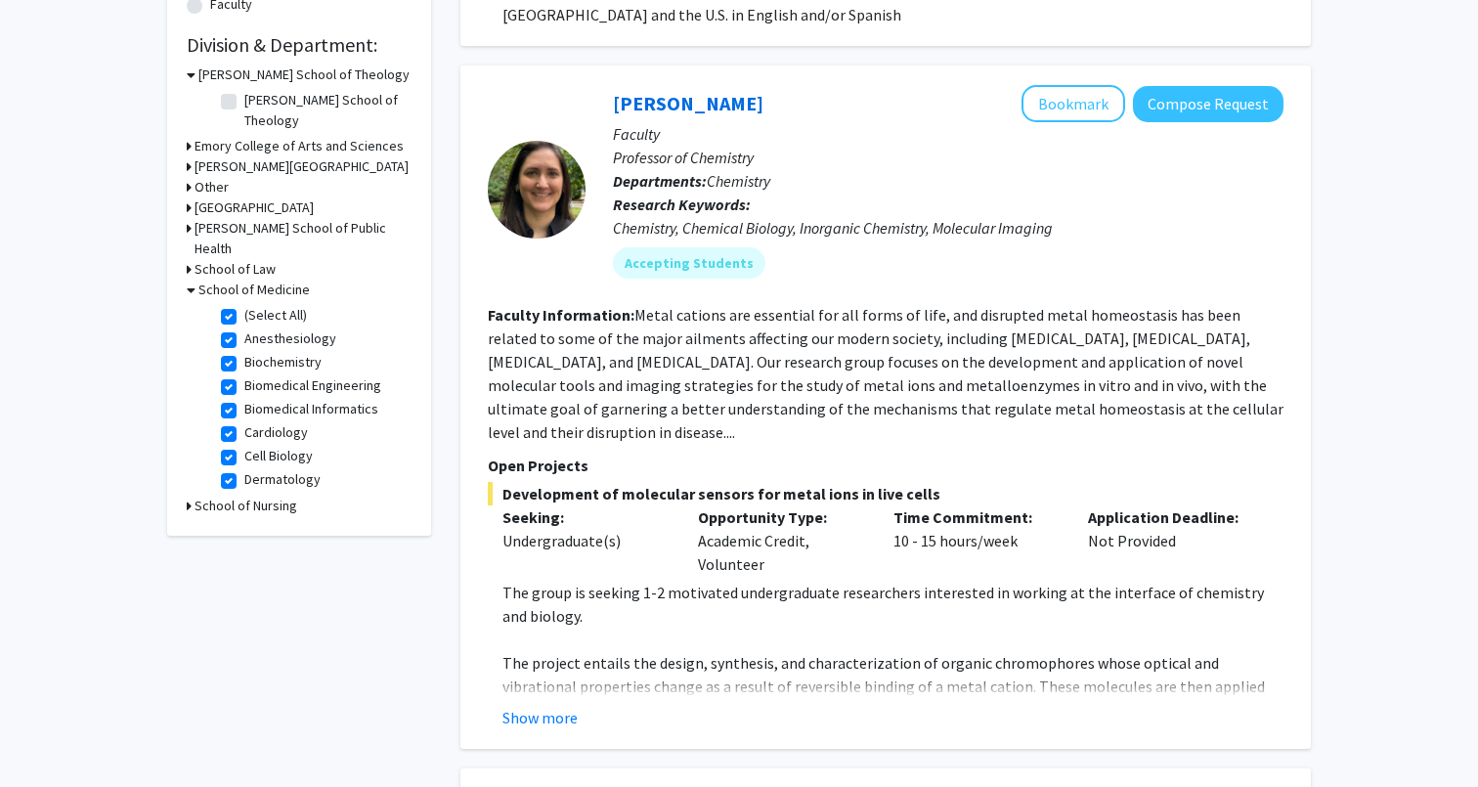
checkbox input "true"
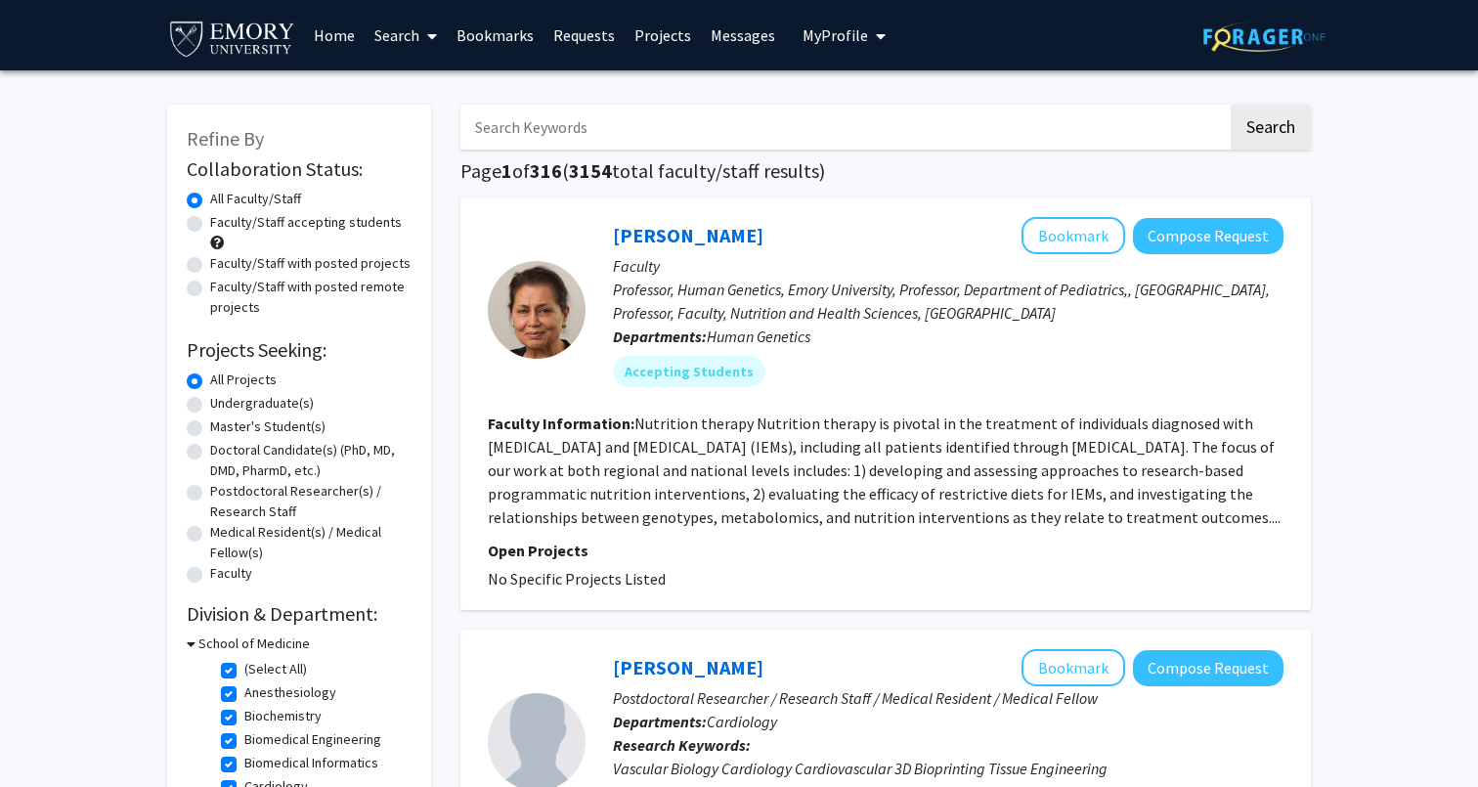
click at [657, 136] on input "Search Keywords" at bounding box center [843, 127] width 767 height 45
type input "EOE"
click at [1270, 130] on button "Search" at bounding box center [1271, 127] width 80 height 45
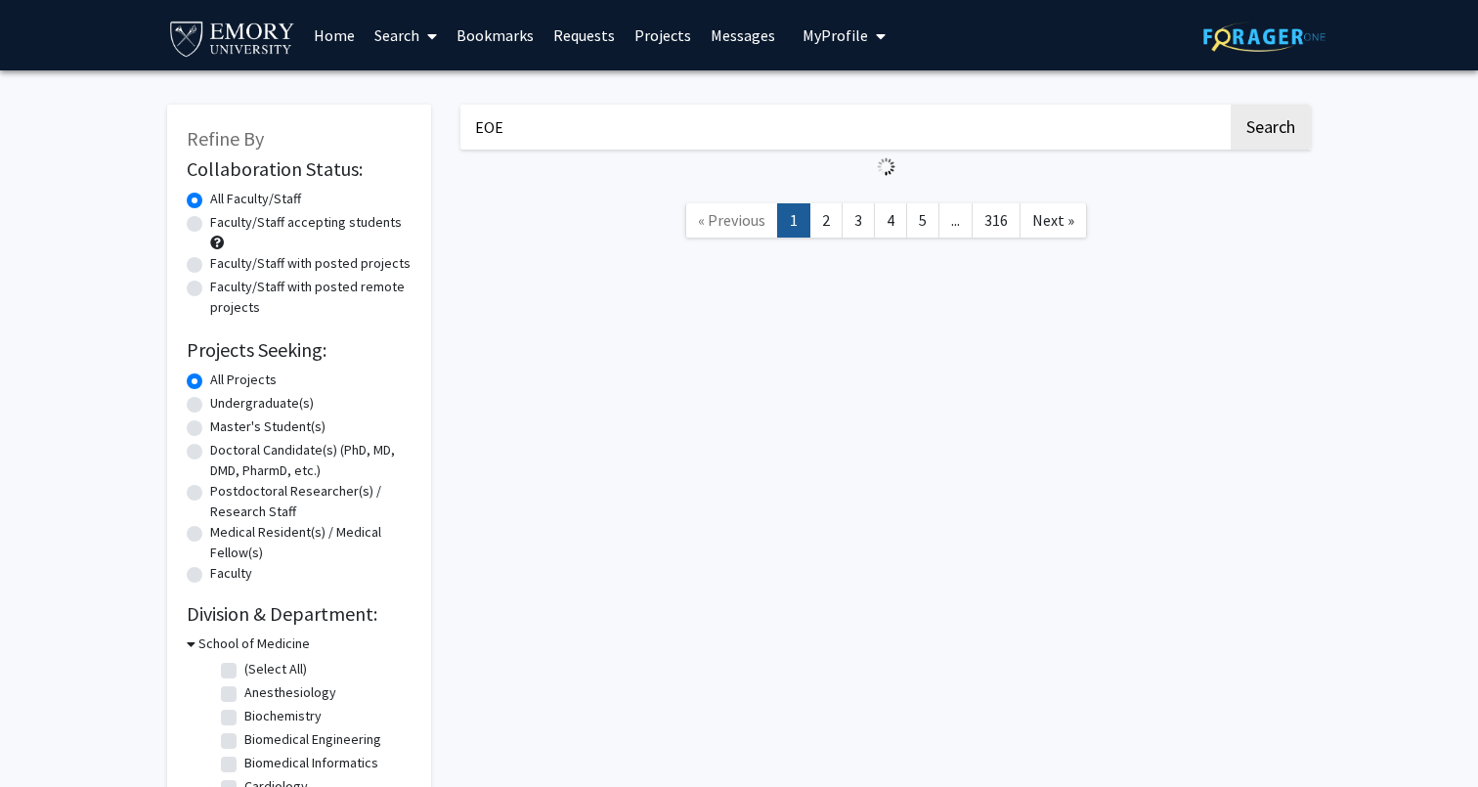
checkbox input "false"
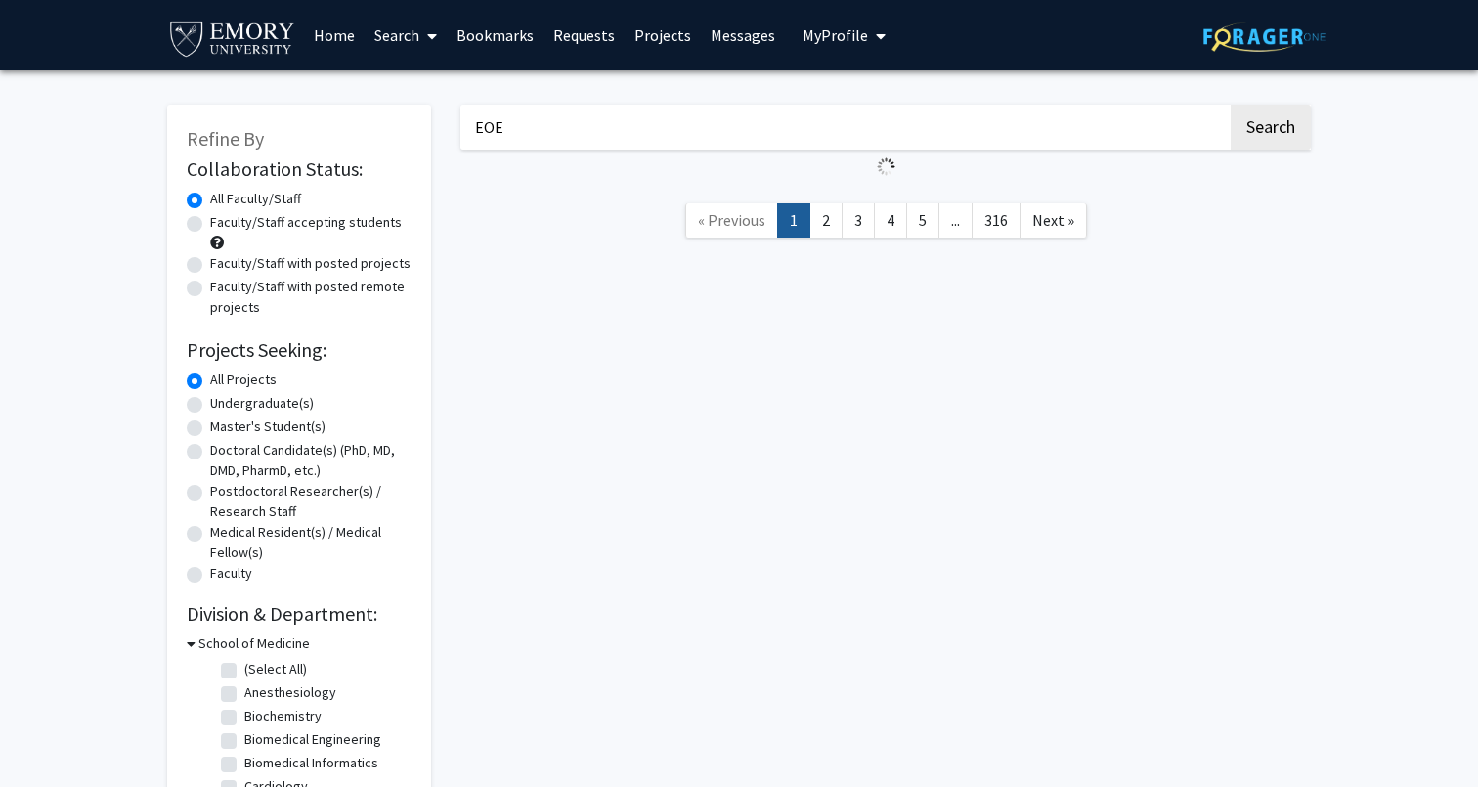
checkbox input "false"
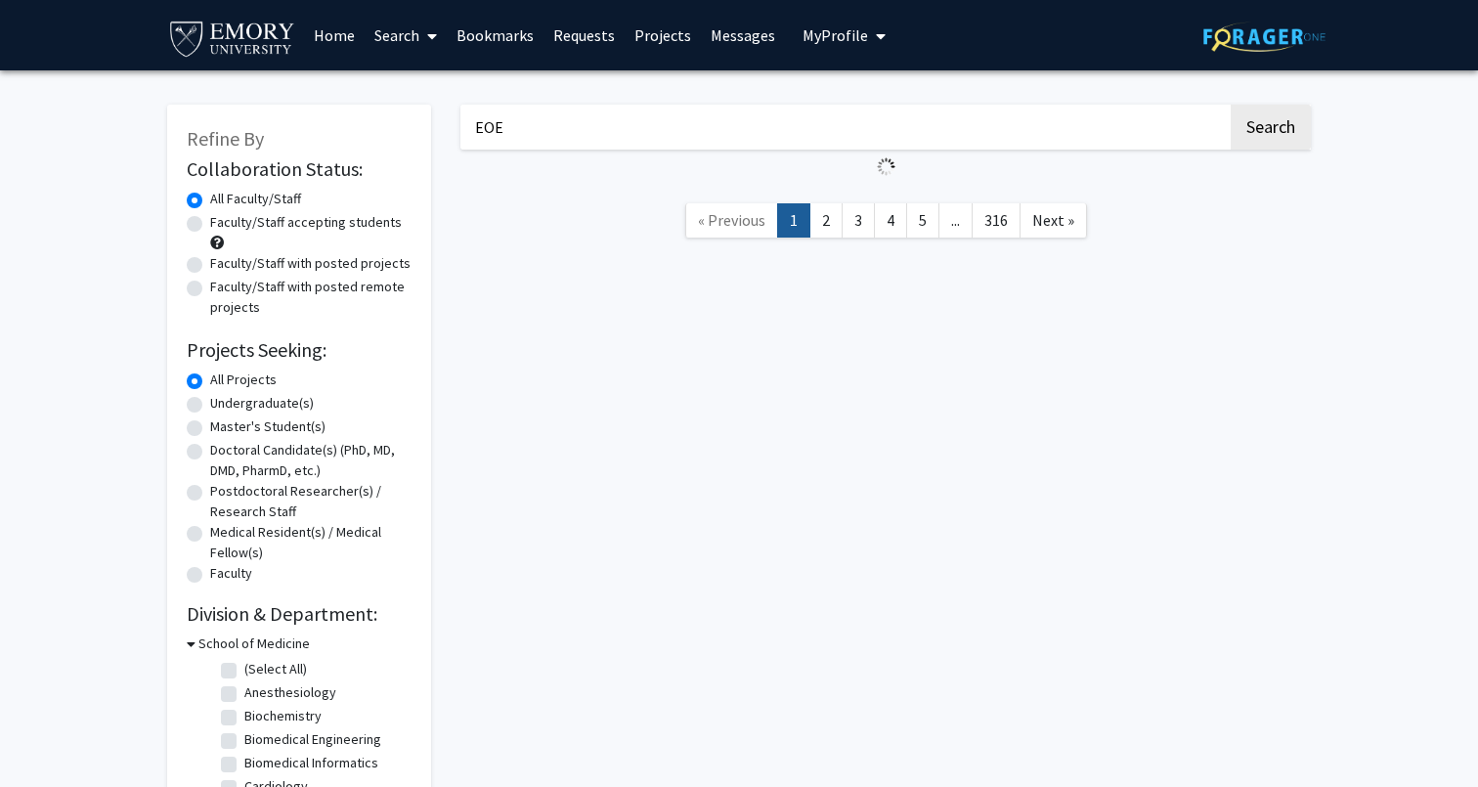
checkbox input "false"
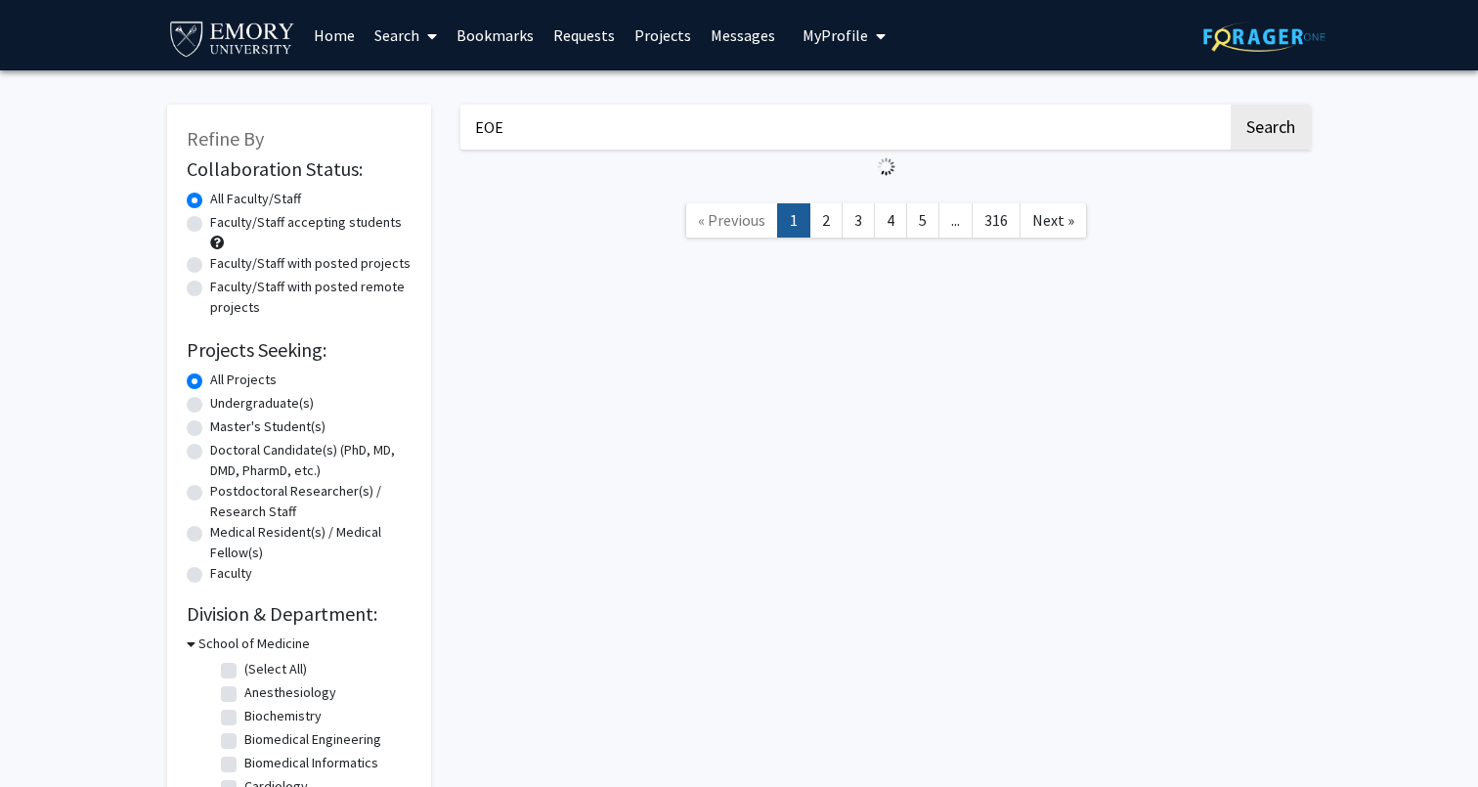
checkbox input "false"
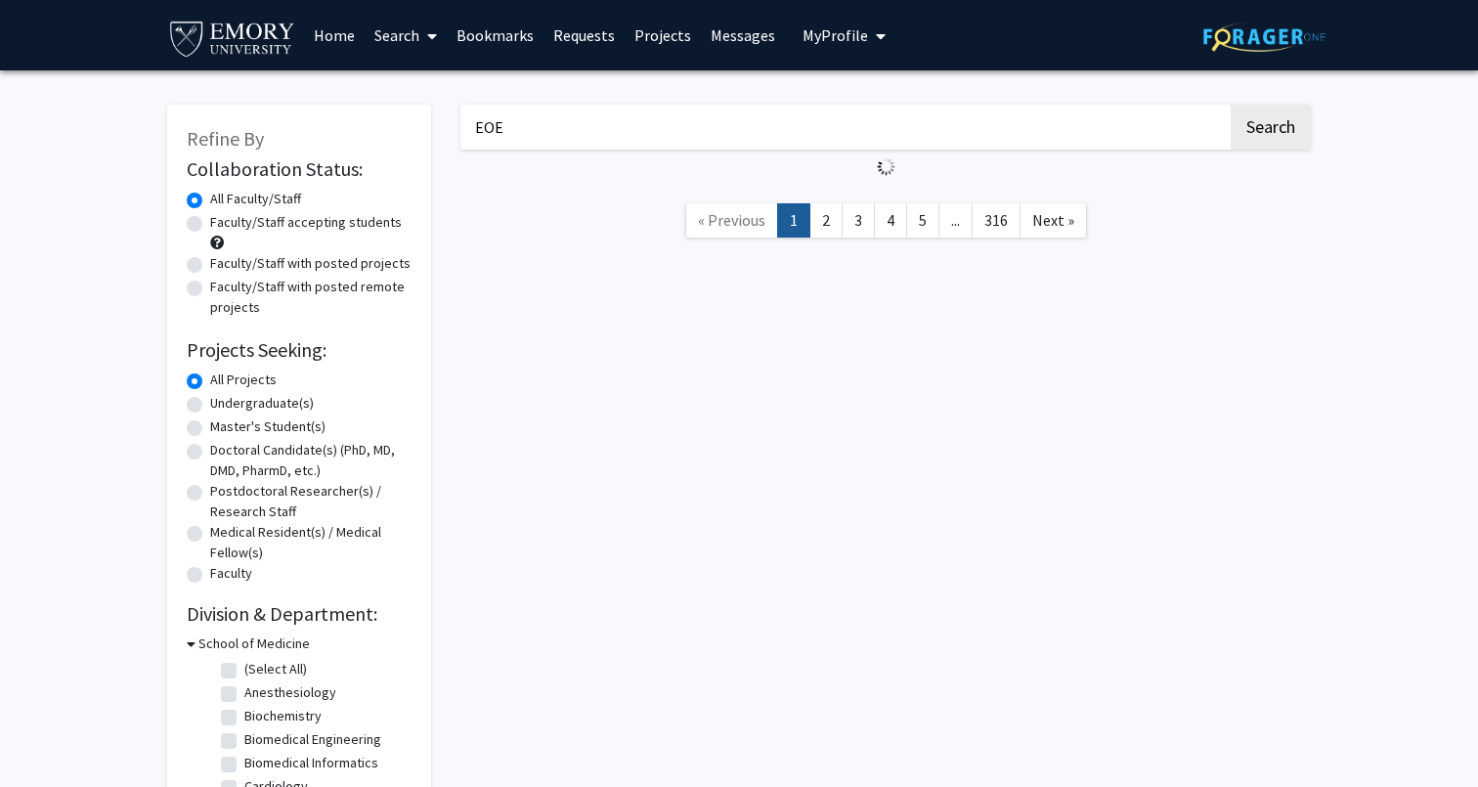
checkbox input "false"
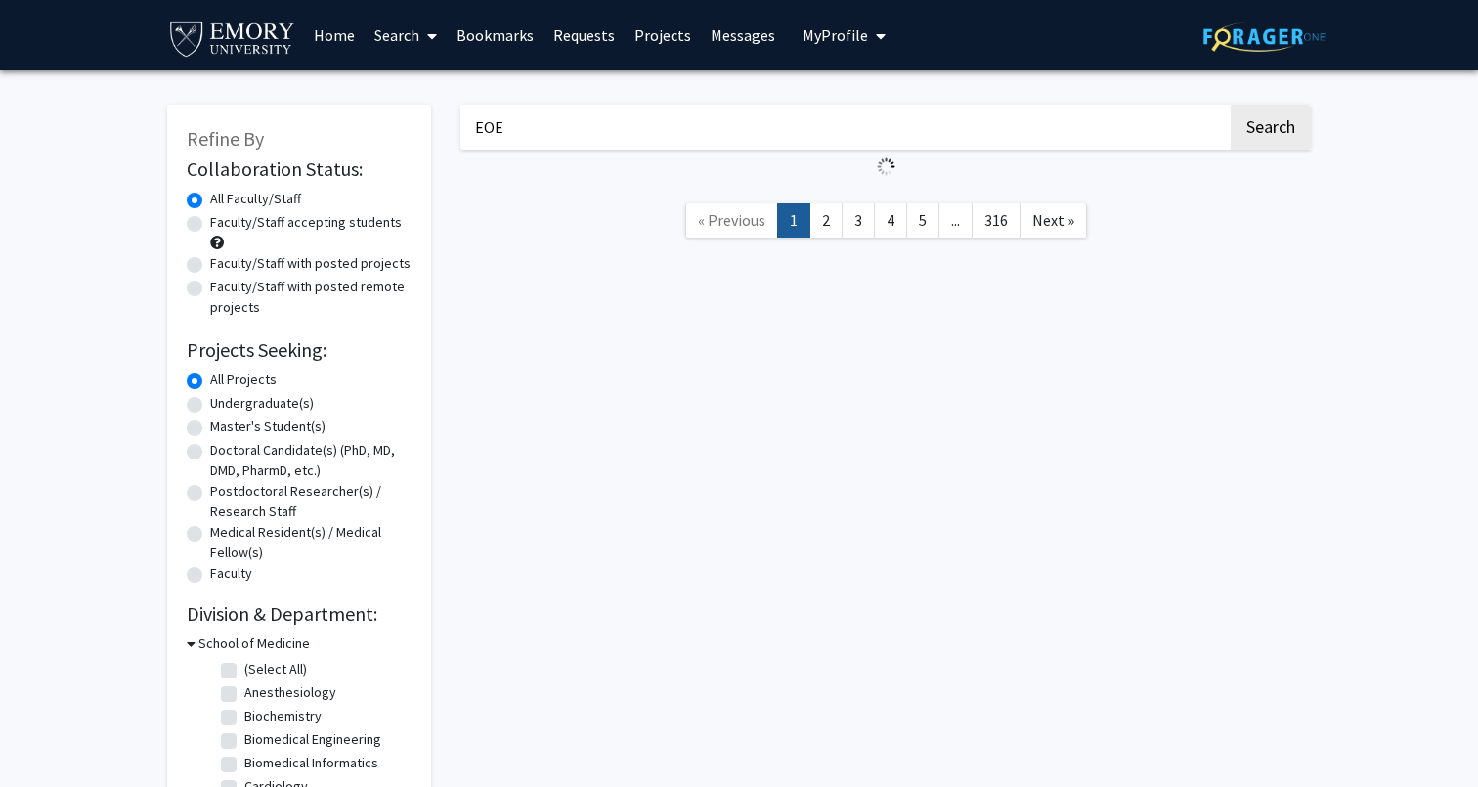
checkbox input "false"
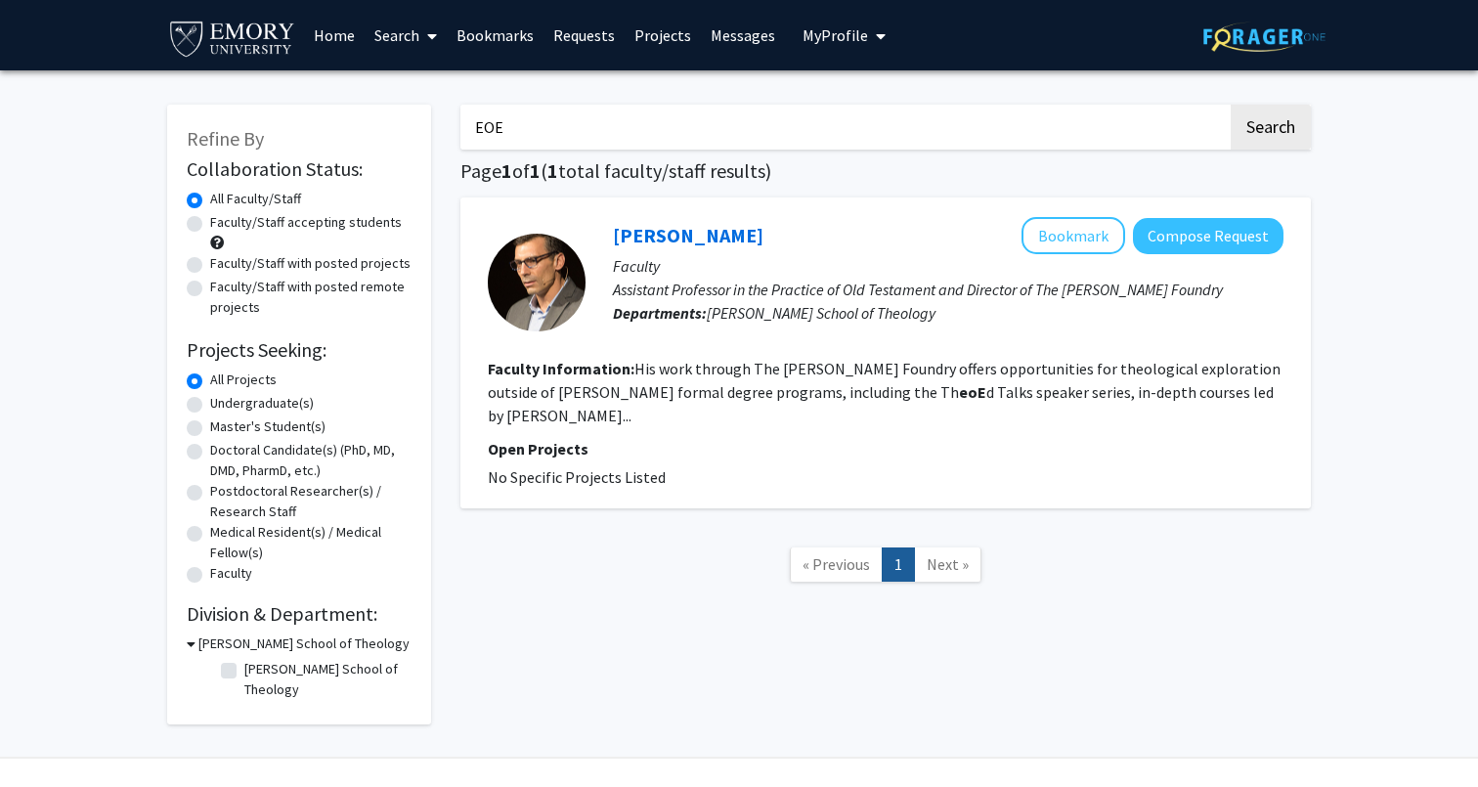
click at [646, 110] on input "EOE" at bounding box center [843, 127] width 767 height 45
click at [652, 121] on input "EOE" at bounding box center [843, 127] width 767 height 45
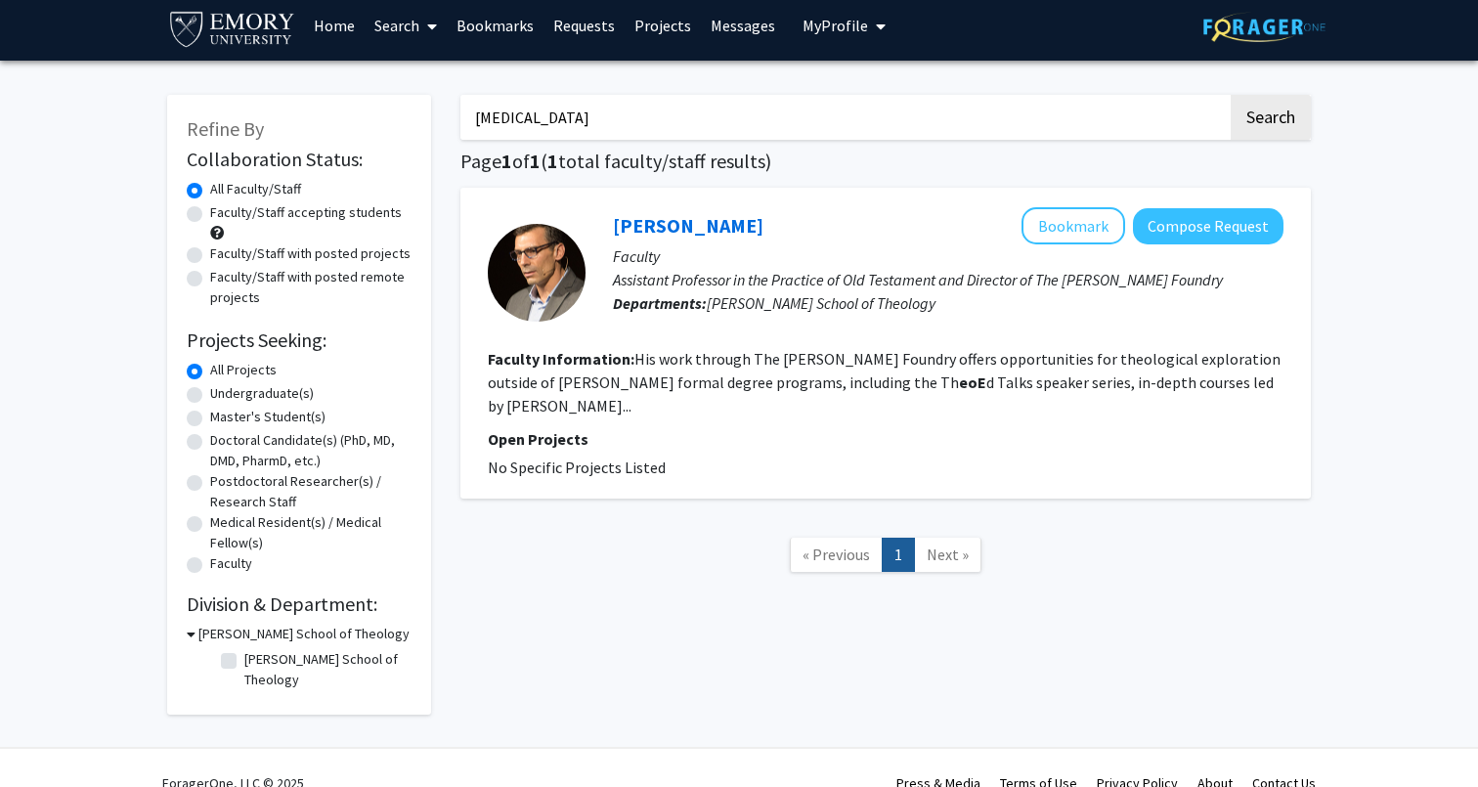
click at [1270, 120] on button "Search" at bounding box center [1271, 117] width 80 height 45
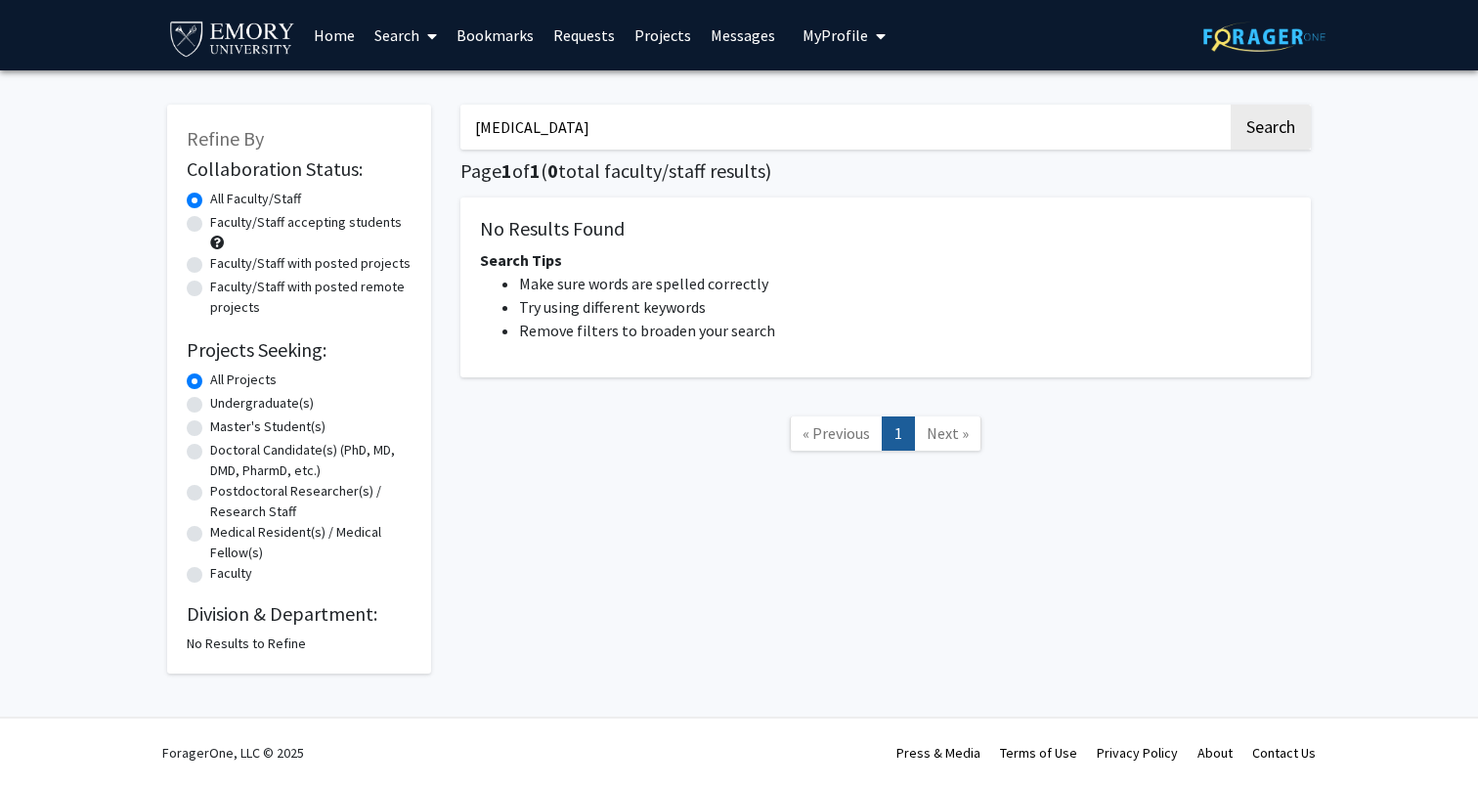
paste input "Search Keywords"
type input "[MEDICAL_DATA]"
click at [1270, 130] on button "Search" at bounding box center [1271, 127] width 80 height 45
click at [785, 129] on input "[MEDICAL_DATA]" at bounding box center [843, 127] width 767 height 45
type input "neuro"
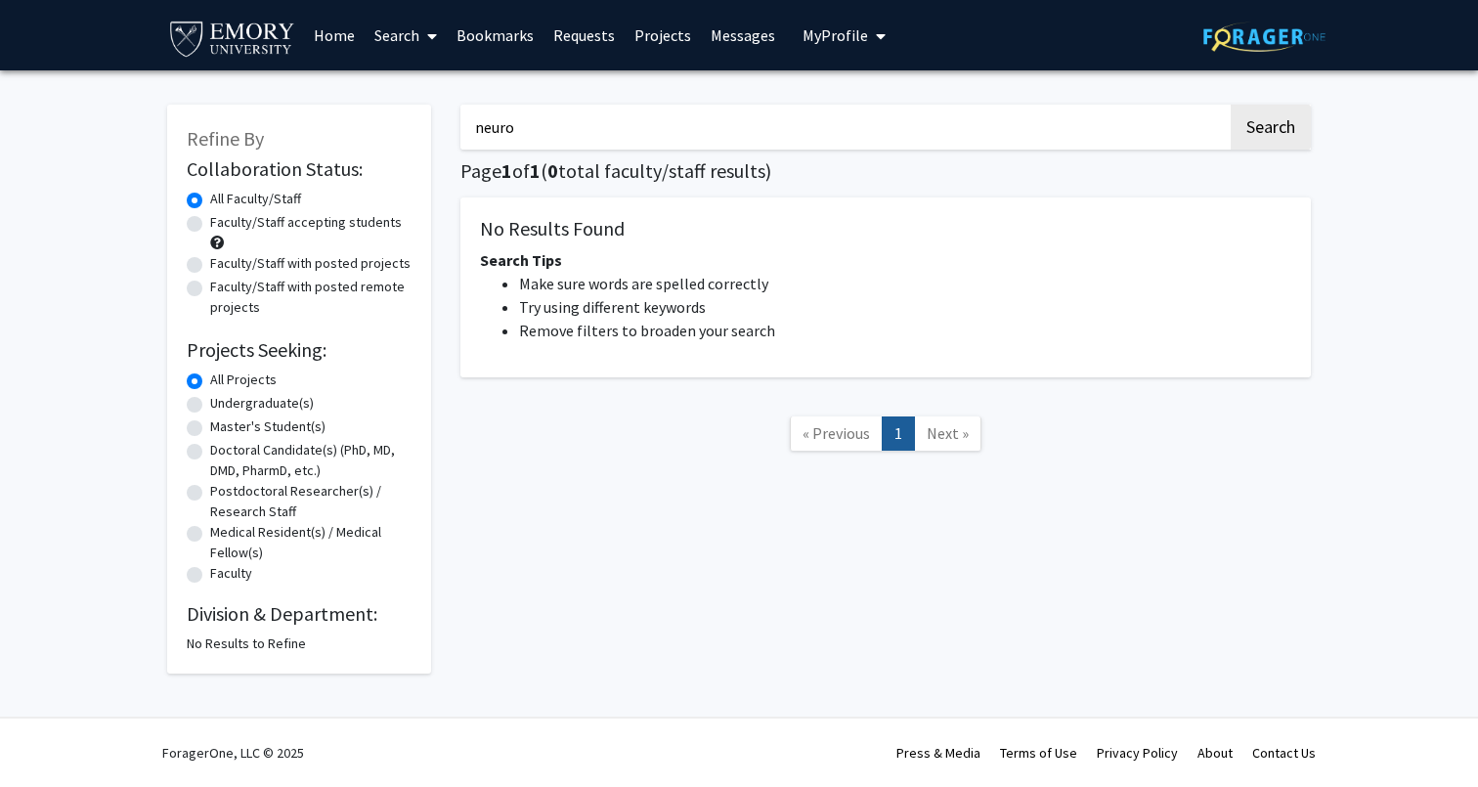
click at [1270, 130] on button "Search" at bounding box center [1271, 127] width 80 height 45
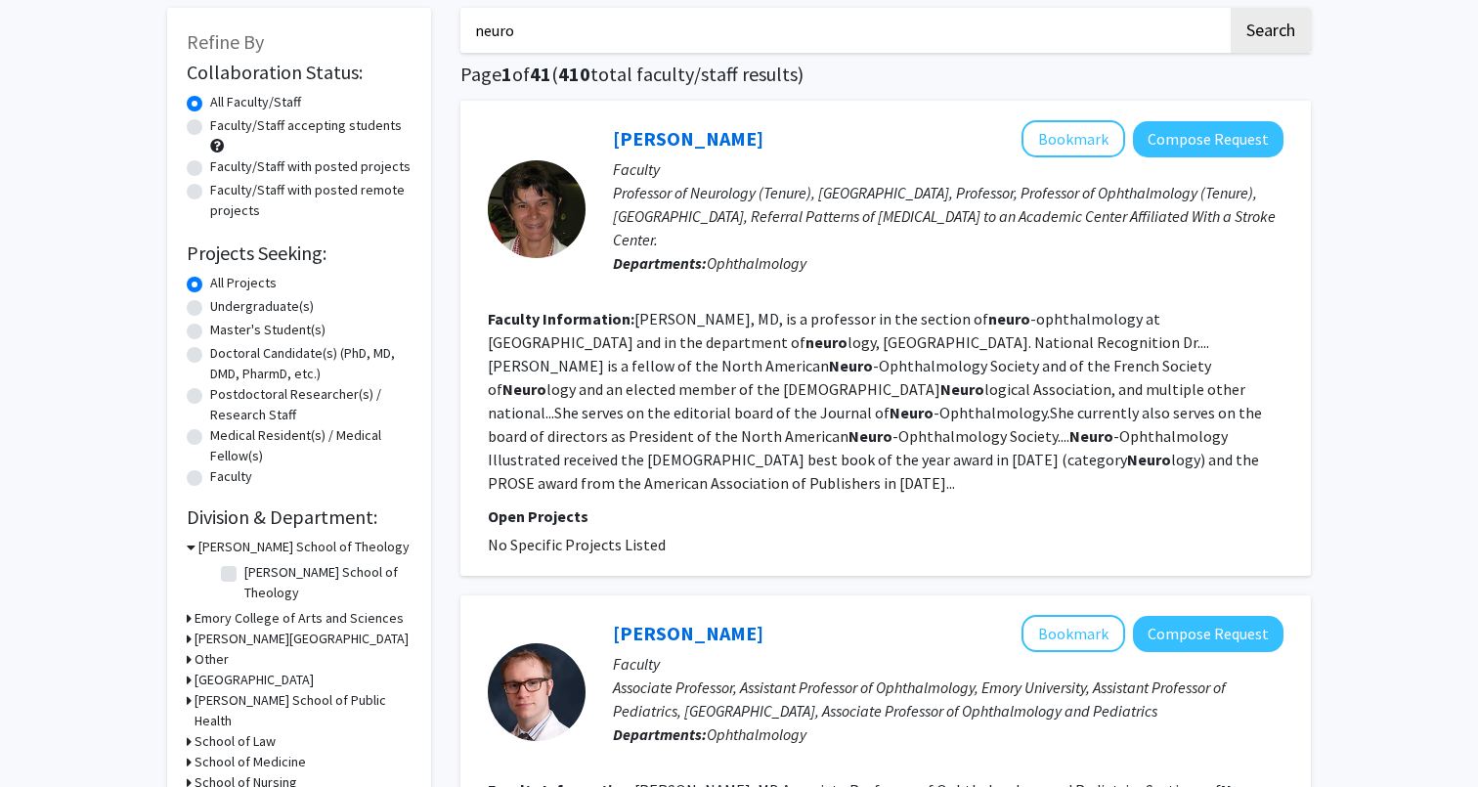
scroll to position [73, 0]
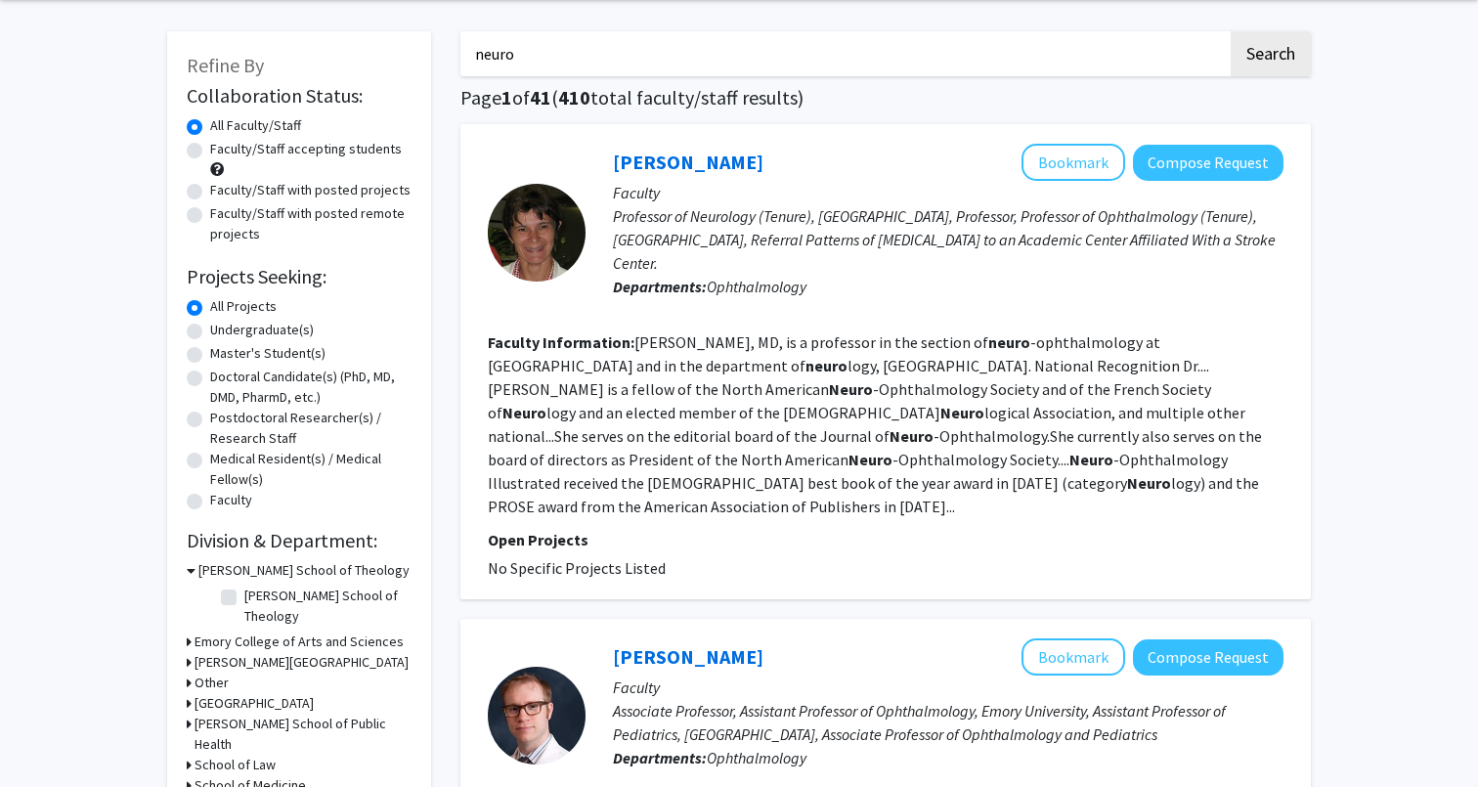
click at [210, 187] on label "Faculty/Staff with posted projects" at bounding box center [310, 190] width 200 height 21
click at [210, 187] on input "Faculty/Staff with posted projects" at bounding box center [216, 186] width 13 height 13
radio input "true"
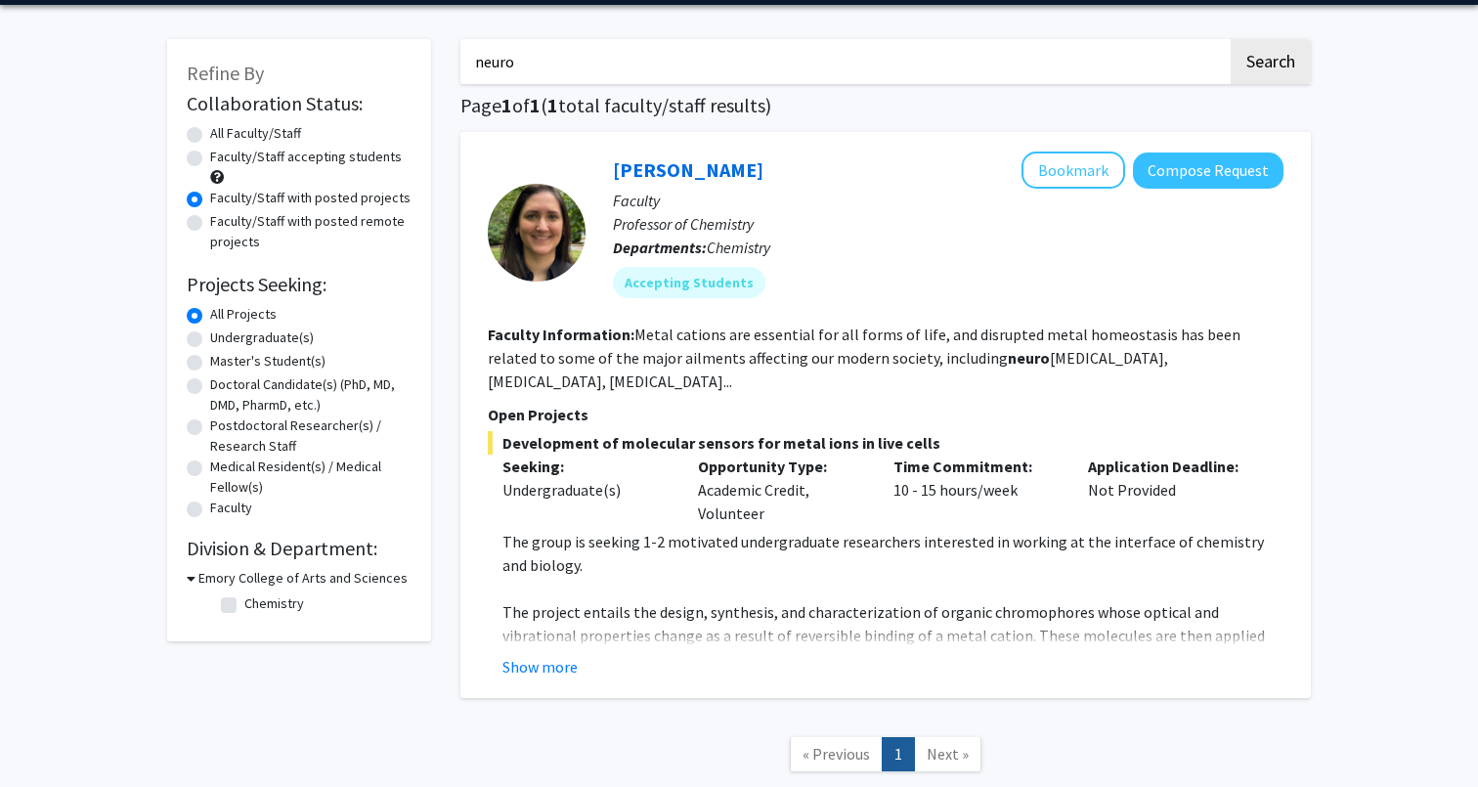
scroll to position [54, 0]
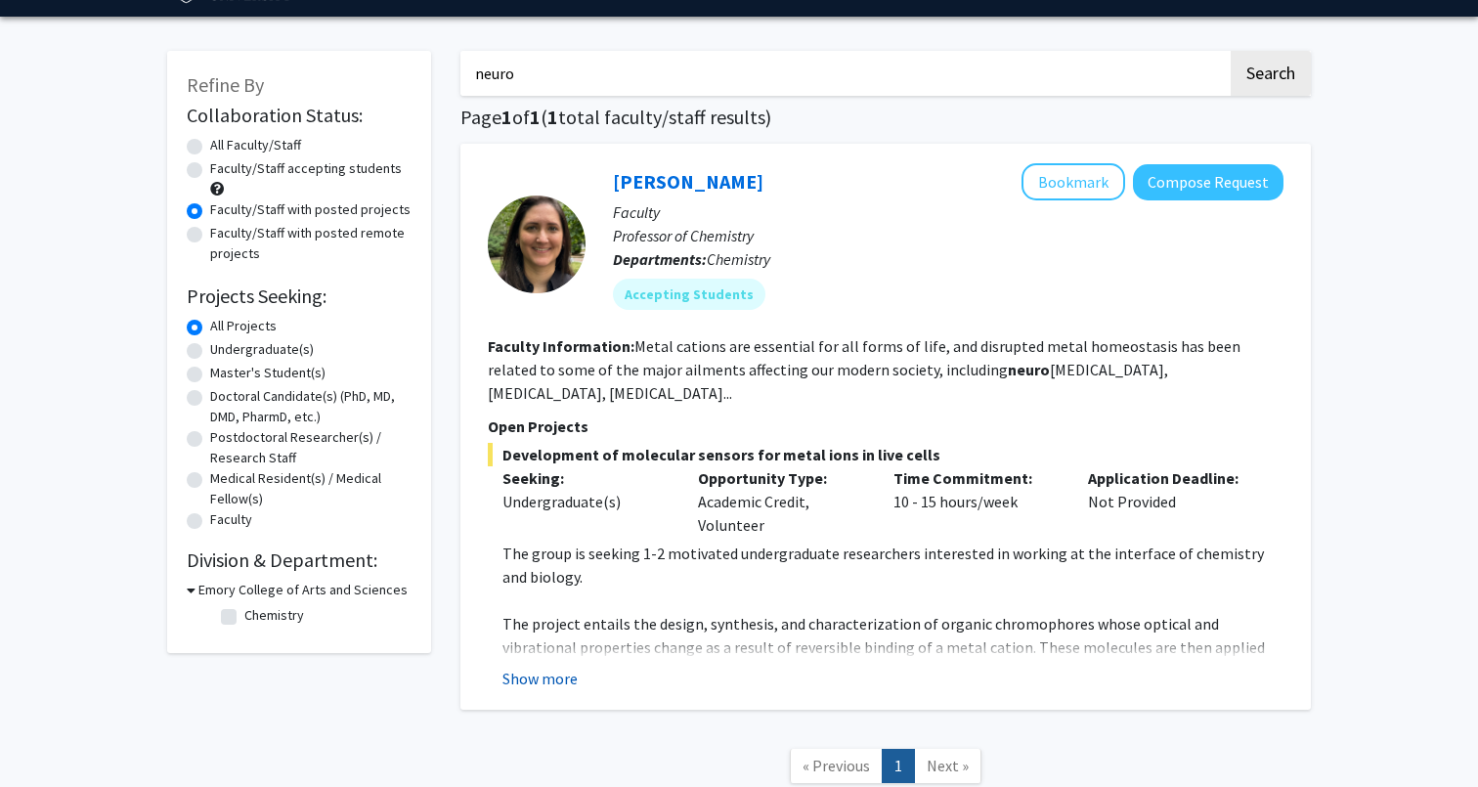
click at [559, 667] on button "Show more" at bounding box center [539, 678] width 75 height 23
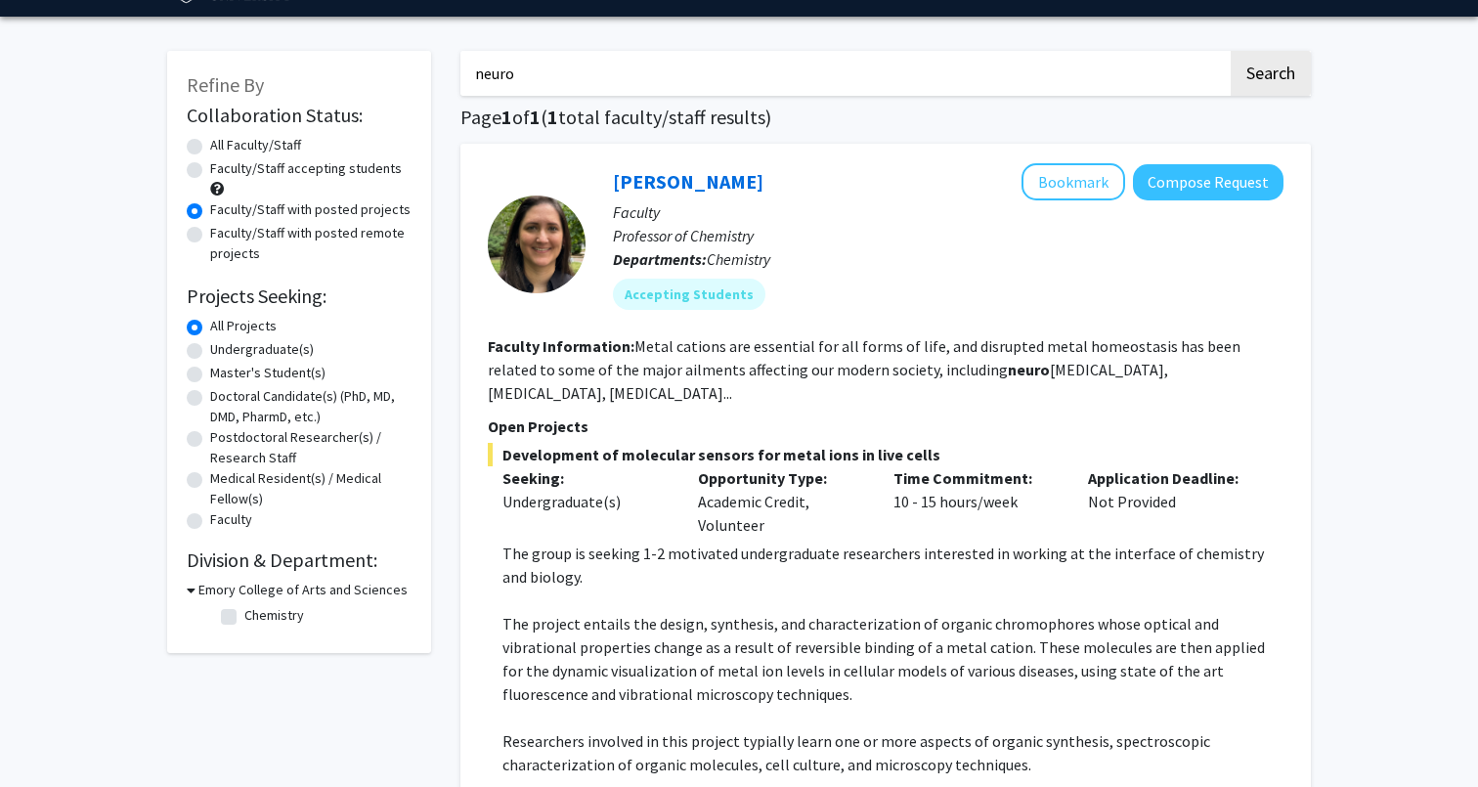
drag, startPoint x: 549, startPoint y: 91, endPoint x: 441, endPoint y: 96, distance: 108.6
click at [439, 96] on div "Refine By Collaboration Status: Collaboration Status All Faculty/Staff Collabor…" at bounding box center [738, 556] width 1173 height 1050
type input "n"
click at [90, 483] on div "Refine By Collaboration Status: Collaboration Status All Faculty/Staff Collabor…" at bounding box center [739, 571] width 1478 height 1108
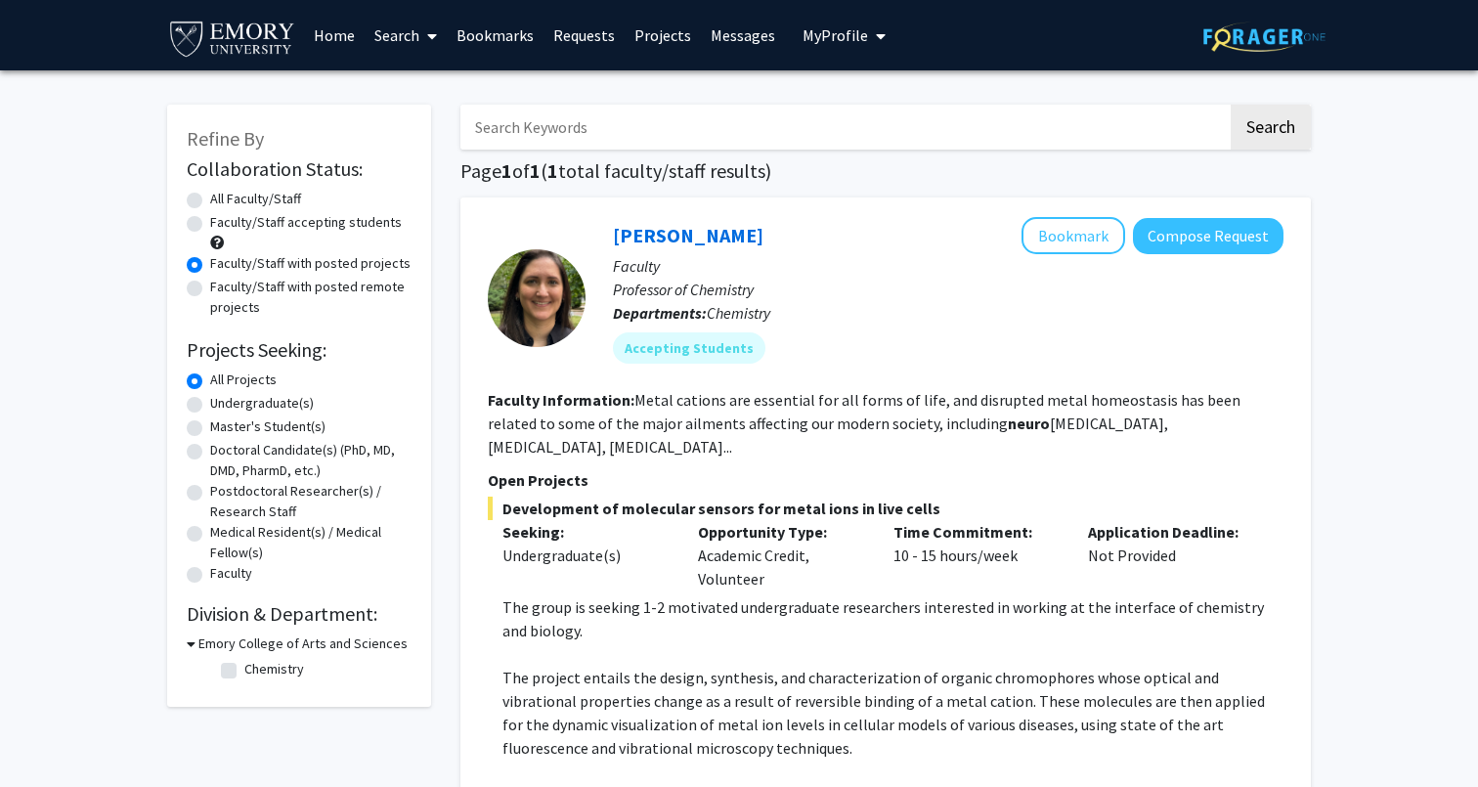
scroll to position [0, 0]
click at [116, 470] on div "Refine By Collaboration Status: Collaboration Status All Faculty/Staff Collabor…" at bounding box center [739, 624] width 1478 height 1108
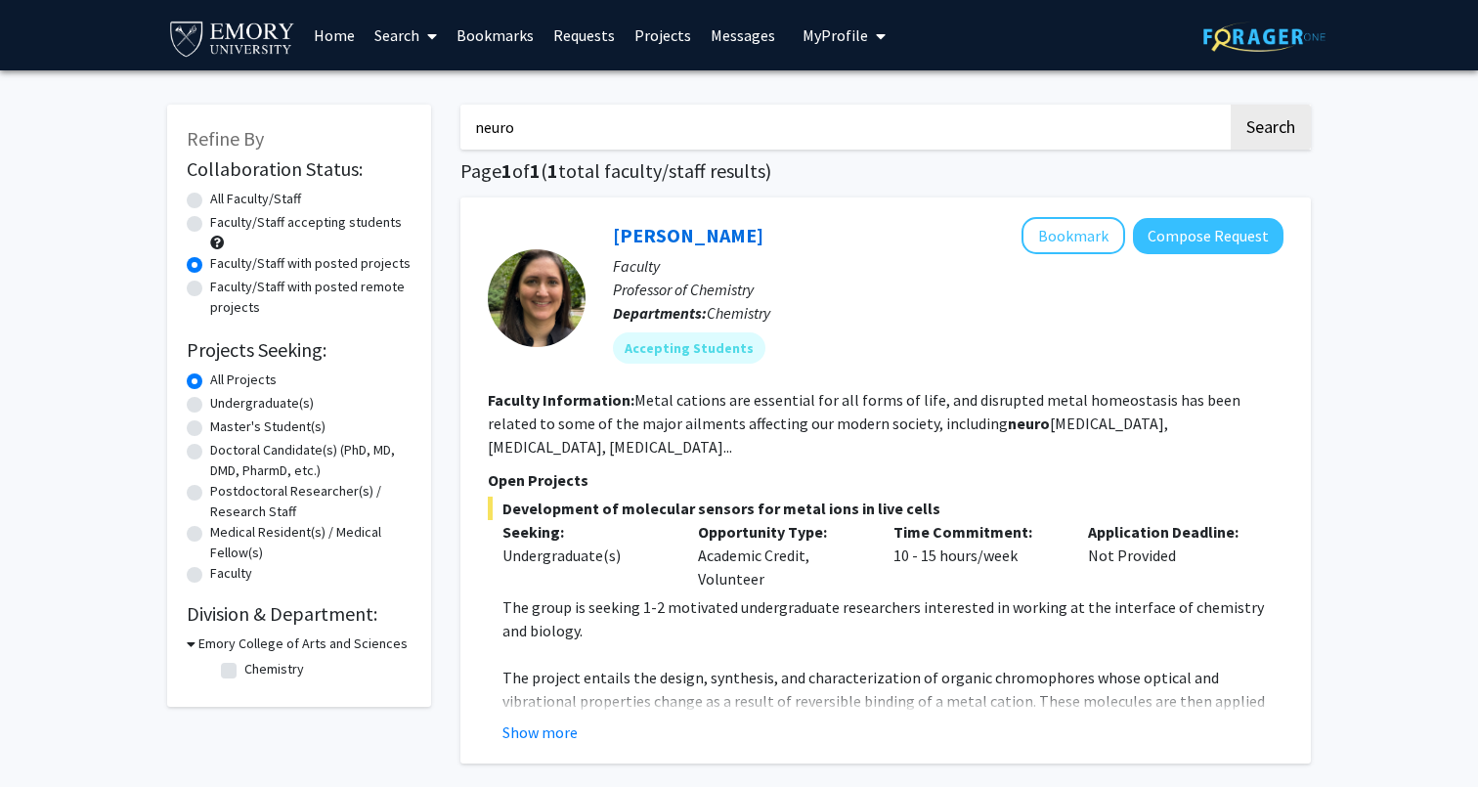
click at [534, 143] on input "neuro" at bounding box center [843, 127] width 767 height 45
type input "]"
click at [1270, 130] on button "Search" at bounding box center [1271, 127] width 80 height 45
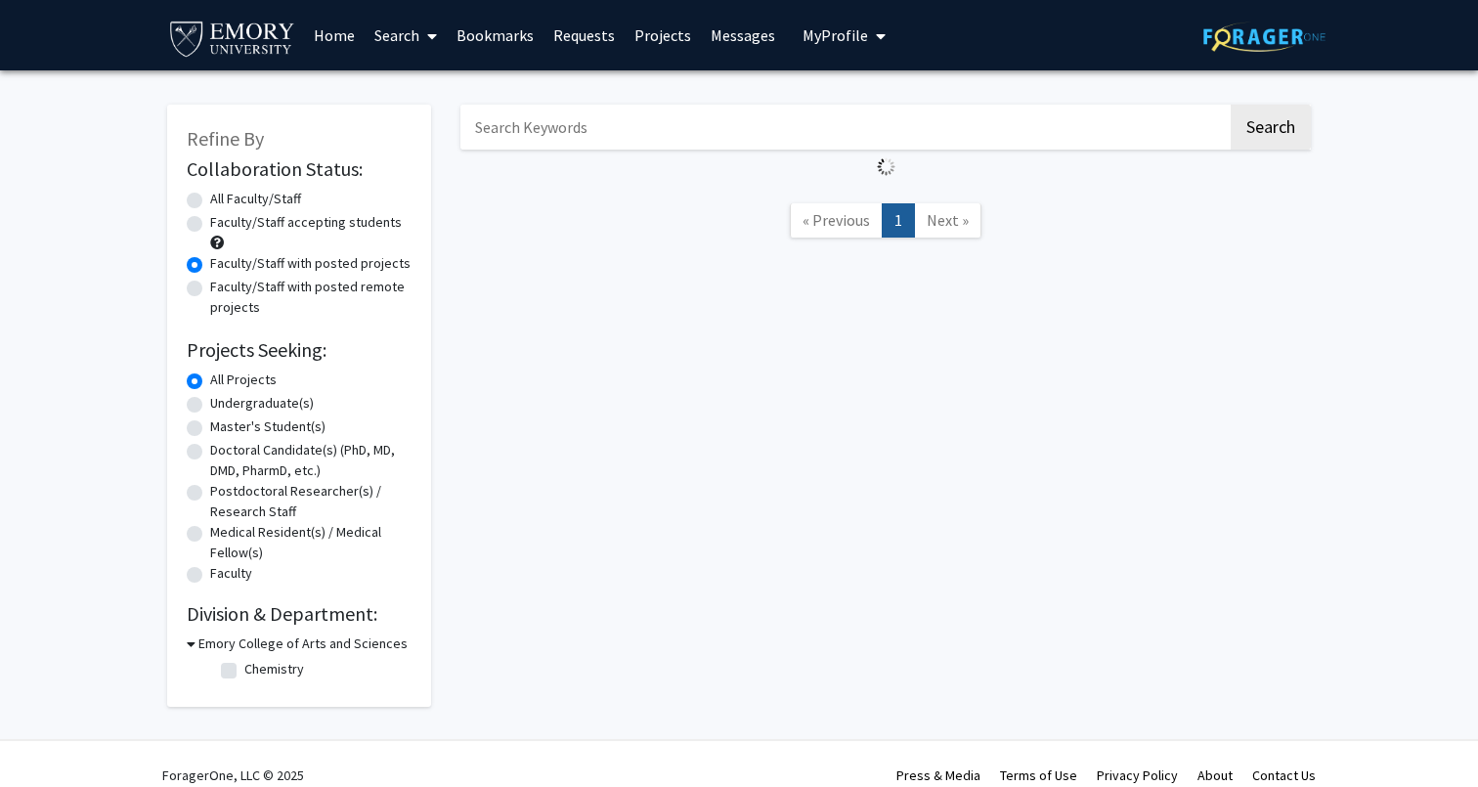
radio input "true"
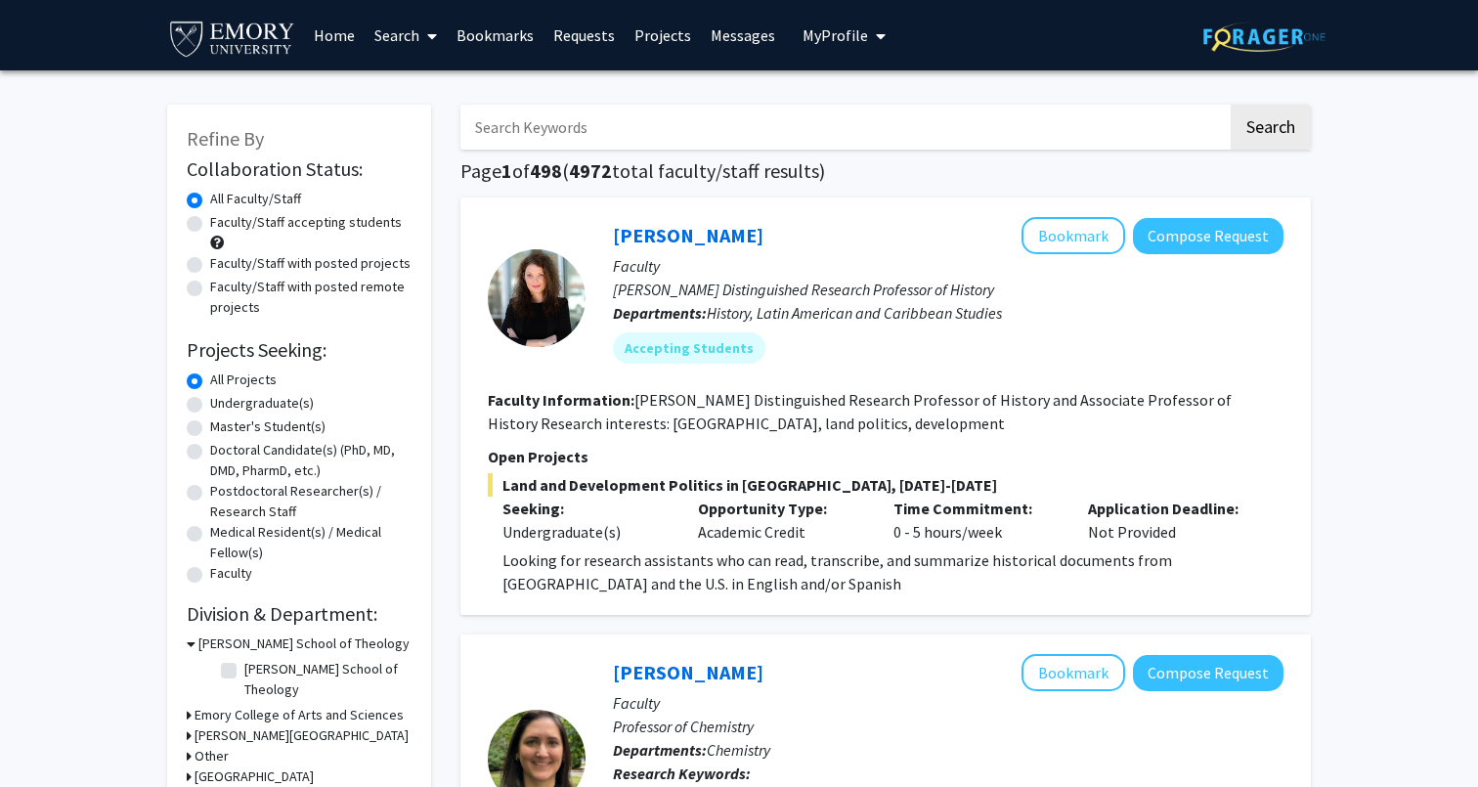
scroll to position [245, 0]
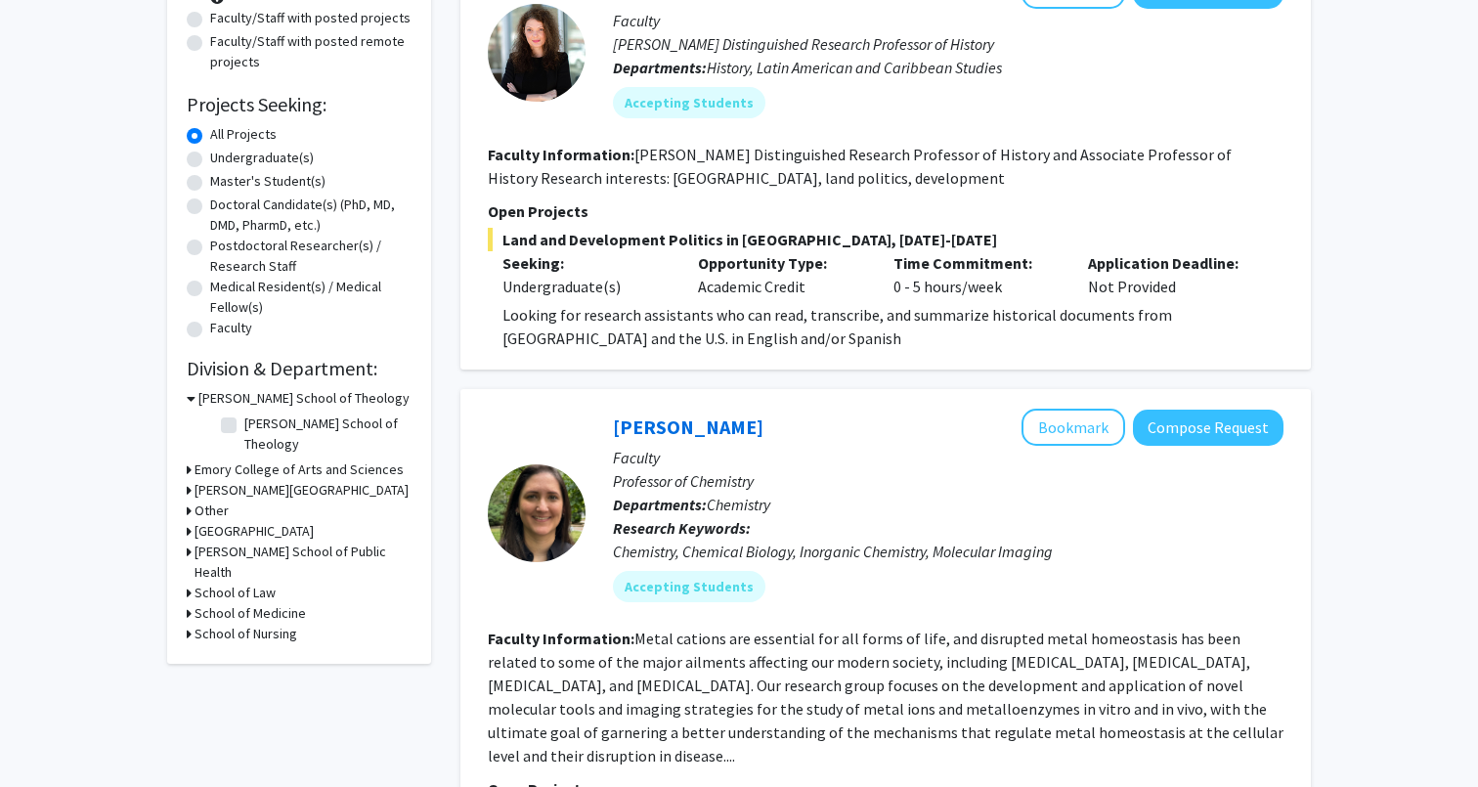
click at [229, 603] on h3 "School of Medicine" at bounding box center [249, 613] width 111 height 21
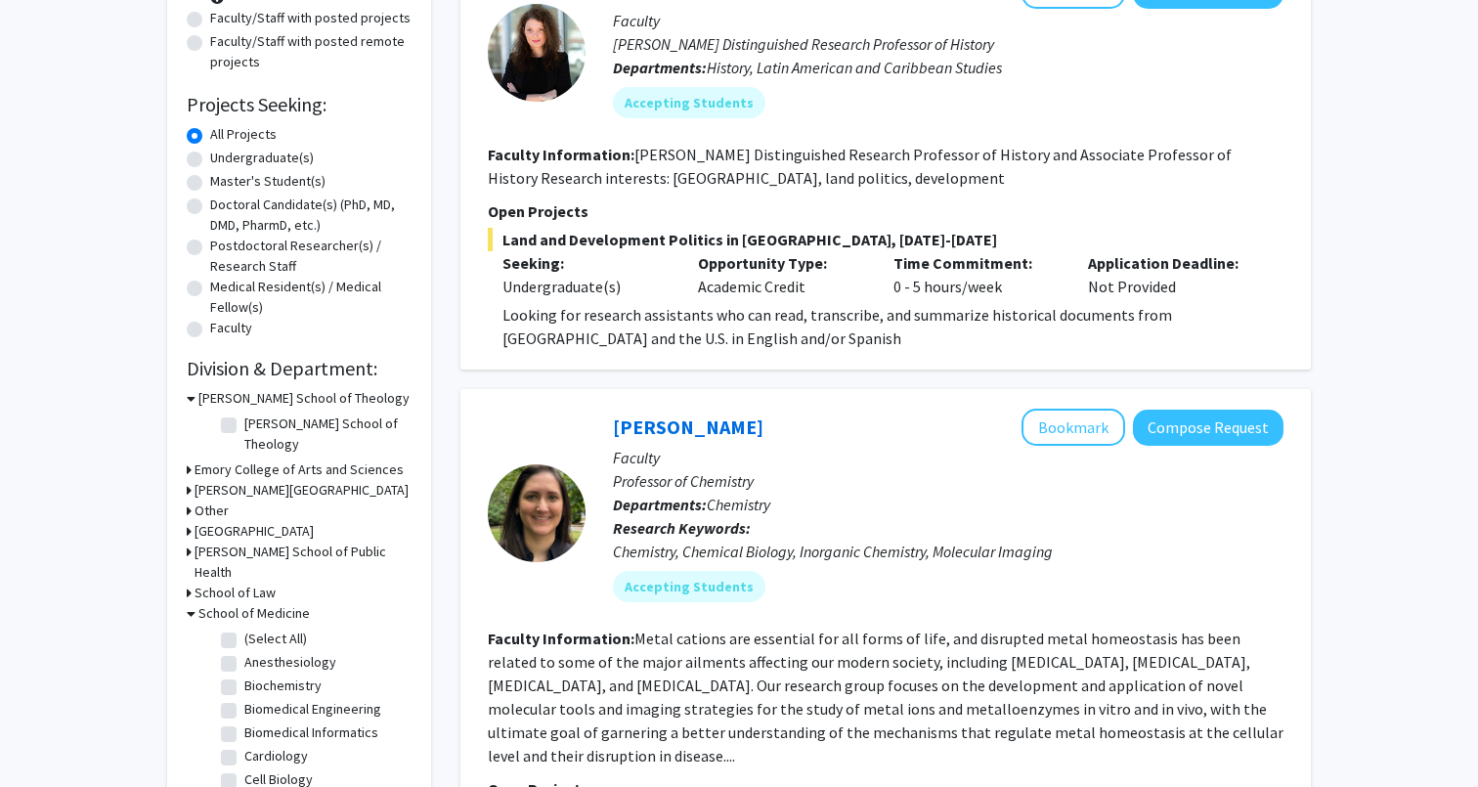
click at [244, 628] on label "(Select All)" at bounding box center [275, 638] width 63 height 21
click at [244, 628] on input "(Select All)" at bounding box center [250, 634] width 13 height 13
checkbox input "true"
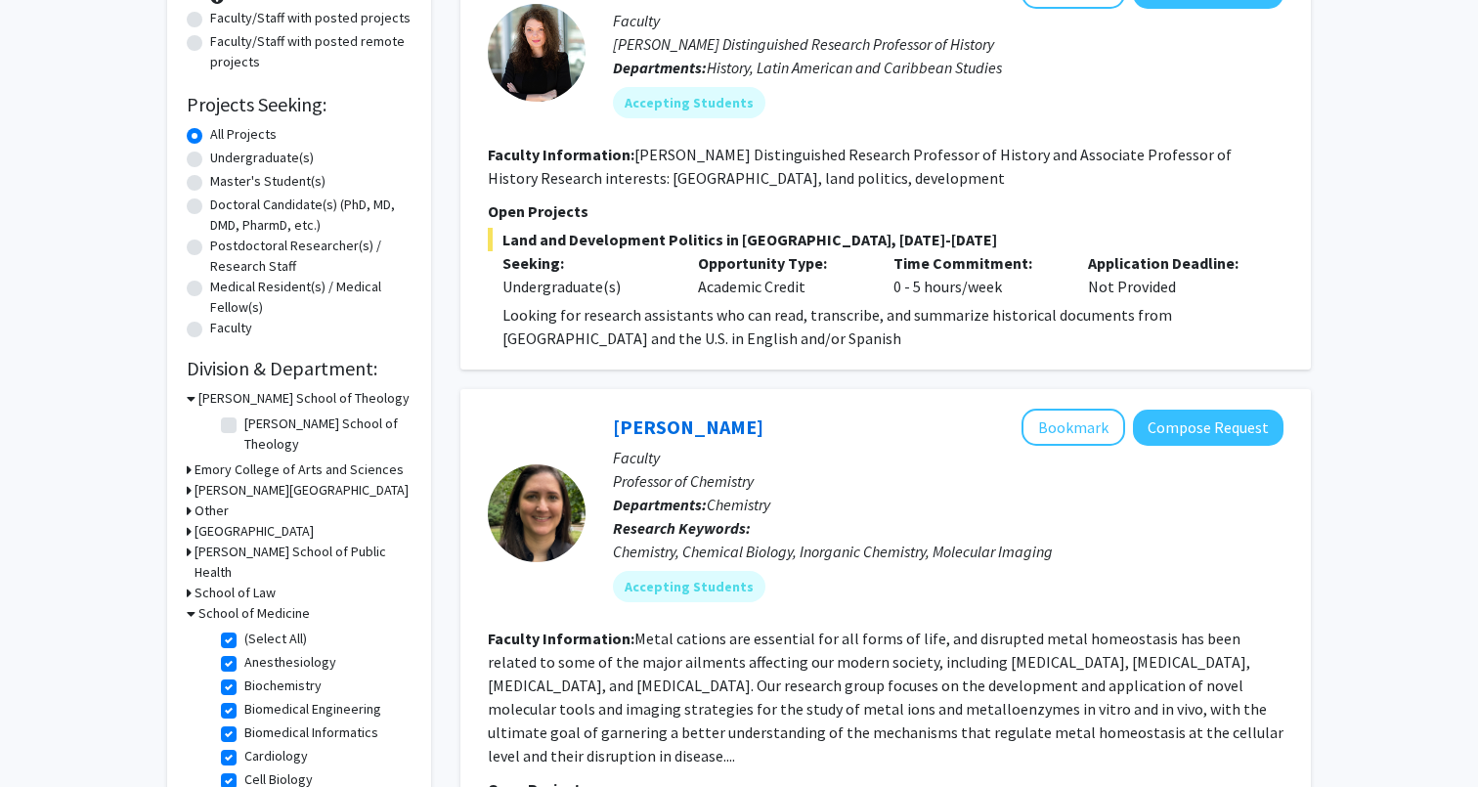
checkbox input "true"
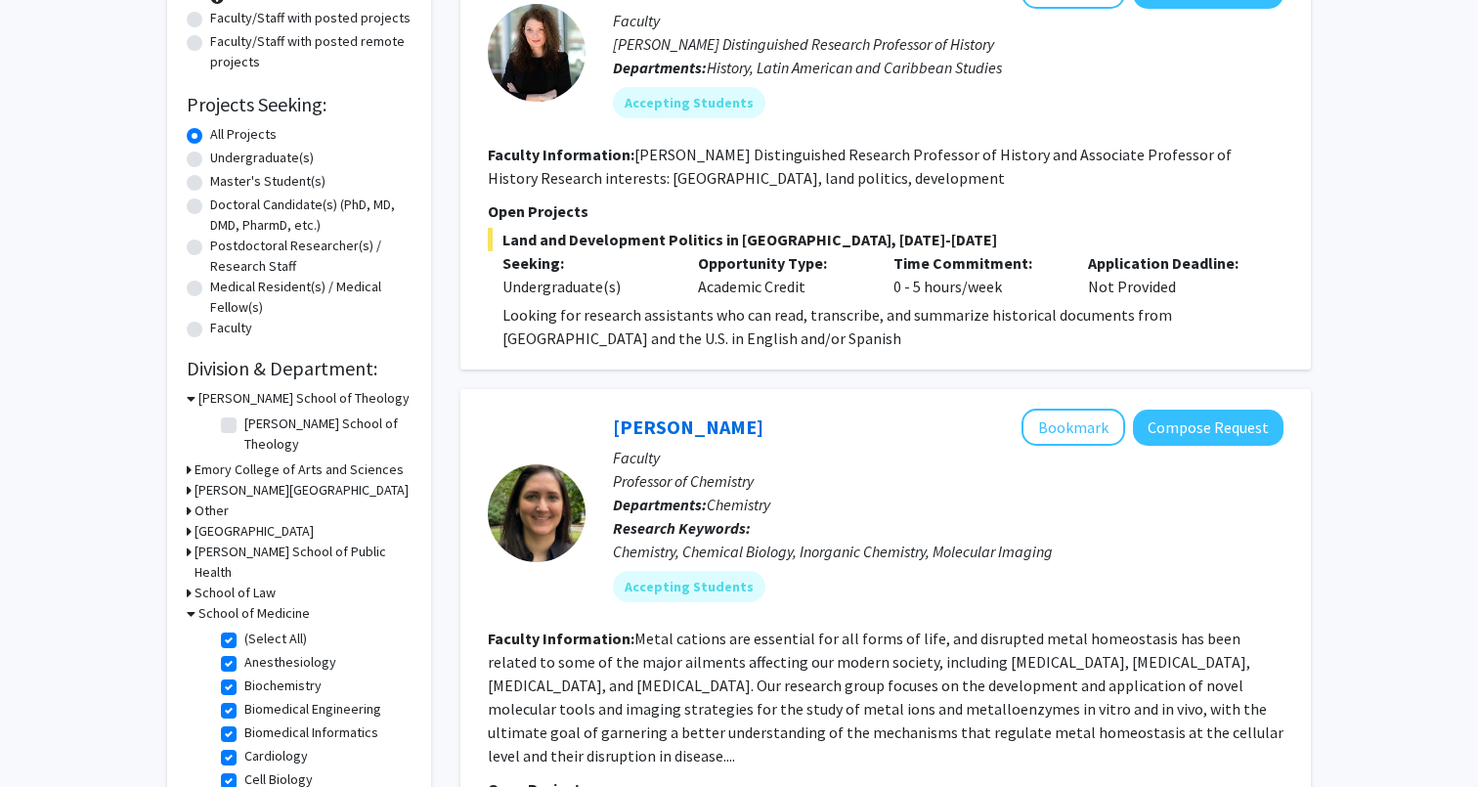
checkbox input "true"
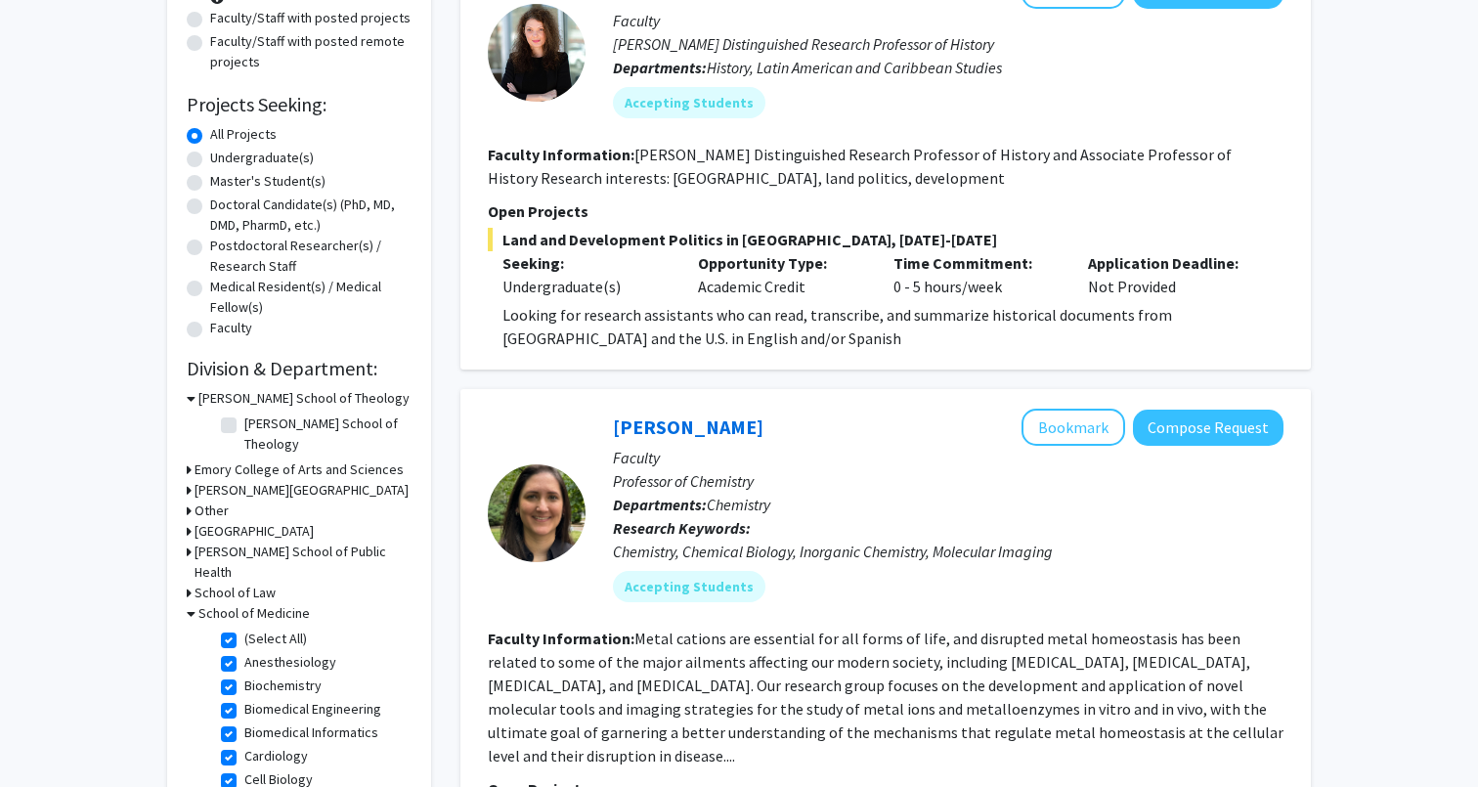
checkbox input "true"
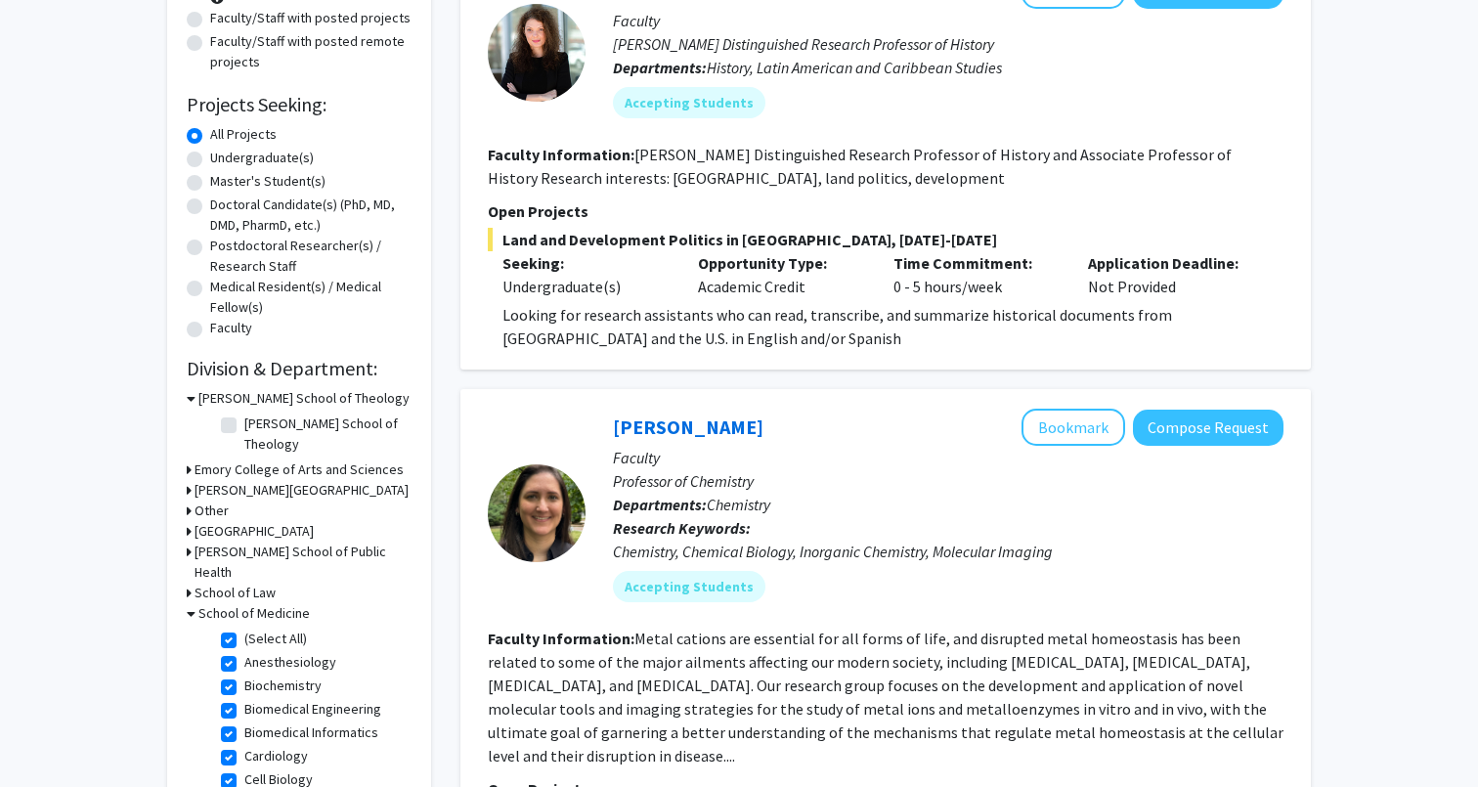
checkbox input "true"
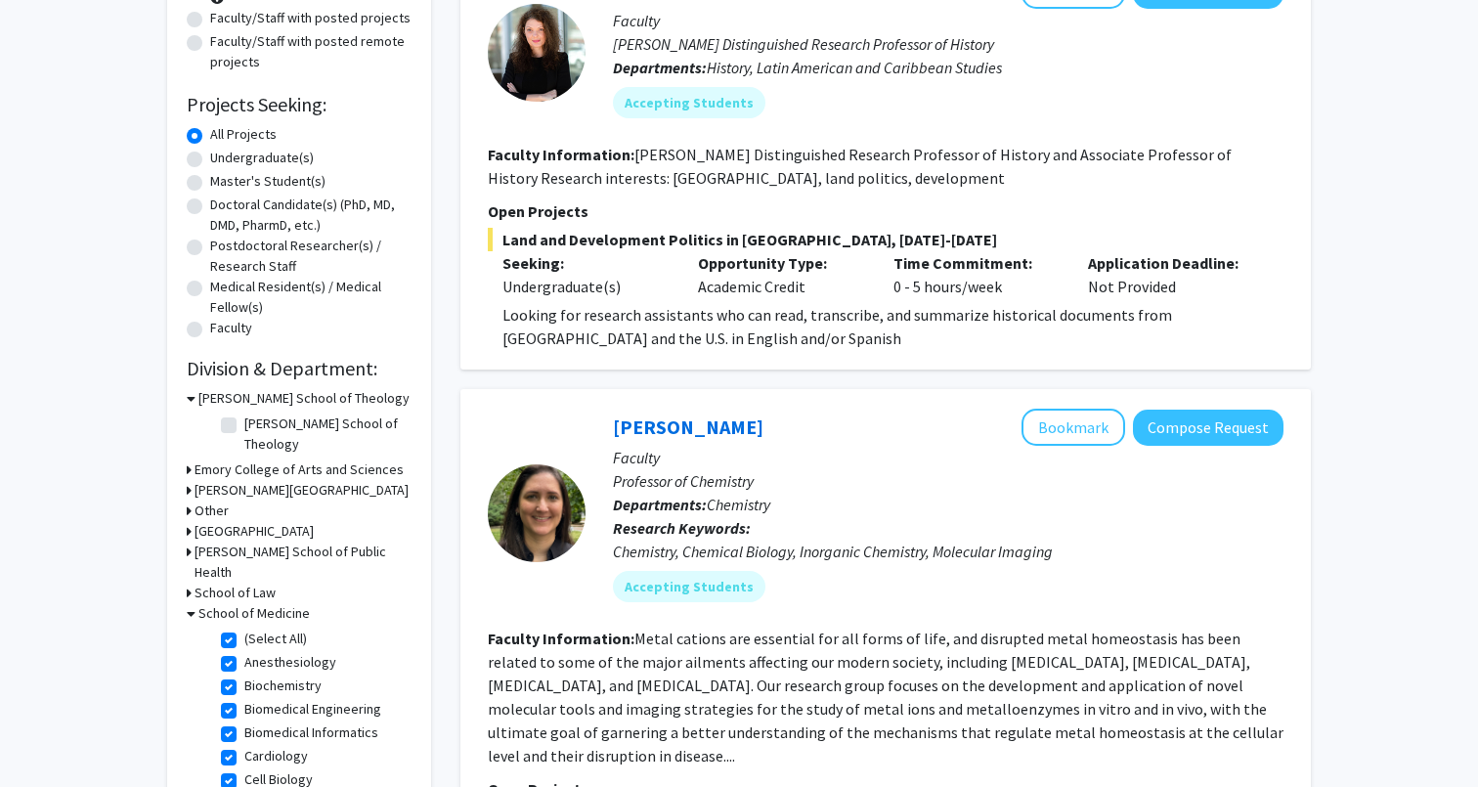
checkbox input "true"
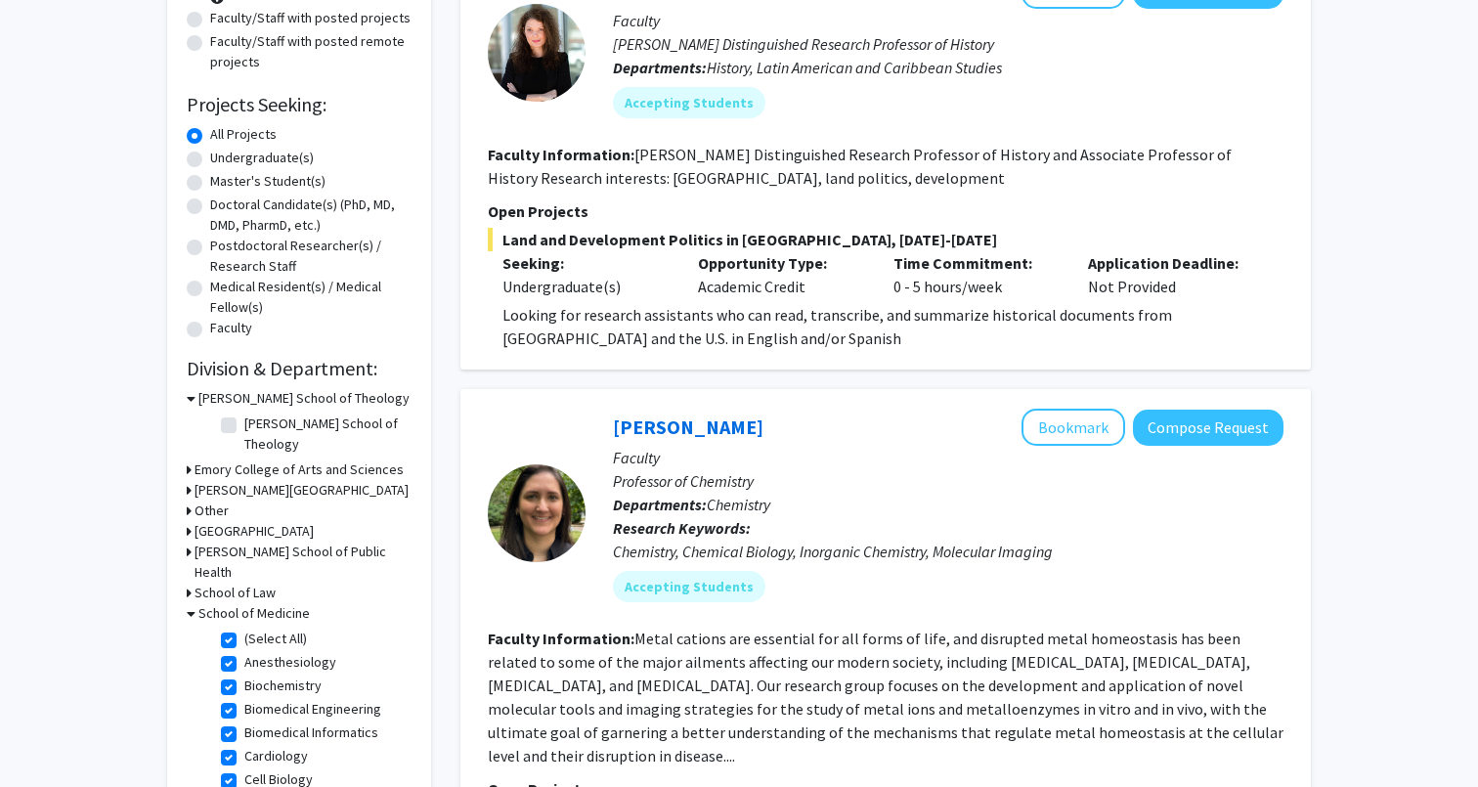
checkbox input "true"
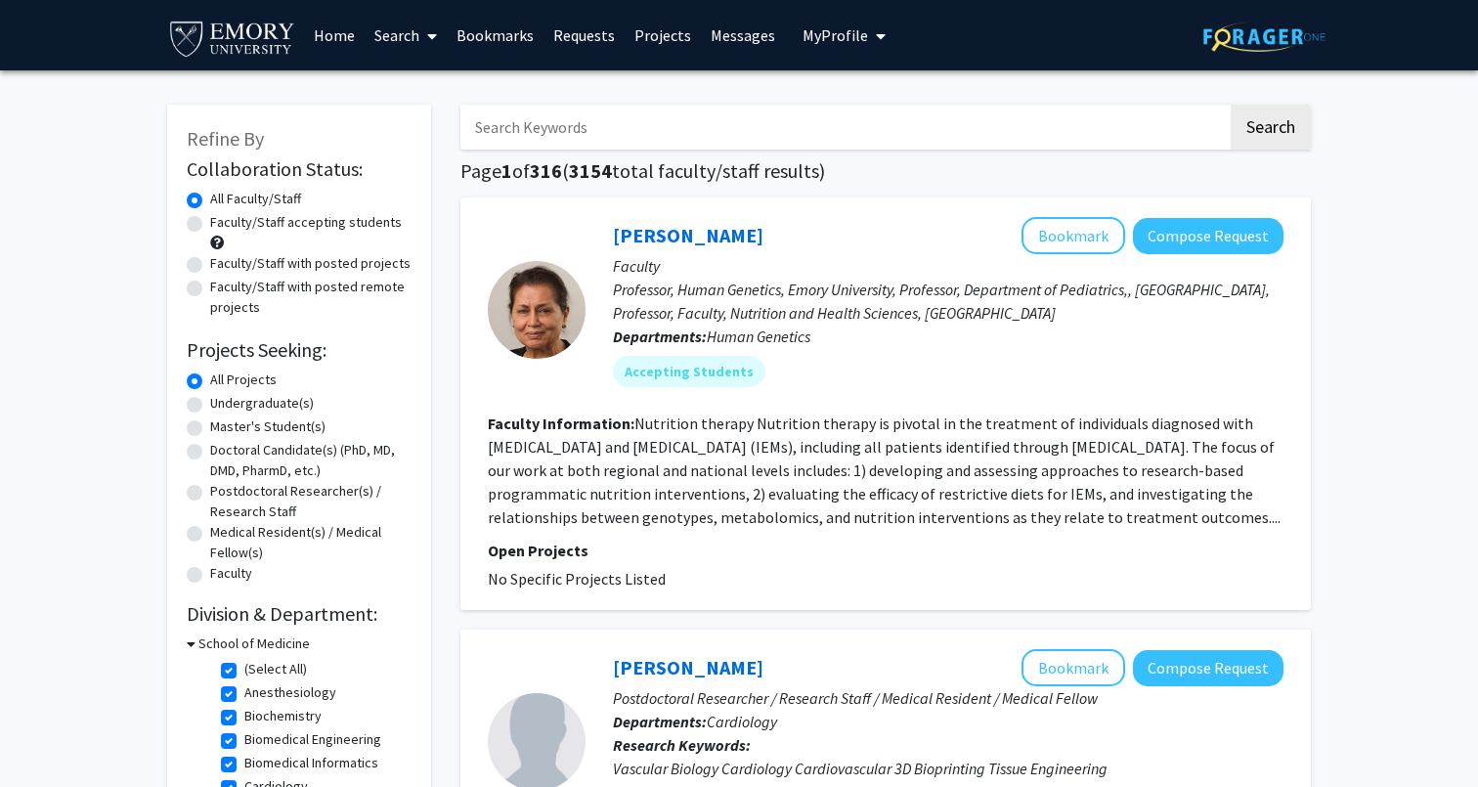
click at [210, 269] on label "Faculty/Staff with posted projects" at bounding box center [310, 263] width 200 height 21
click at [210, 266] on input "Faculty/Staff with posted projects" at bounding box center [216, 259] width 13 height 13
radio input "true"
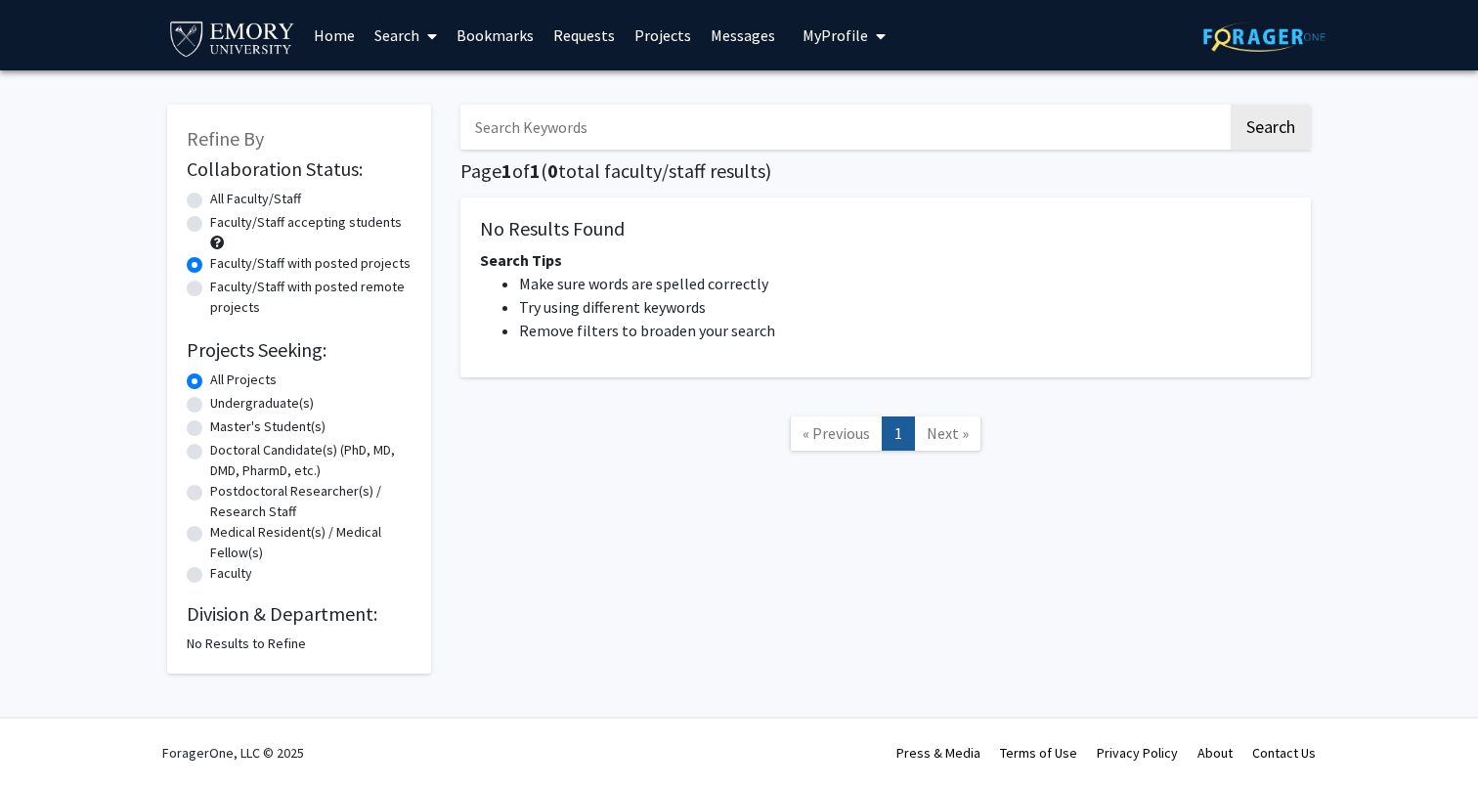
click at [210, 207] on label "All Faculty/Staff" at bounding box center [255, 199] width 91 height 21
click at [210, 201] on input "All Faculty/Staff" at bounding box center [216, 195] width 13 height 13
radio input "true"
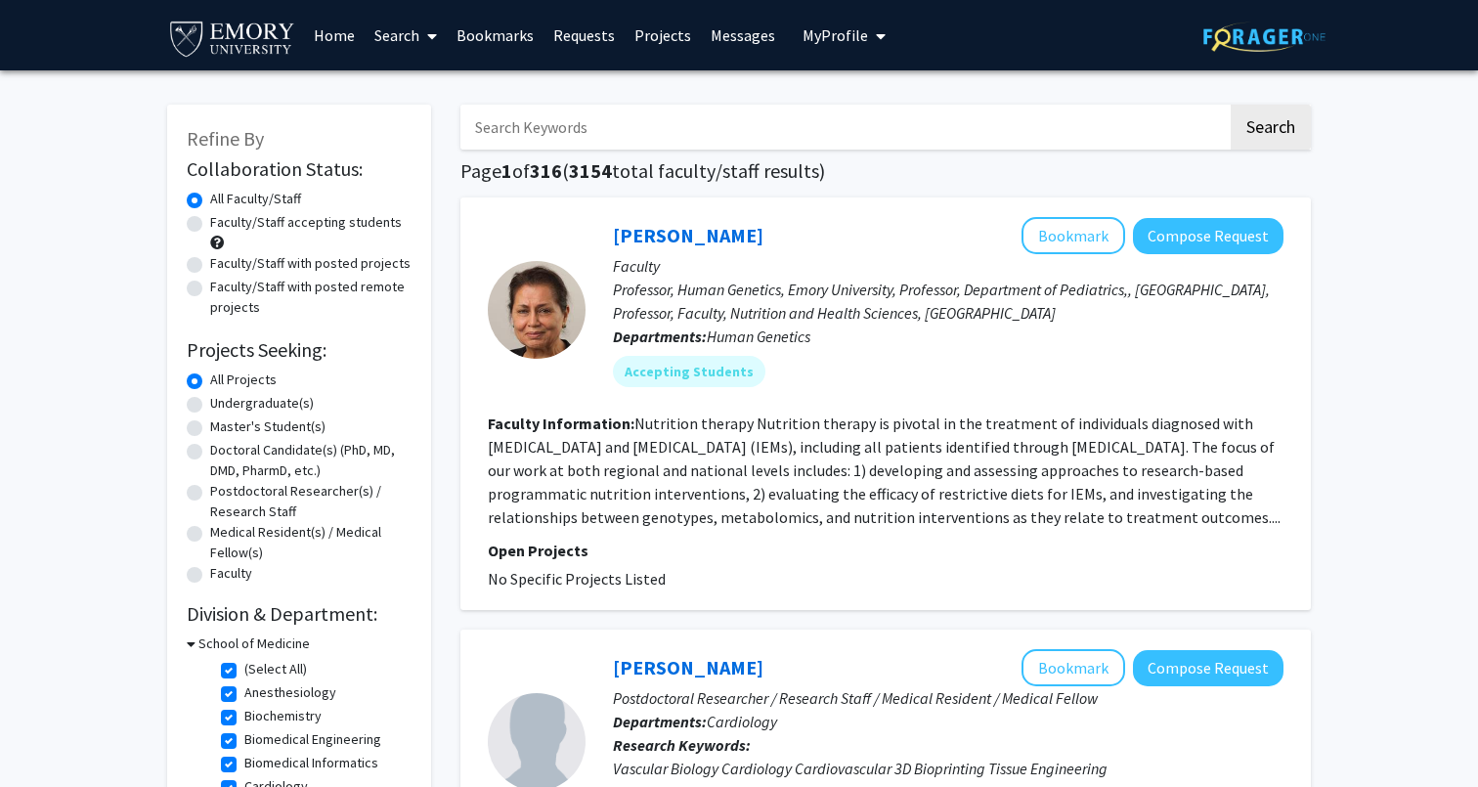
click at [582, 142] on input "Search Keywords" at bounding box center [843, 127] width 767 height 45
type input "Yu"
click at [1270, 130] on button "Search" at bounding box center [1271, 127] width 80 height 45
checkbox input "false"
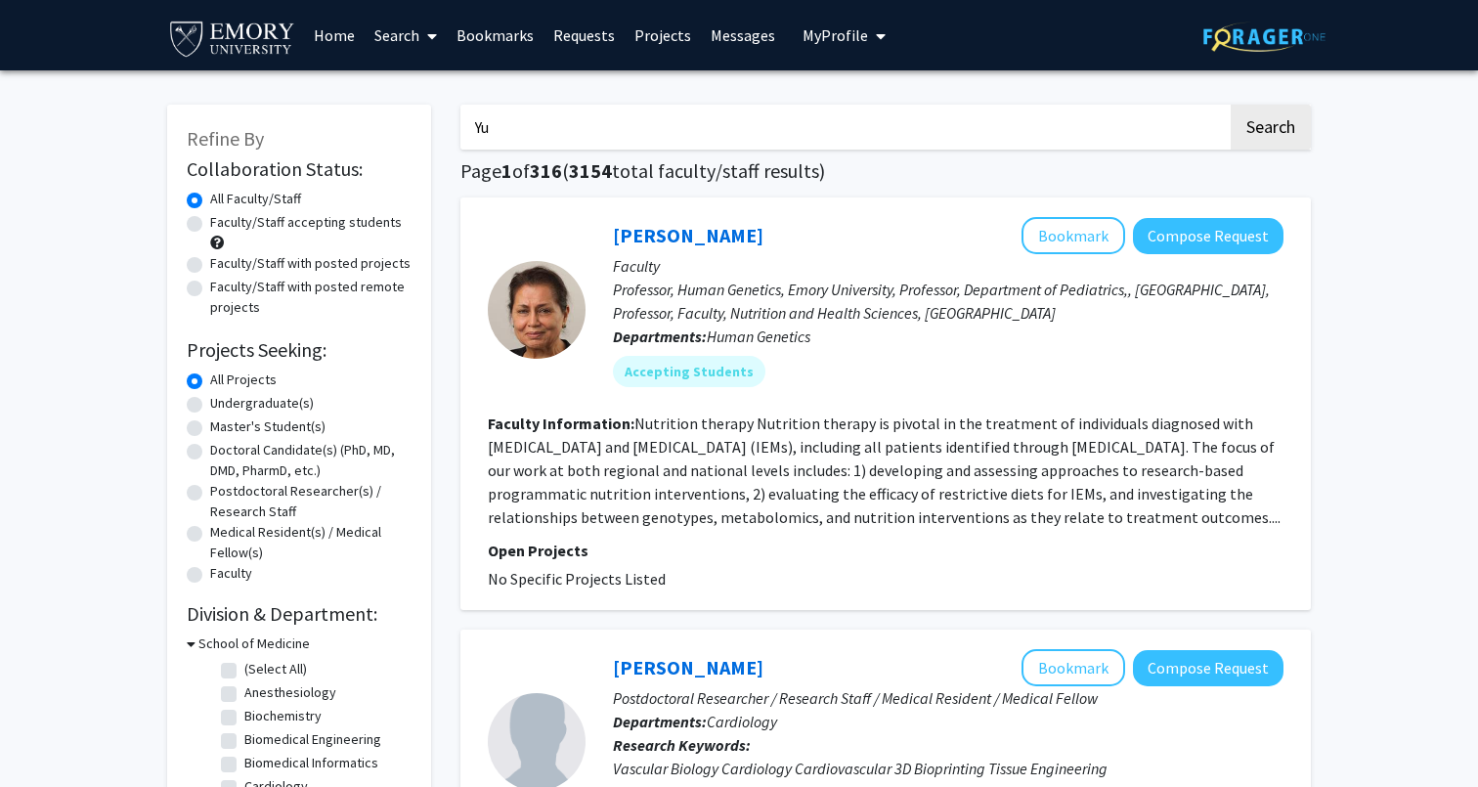
checkbox input "false"
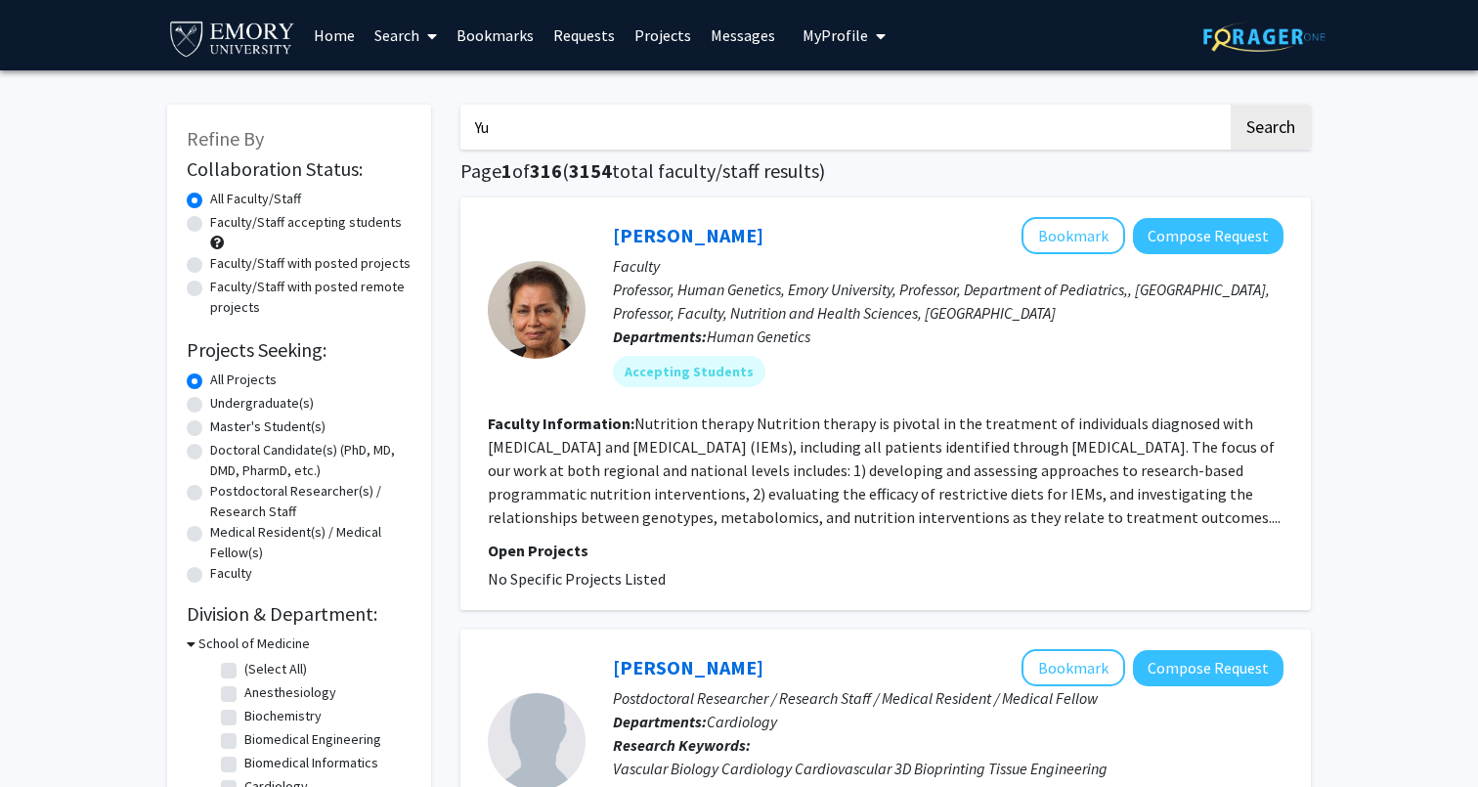
checkbox input "false"
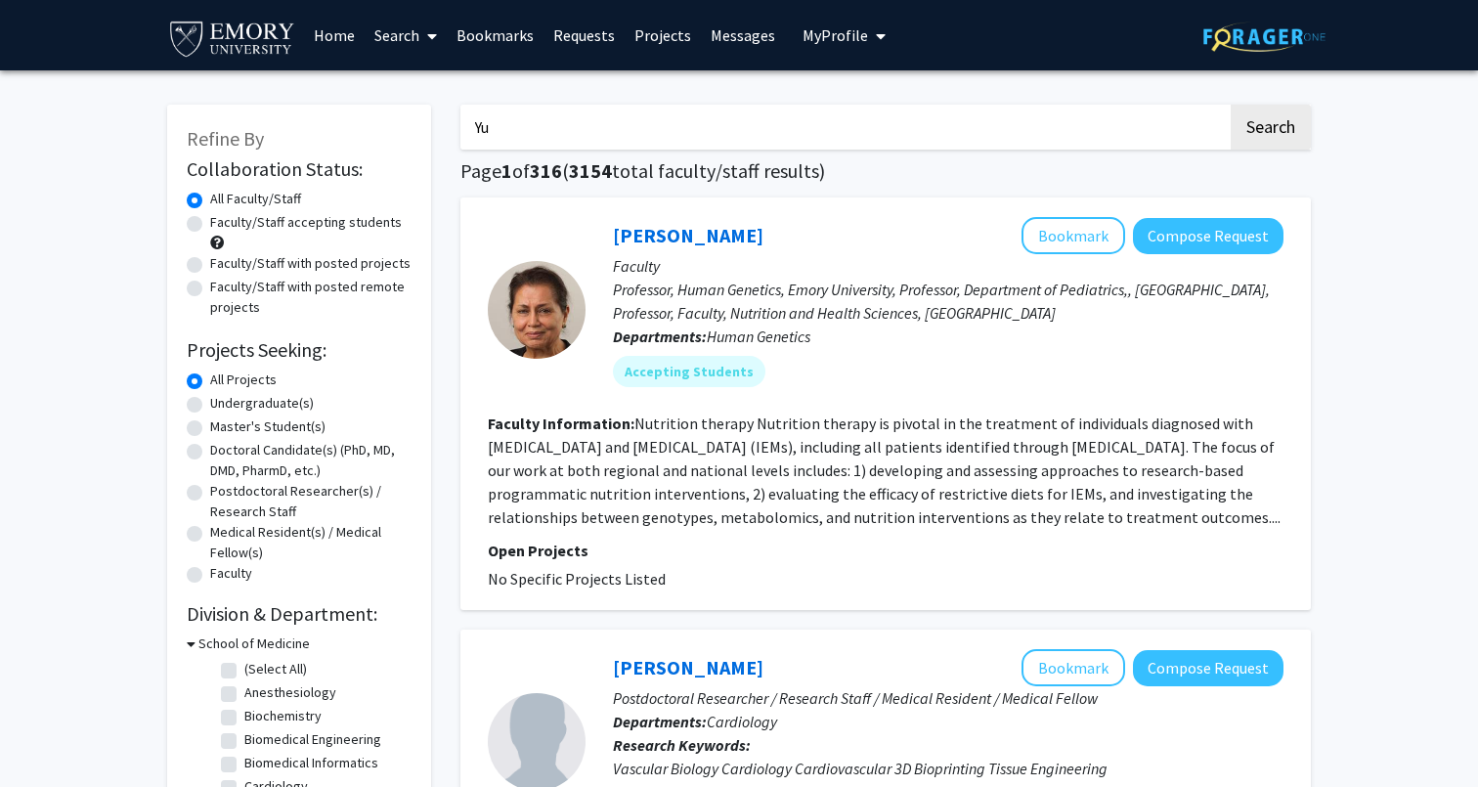
checkbox input "false"
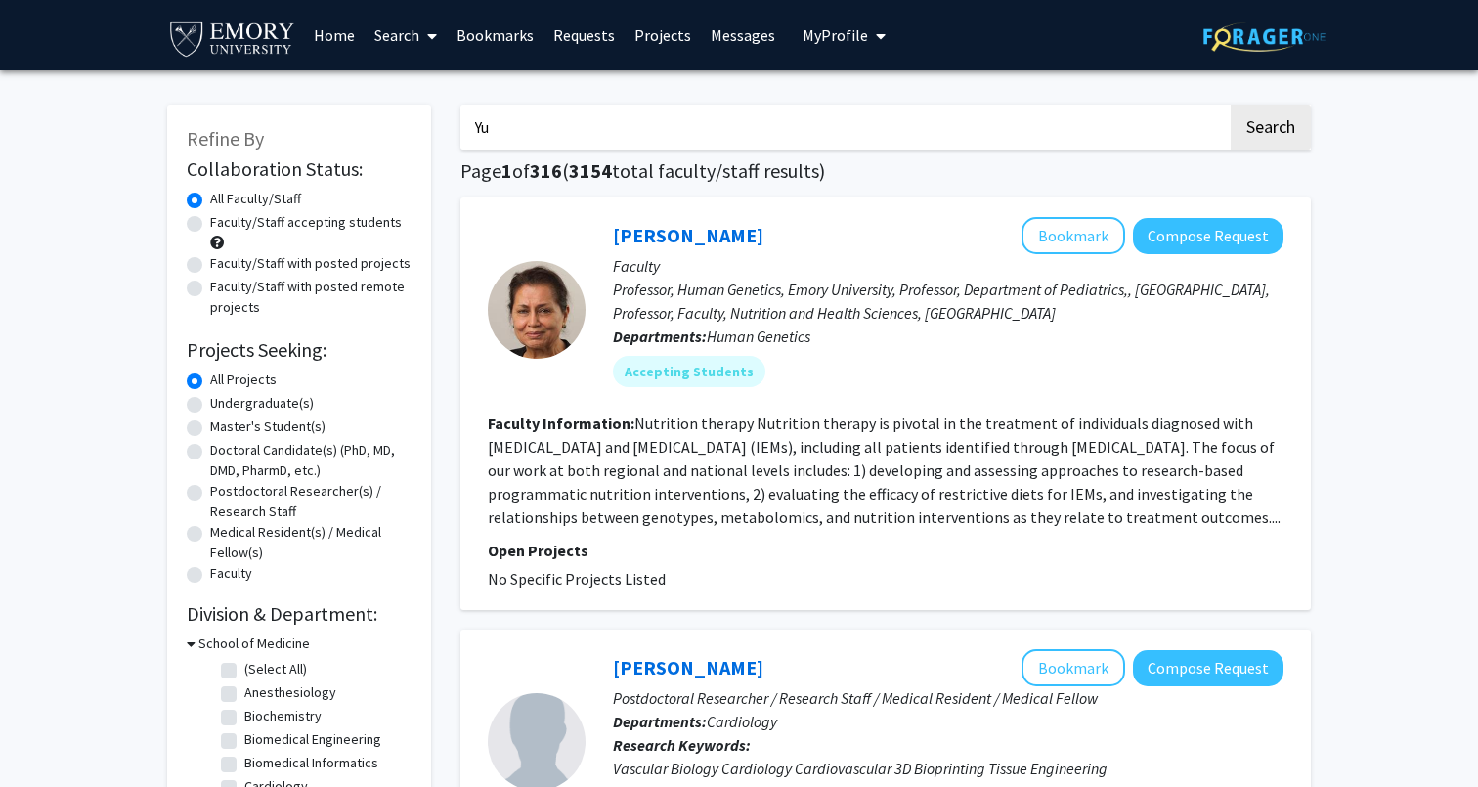
checkbox input "false"
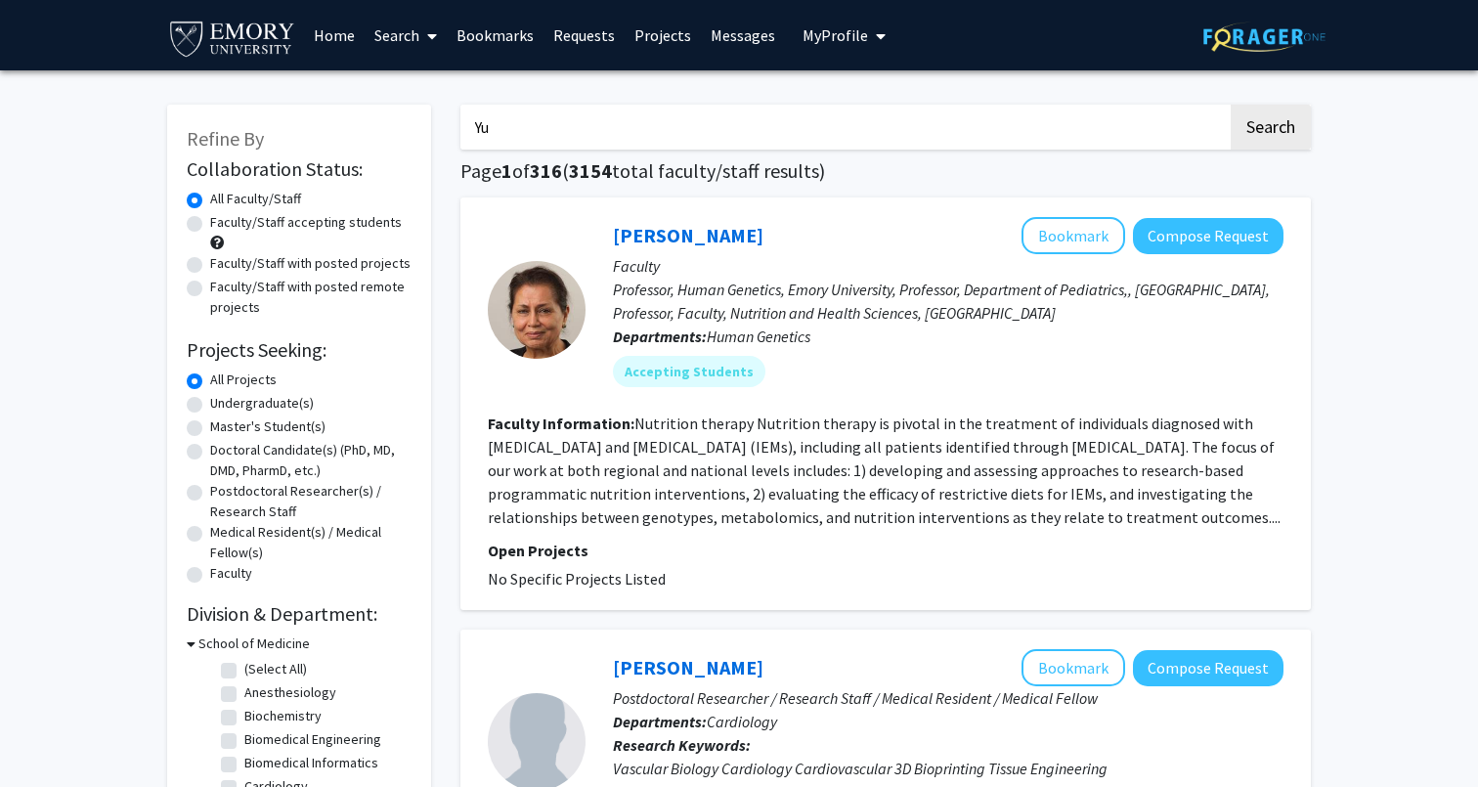
checkbox input "false"
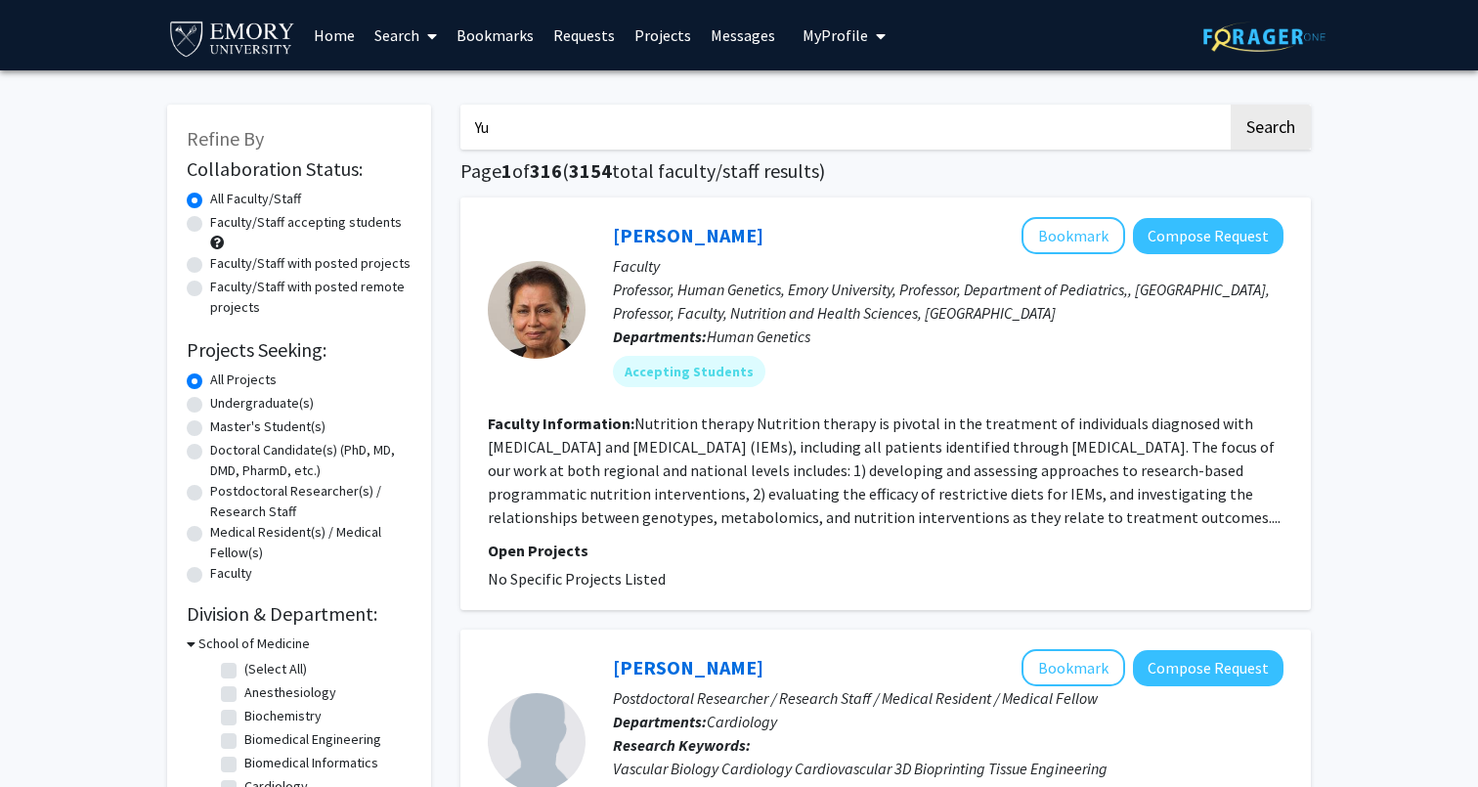
checkbox input "false"
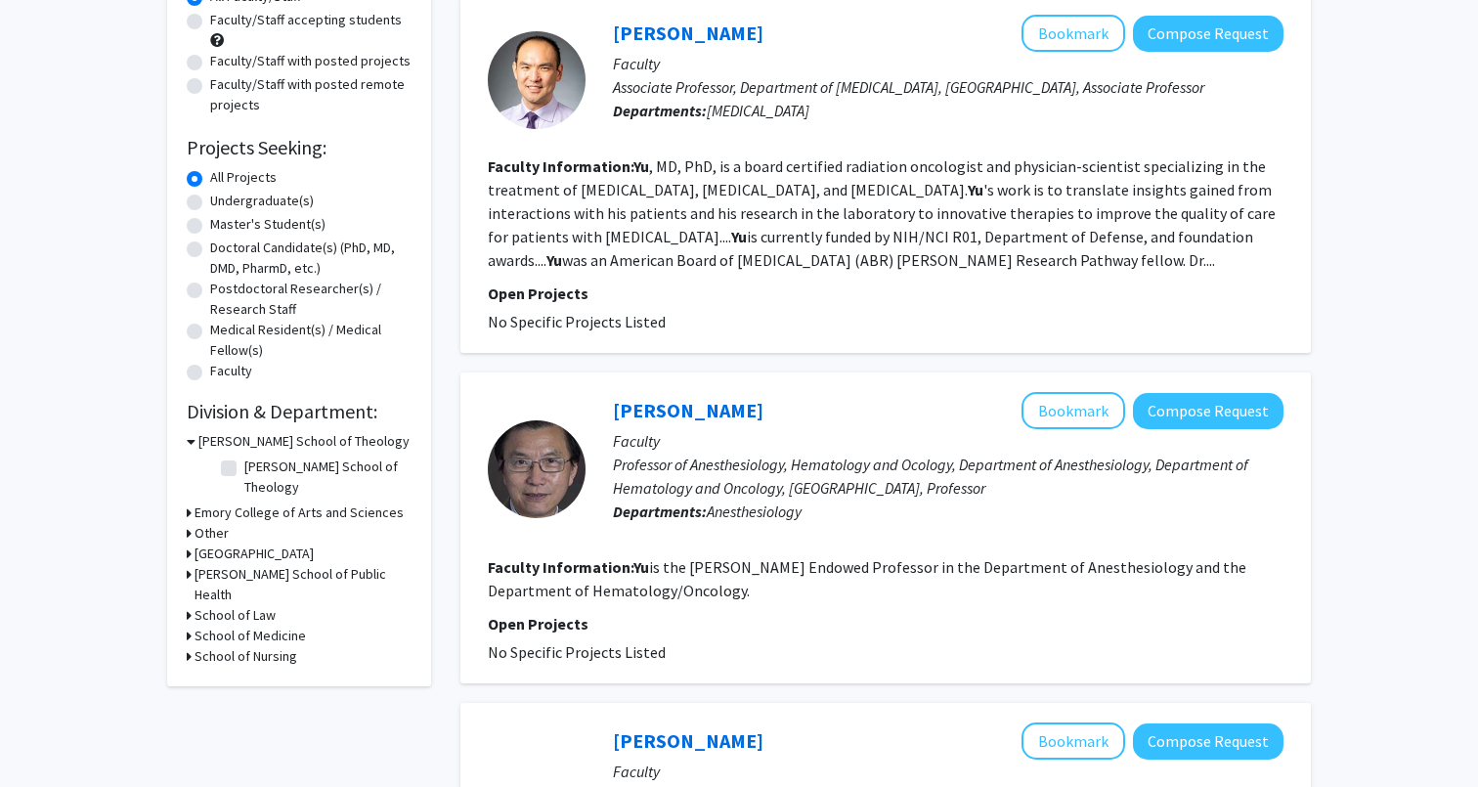
scroll to position [209, 0]
